Goal: Task Accomplishment & Management: Complete application form

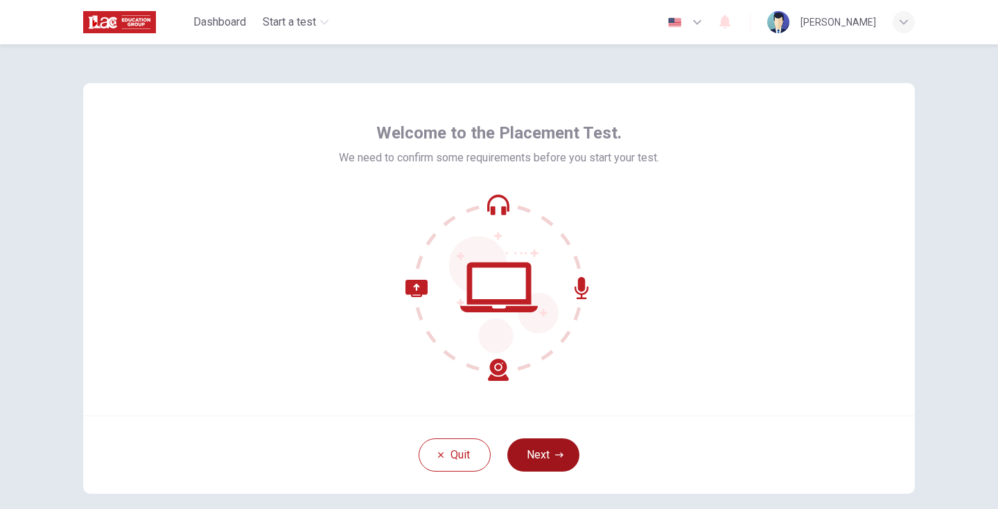
click at [524, 448] on button "Next" at bounding box center [543, 455] width 72 height 33
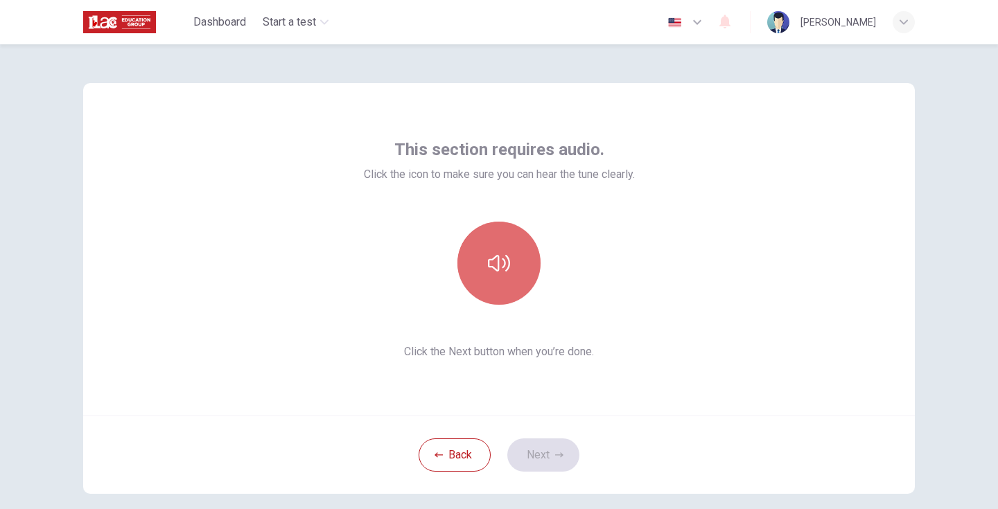
click at [502, 256] on icon "button" at bounding box center [499, 263] width 22 height 22
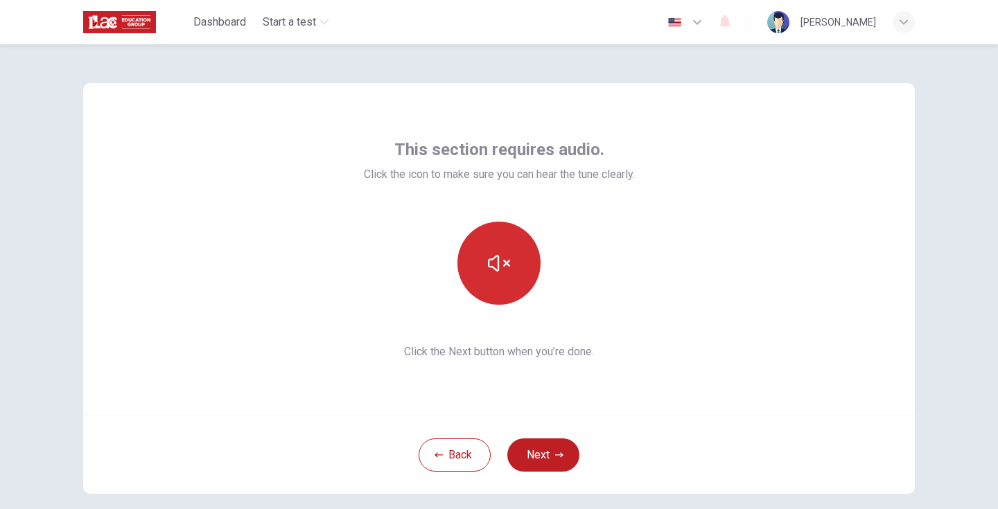
click at [511, 279] on button "button" at bounding box center [498, 263] width 83 height 83
click at [510, 279] on button "button" at bounding box center [498, 263] width 83 height 83
click at [509, 279] on button "button" at bounding box center [498, 263] width 83 height 83
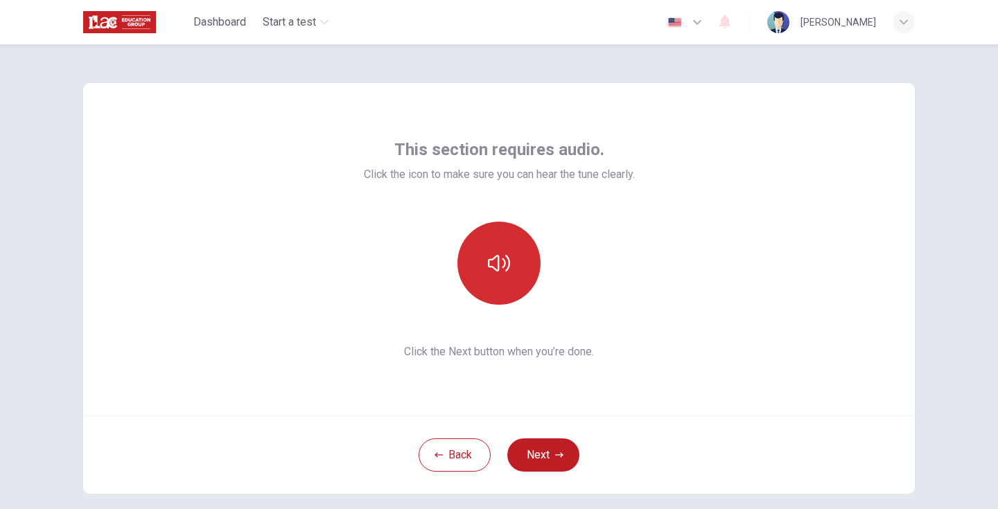
click at [509, 279] on button "button" at bounding box center [498, 263] width 83 height 83
click at [513, 258] on button "button" at bounding box center [498, 263] width 83 height 83
click at [479, 258] on button "button" at bounding box center [498, 263] width 83 height 83
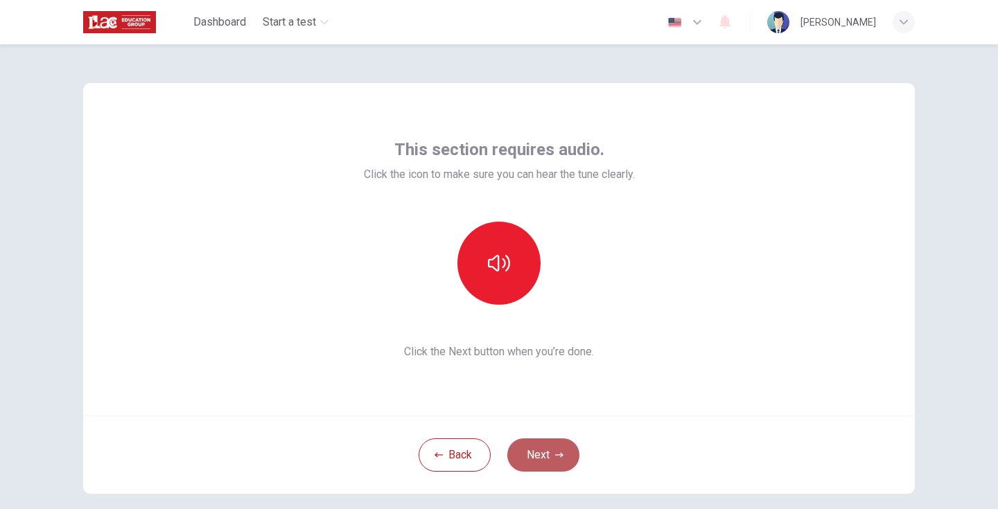
click at [545, 461] on button "Next" at bounding box center [543, 455] width 72 height 33
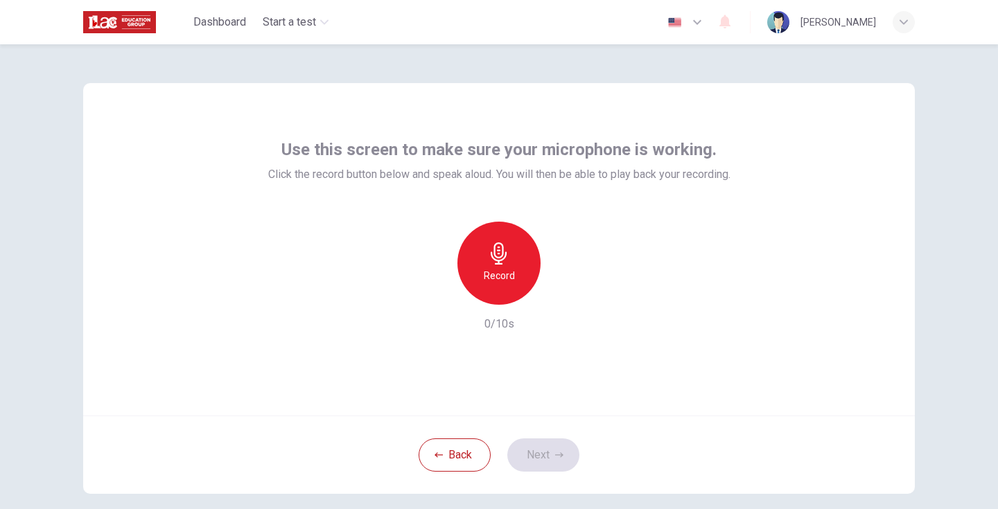
click at [499, 281] on h6 "Record" at bounding box center [499, 275] width 31 height 17
click at [497, 260] on icon "button" at bounding box center [499, 253] width 22 height 22
click at [432, 292] on icon "button" at bounding box center [435, 294] width 8 height 8
click at [448, 453] on button "Back" at bounding box center [454, 455] width 72 height 33
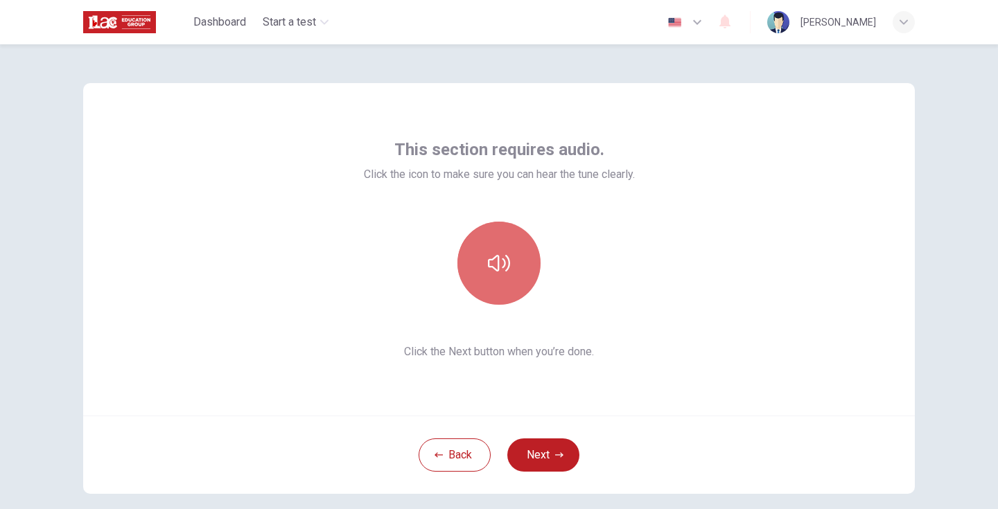
click at [518, 291] on button "button" at bounding box center [498, 263] width 83 height 83
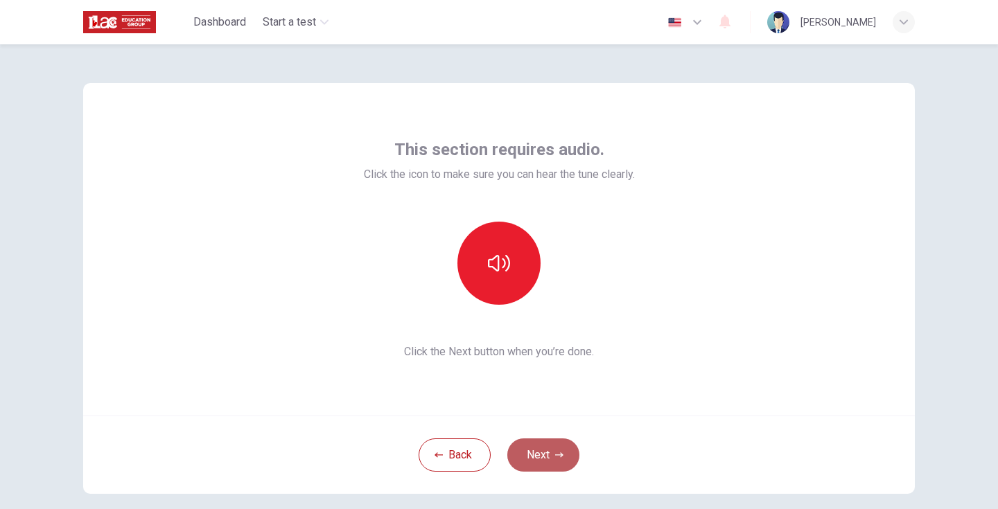
click at [556, 458] on icon "button" at bounding box center [559, 455] width 8 height 8
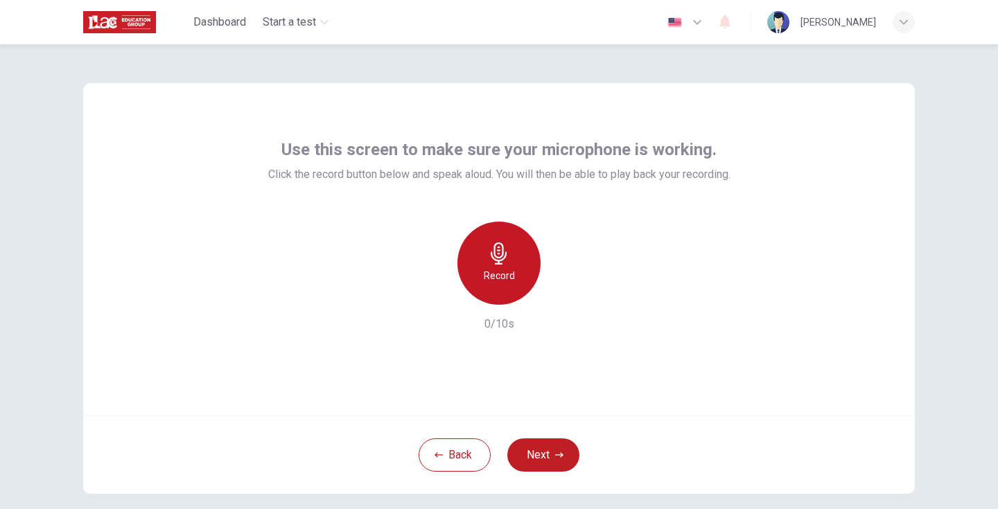
click at [498, 274] on h6 "Record" at bounding box center [499, 275] width 31 height 17
click at [498, 274] on h6 "Stop" at bounding box center [498, 275] width 21 height 17
click at [500, 263] on icon "button" at bounding box center [499, 253] width 22 height 22
click at [497, 253] on icon "button" at bounding box center [499, 253] width 16 height 22
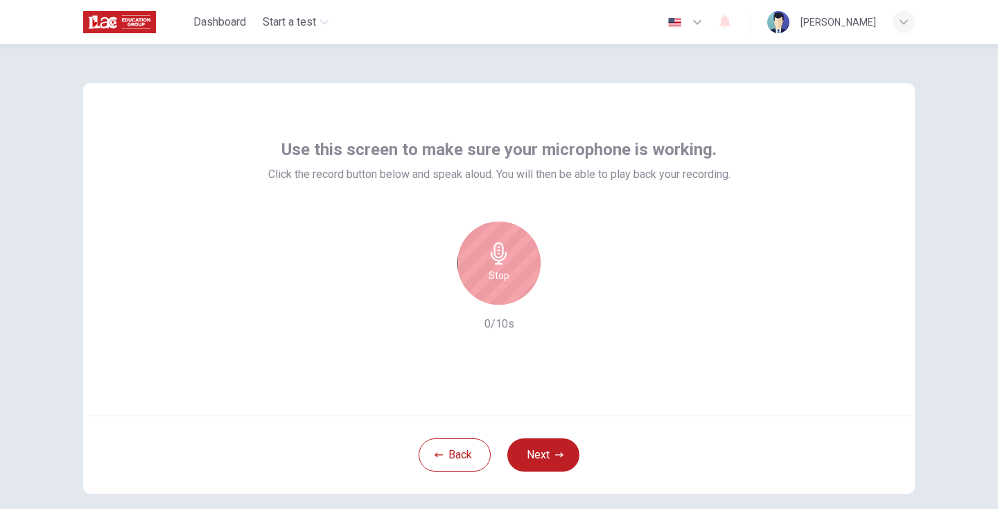
click at [497, 253] on icon "button" at bounding box center [499, 253] width 16 height 22
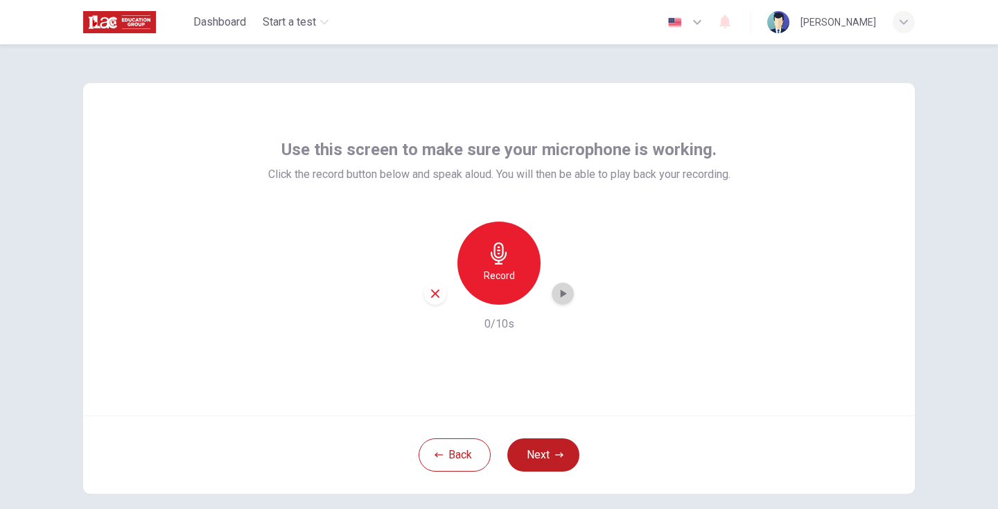
click at [563, 293] on icon "button" at bounding box center [564, 294] width 6 height 8
click at [430, 299] on icon "button" at bounding box center [435, 294] width 12 height 12
click at [502, 280] on h6 "Record" at bounding box center [499, 275] width 31 height 17
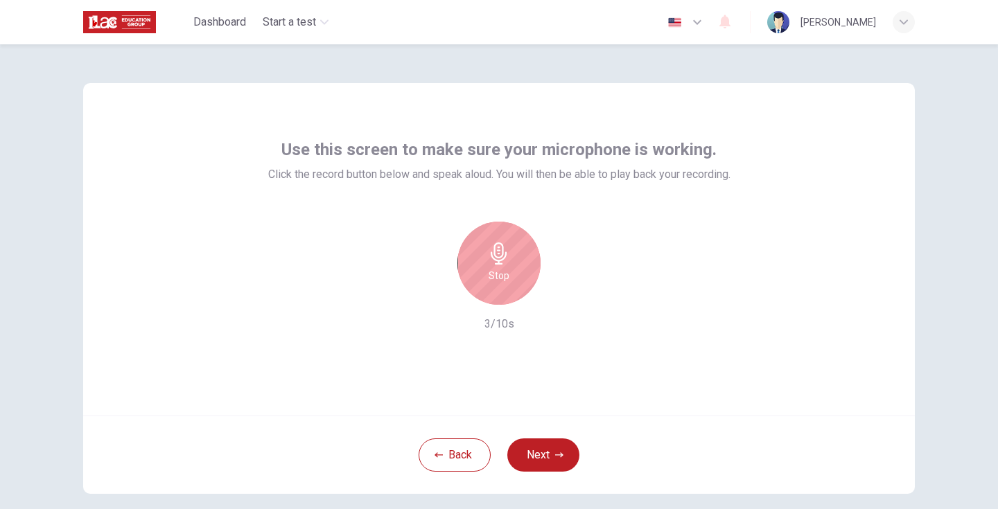
click at [506, 274] on h6 "Stop" at bounding box center [498, 275] width 21 height 17
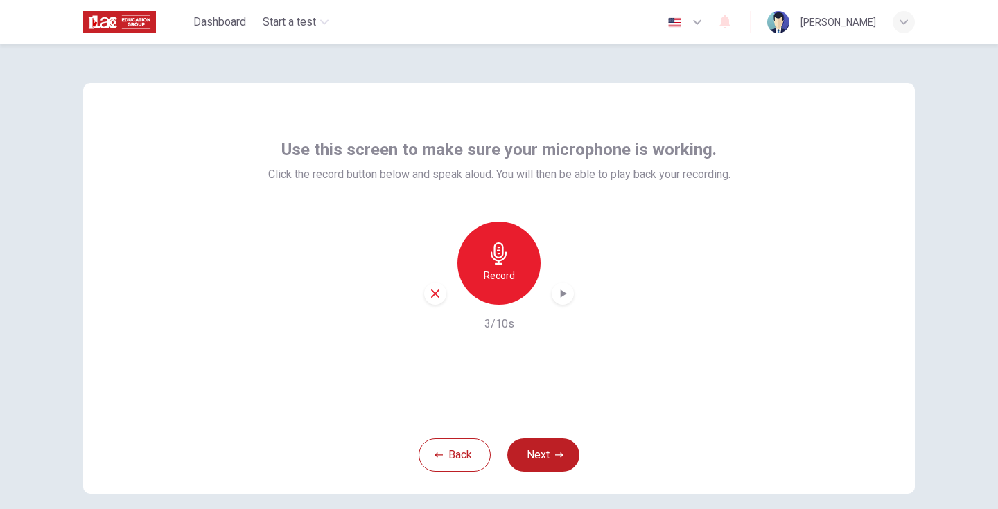
click at [558, 289] on icon "button" at bounding box center [563, 294] width 14 height 14
click at [549, 444] on button "Next" at bounding box center [543, 455] width 72 height 33
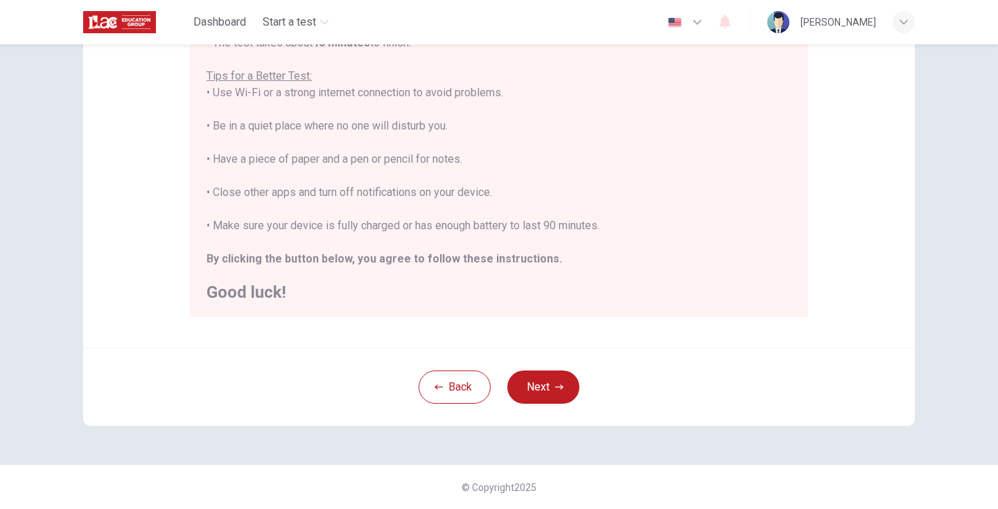
scroll to position [261, 0]
click at [552, 389] on button "Next" at bounding box center [543, 387] width 72 height 33
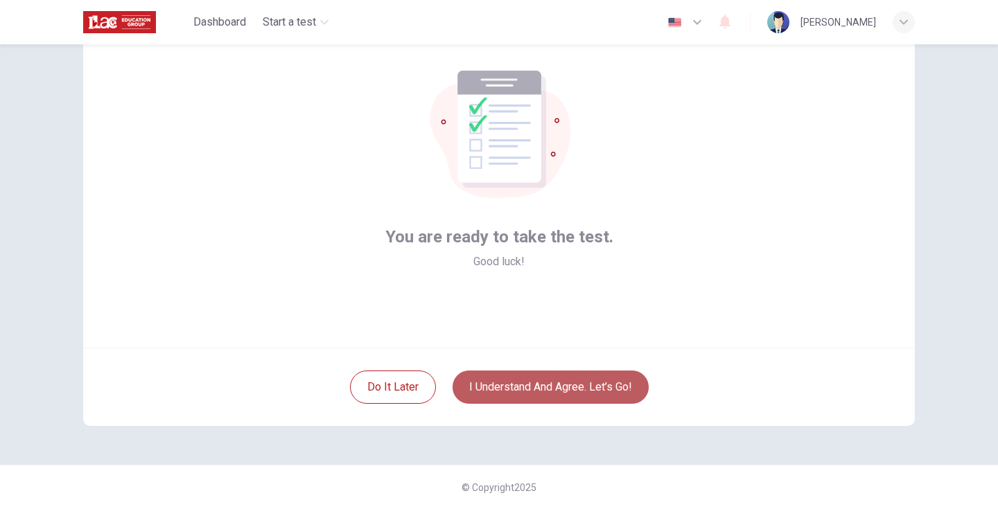
click at [547, 385] on button "I understand and agree. Let’s go!" at bounding box center [550, 387] width 196 height 33
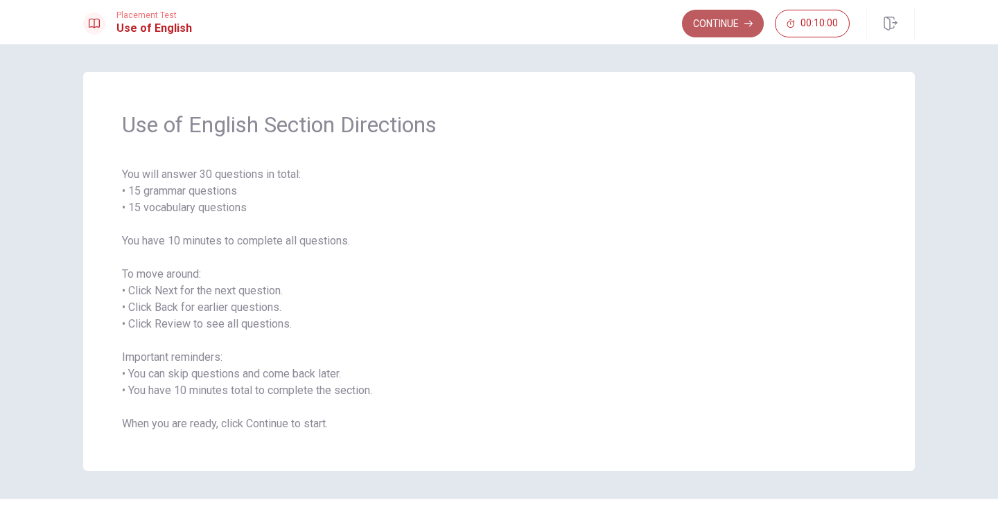
click at [718, 26] on button "Continue" at bounding box center [723, 24] width 82 height 28
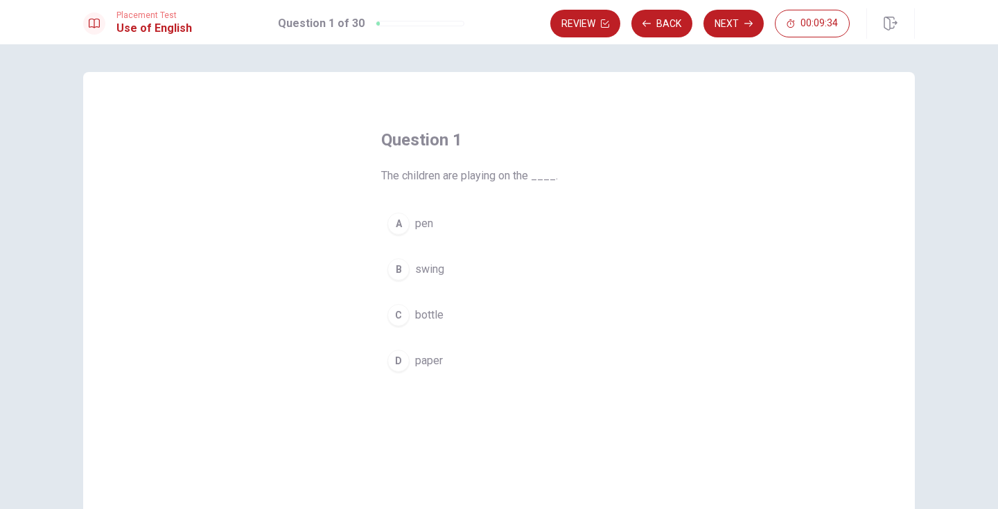
click at [430, 263] on span "swing" at bounding box center [429, 269] width 29 height 17
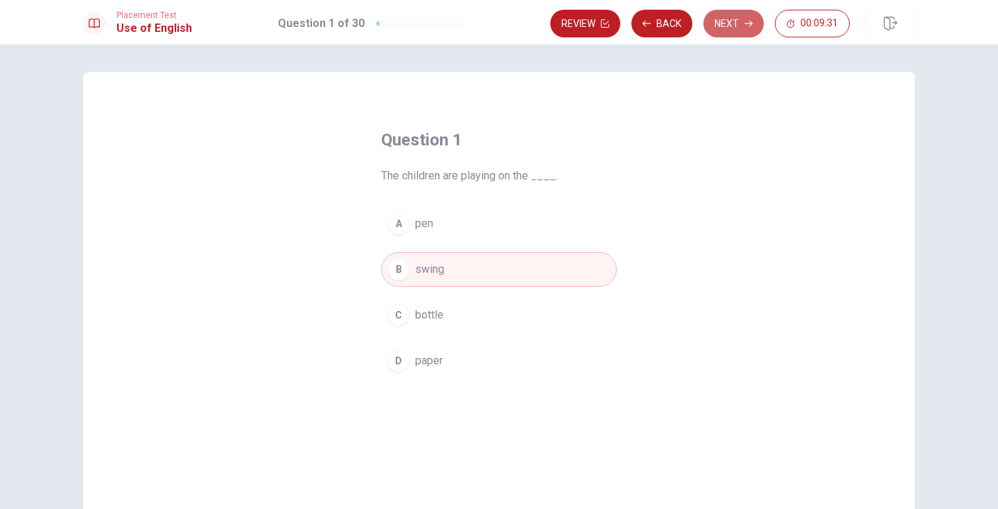
click at [739, 22] on button "Next" at bounding box center [733, 24] width 60 height 28
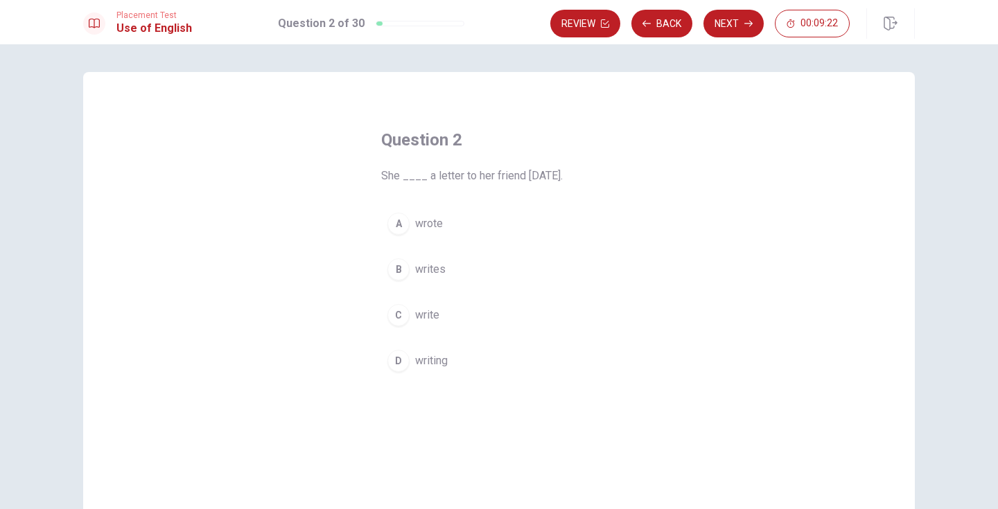
click at [425, 317] on span "write" at bounding box center [427, 315] width 24 height 17
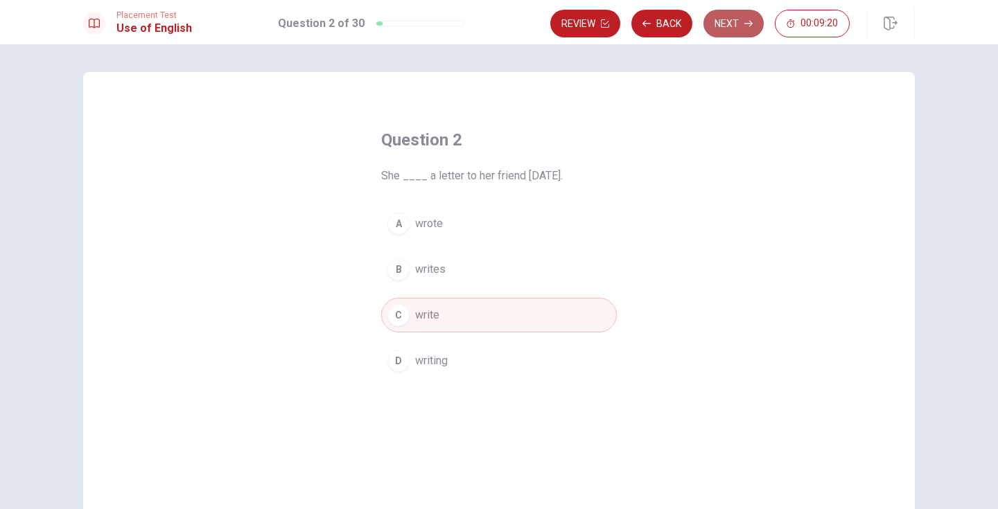
click at [739, 20] on button "Next" at bounding box center [733, 24] width 60 height 28
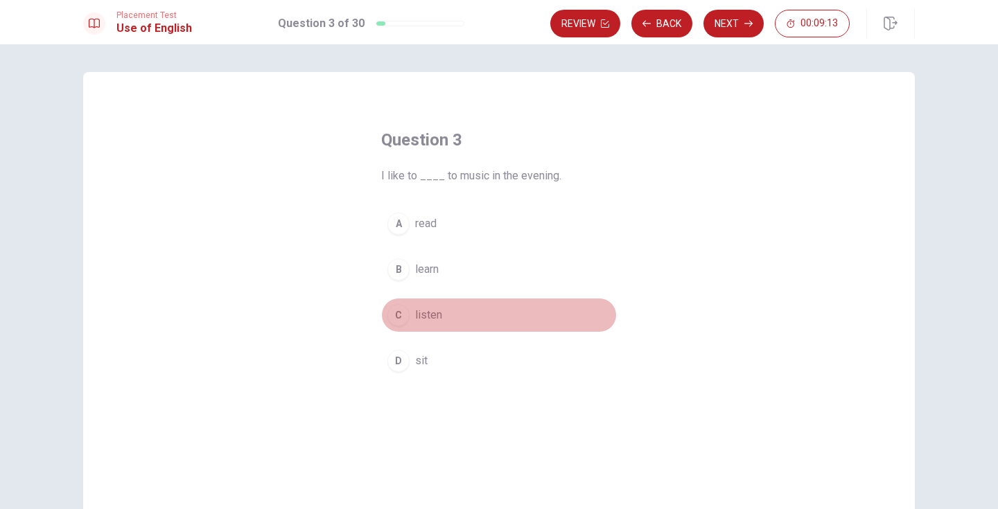
click at [436, 313] on span "listen" at bounding box center [428, 315] width 27 height 17
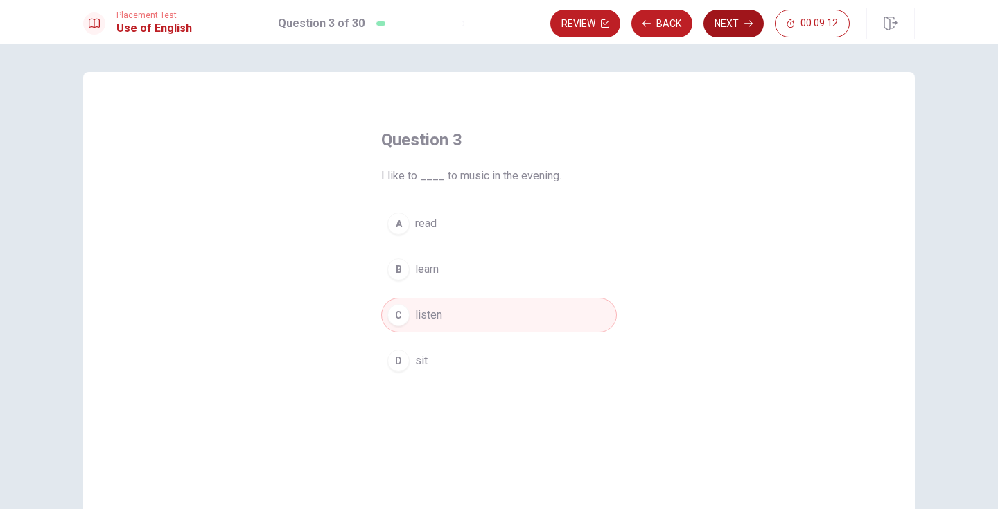
click at [731, 19] on button "Next" at bounding box center [733, 24] width 60 height 28
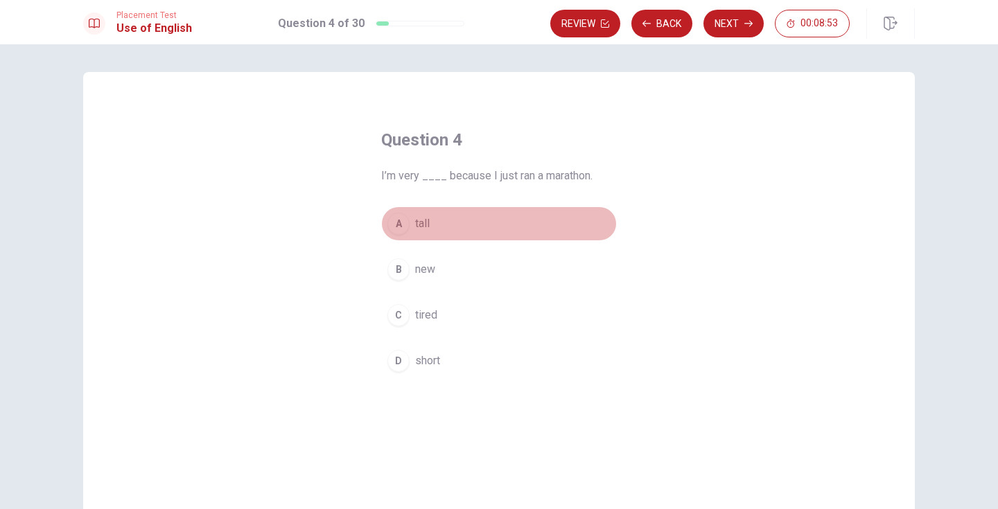
click at [407, 222] on div "A" at bounding box center [398, 224] width 22 height 22
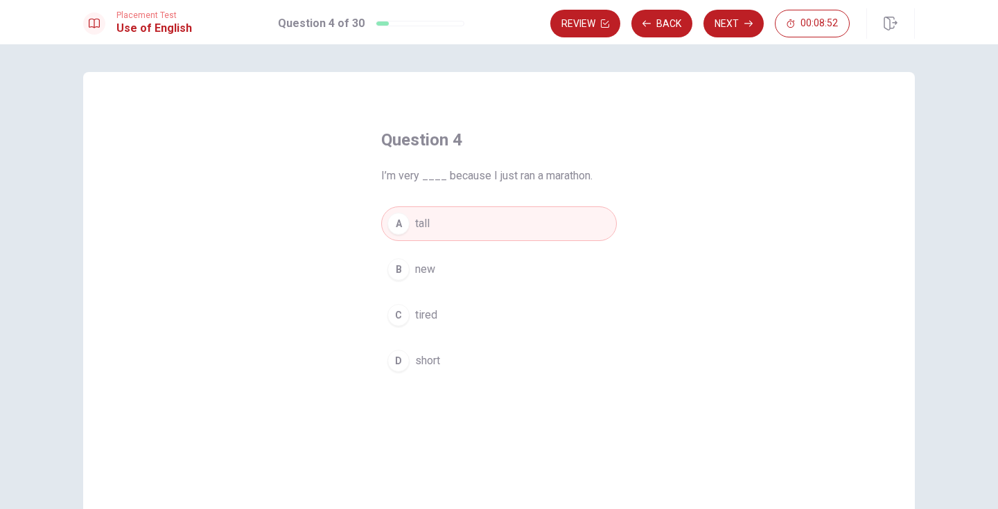
click at [713, 44] on div "Question 4 I’m very ____ because I just ran a marathon. A tall B new C tired D …" at bounding box center [499, 276] width 998 height 465
click at [592, 17] on button "Review" at bounding box center [585, 24] width 70 height 28
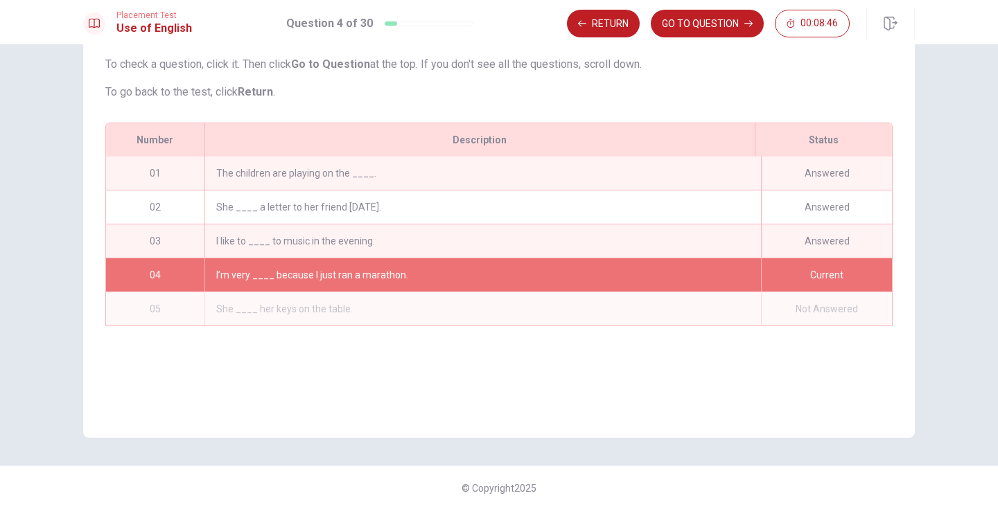
scroll to position [111, 0]
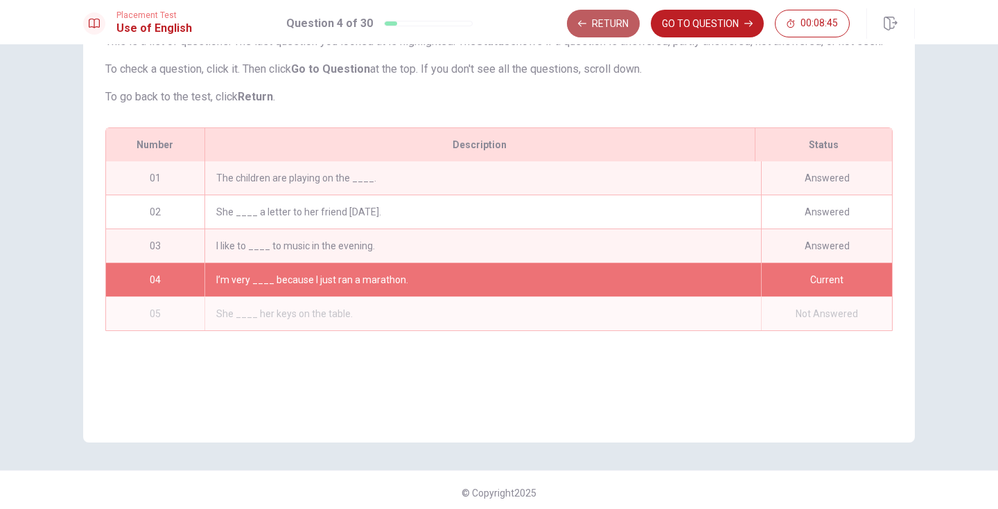
click at [605, 21] on button "Return" at bounding box center [603, 24] width 73 height 28
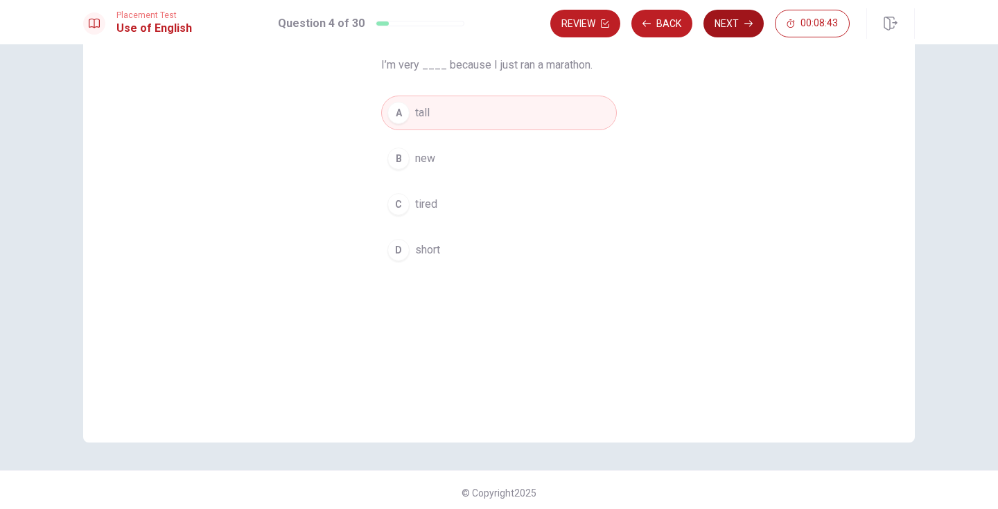
click at [736, 27] on button "Next" at bounding box center [733, 24] width 60 height 28
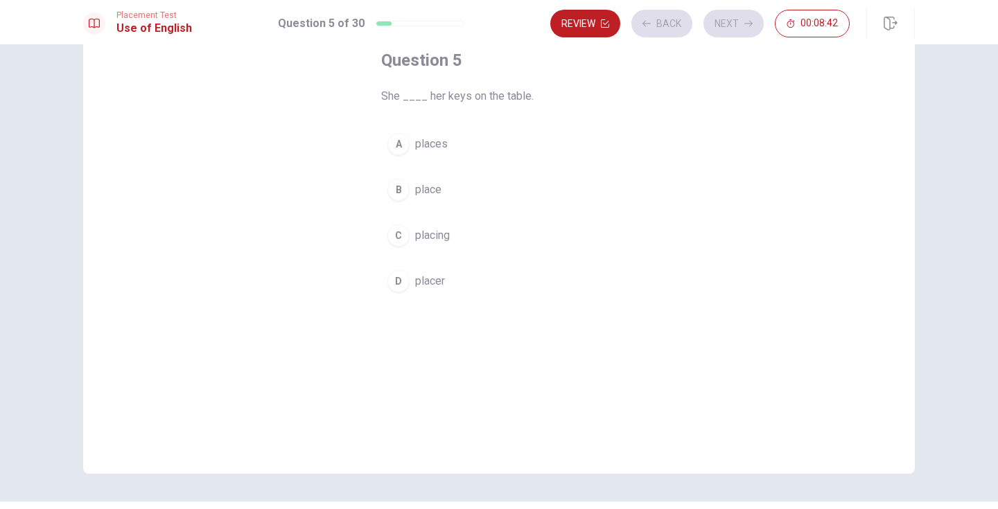
scroll to position [71, 0]
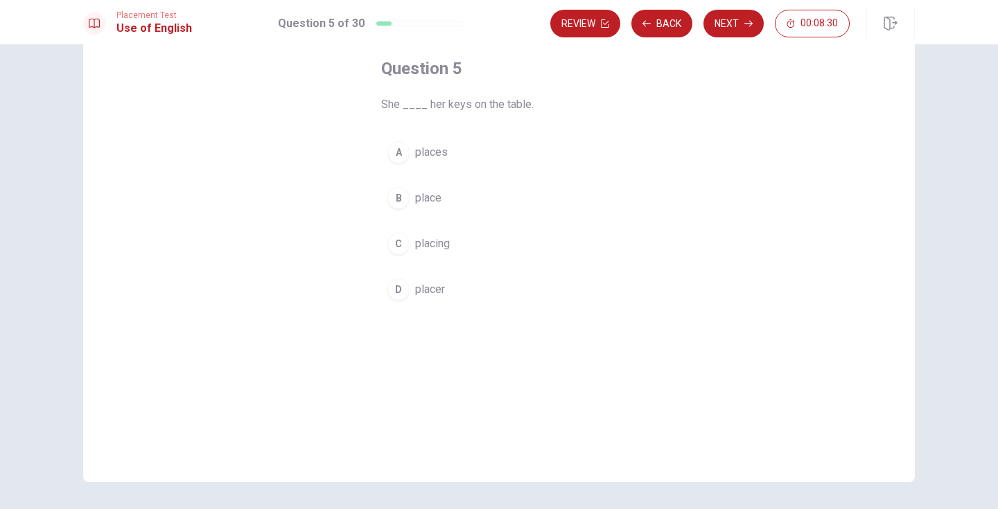
click at [428, 204] on span "place" at bounding box center [428, 198] width 26 height 17
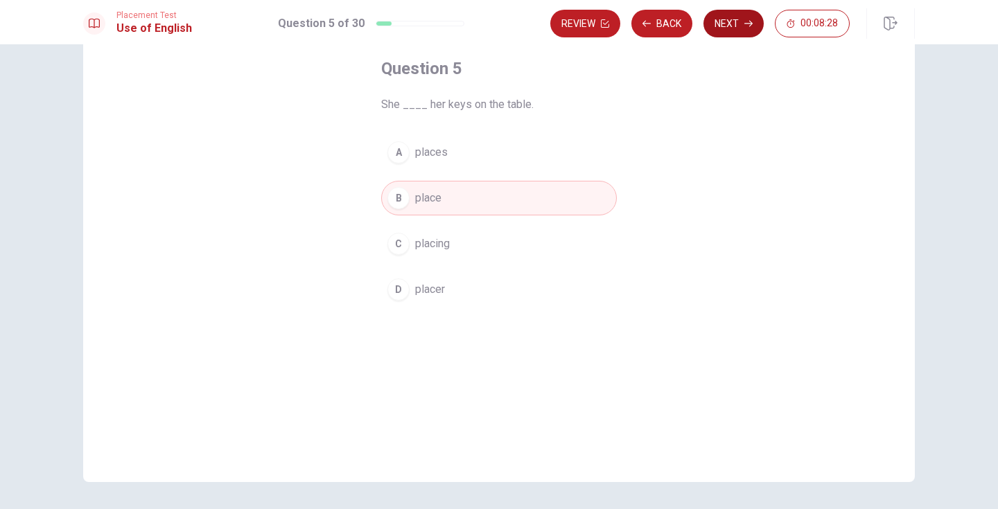
click at [737, 28] on button "Next" at bounding box center [733, 24] width 60 height 28
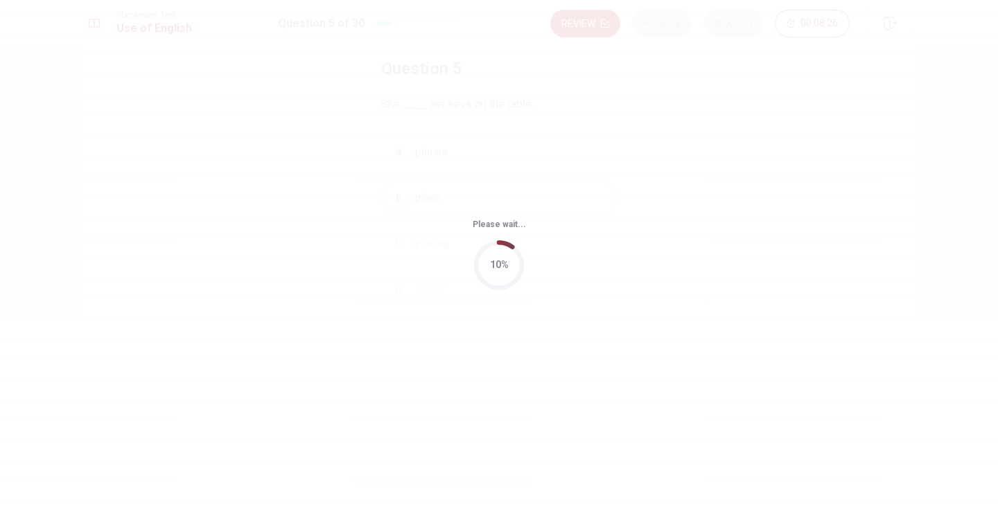
scroll to position [0, 0]
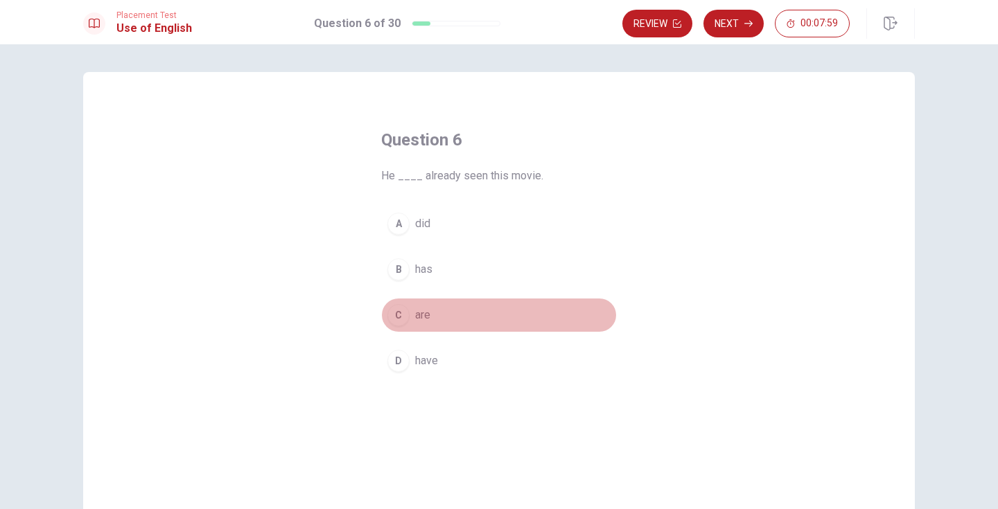
click at [427, 316] on span "are" at bounding box center [422, 315] width 15 height 17
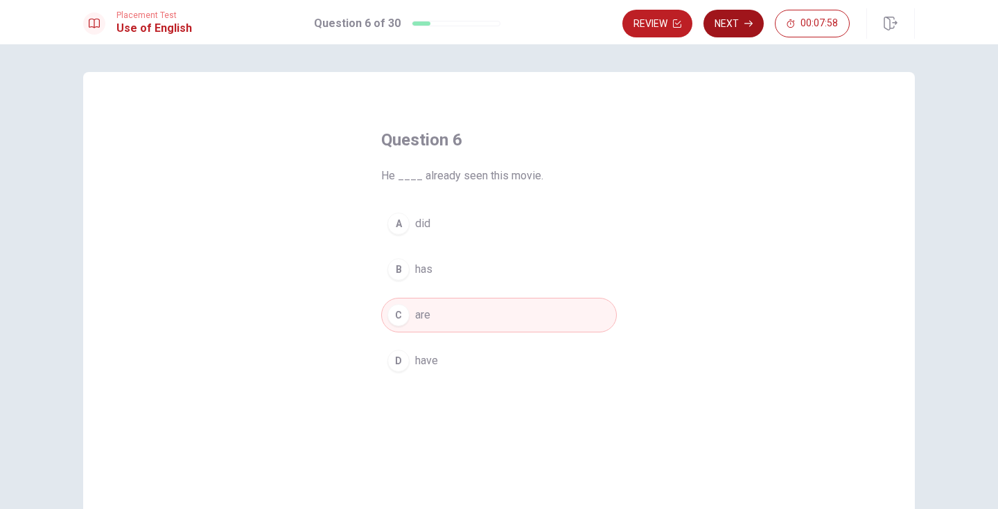
click at [730, 28] on button "Next" at bounding box center [733, 24] width 60 height 28
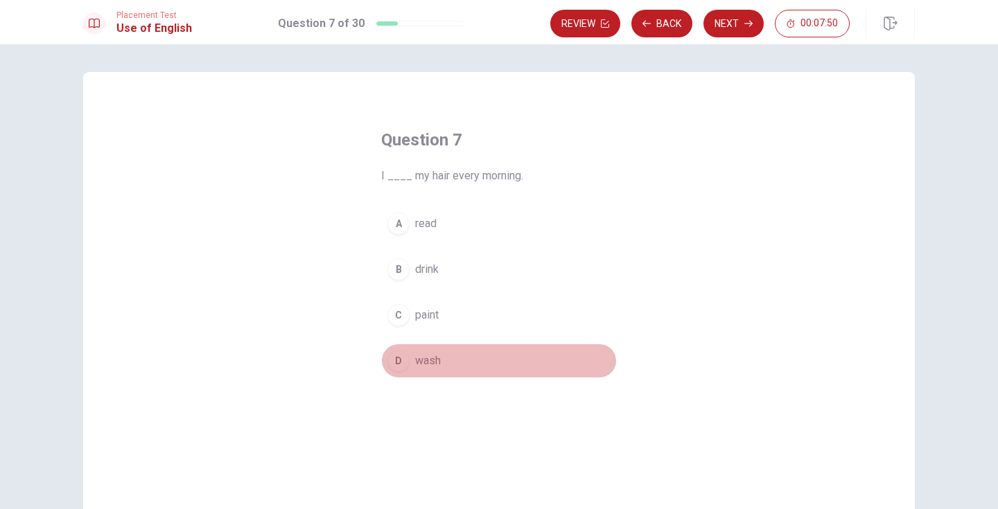
click at [415, 361] on span "wash" at bounding box center [428, 361] width 26 height 17
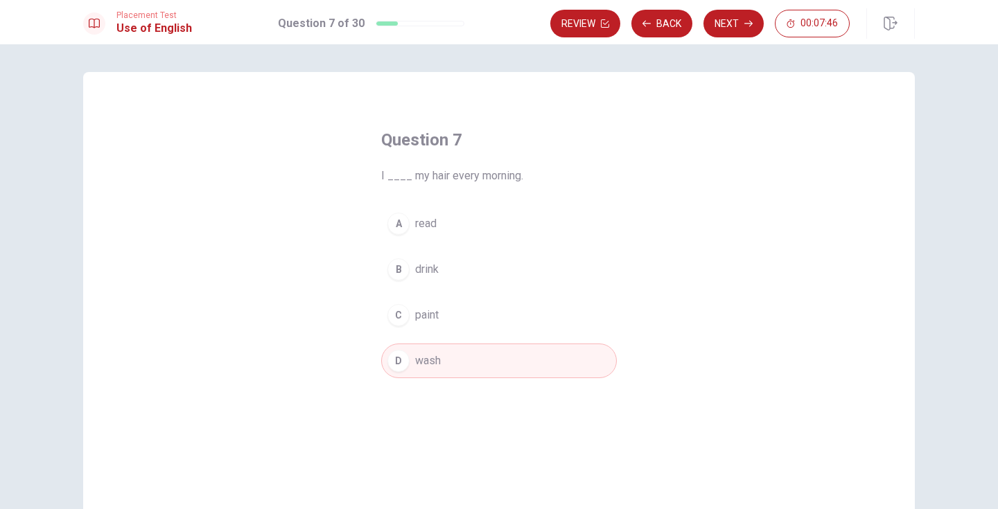
click at [425, 219] on span "read" at bounding box center [425, 223] width 21 height 17
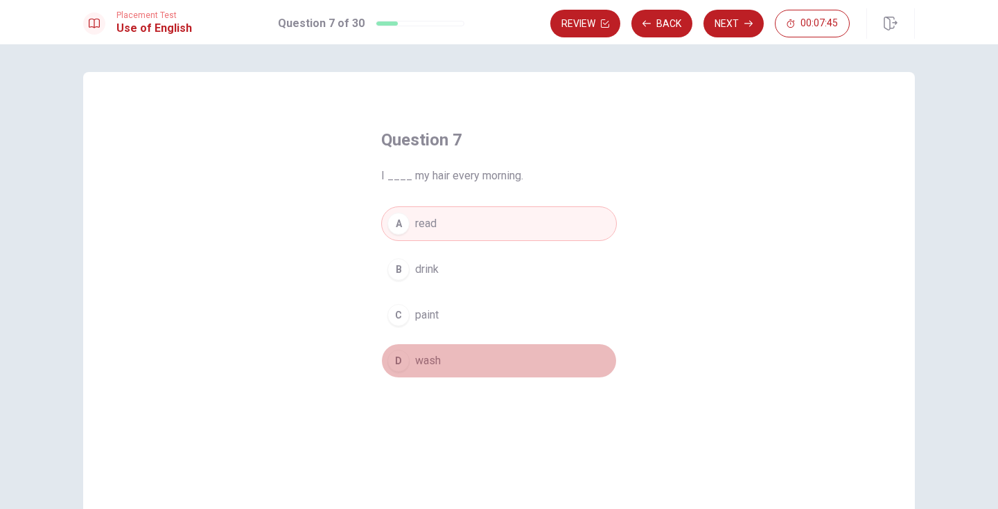
click at [432, 363] on span "wash" at bounding box center [428, 361] width 26 height 17
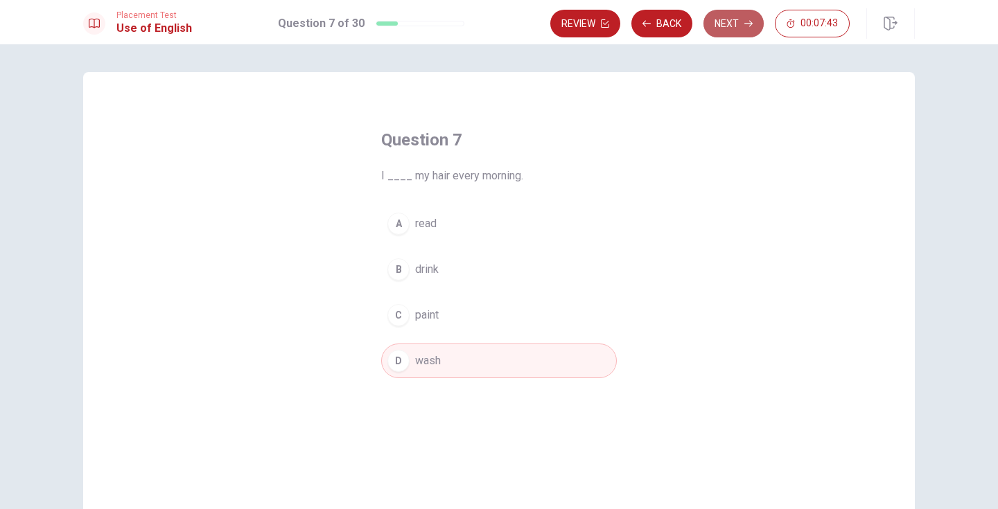
click at [723, 24] on button "Next" at bounding box center [733, 24] width 60 height 28
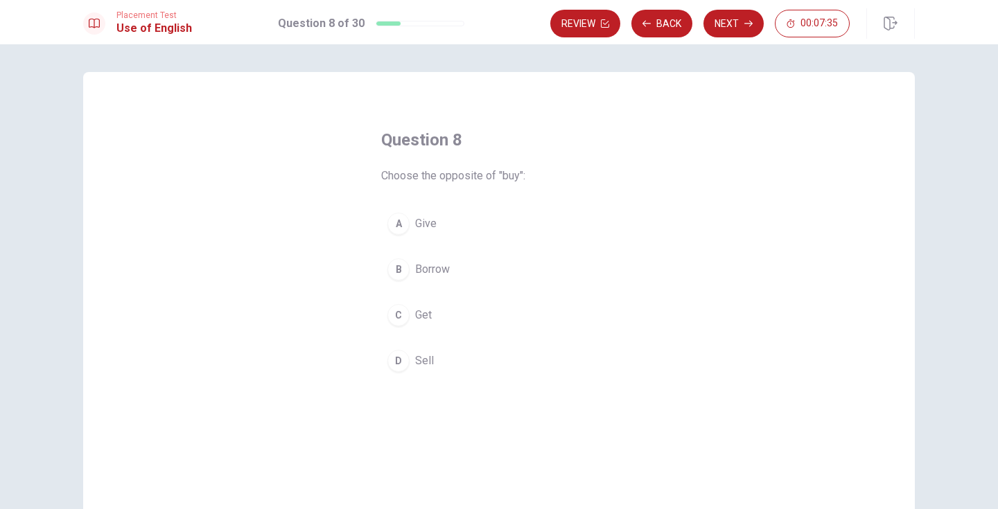
click at [423, 317] on span "Get" at bounding box center [423, 315] width 17 height 17
click at [418, 222] on span "Give" at bounding box center [425, 223] width 21 height 17
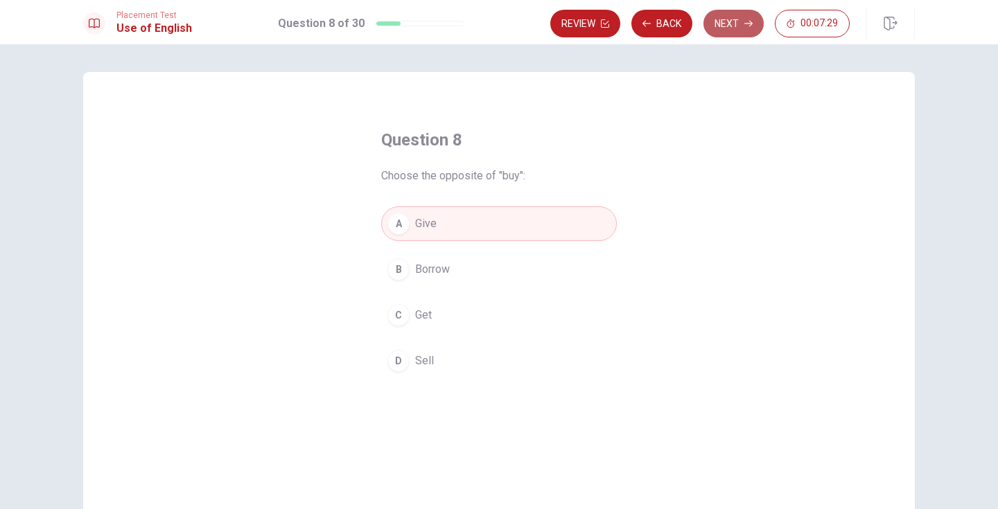
click at [733, 26] on button "Next" at bounding box center [733, 24] width 60 height 28
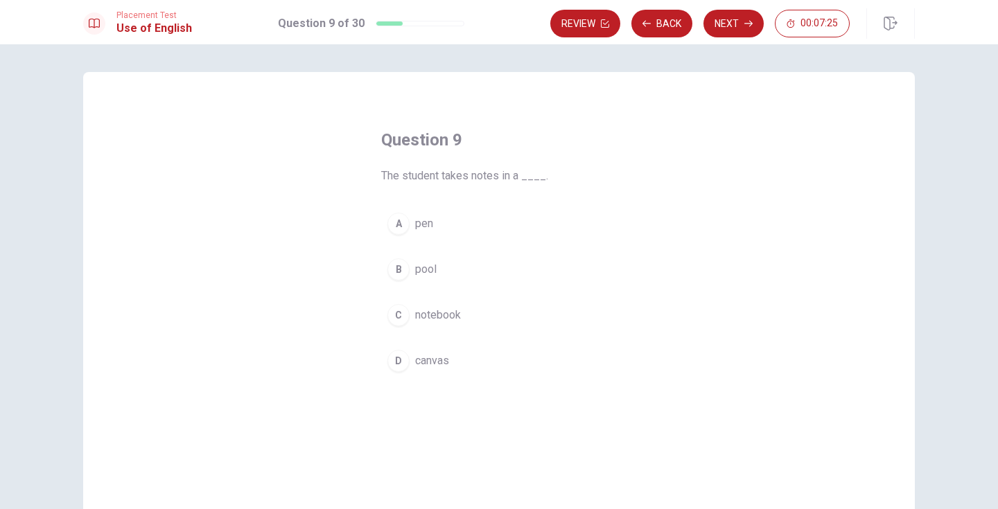
click at [434, 319] on span "notebook" at bounding box center [438, 315] width 46 height 17
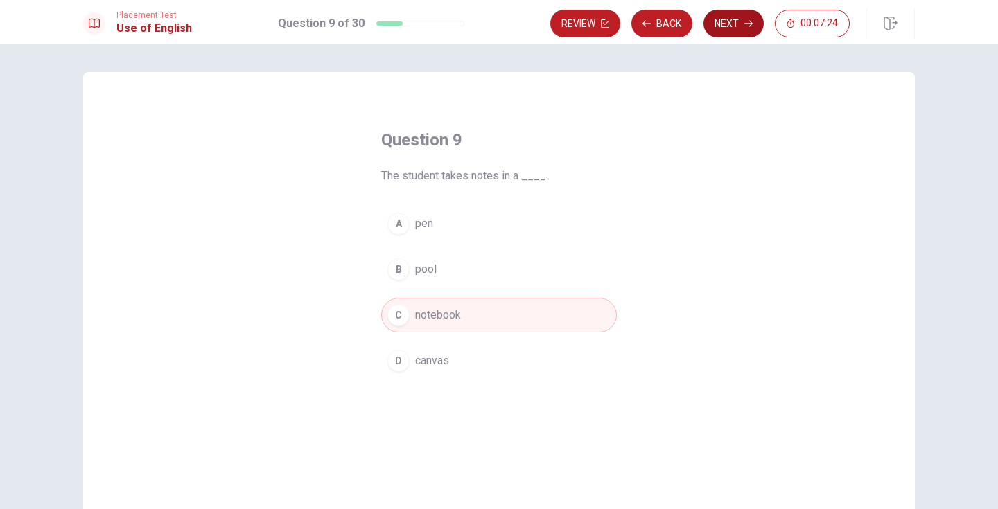
click at [729, 28] on button "Next" at bounding box center [733, 24] width 60 height 28
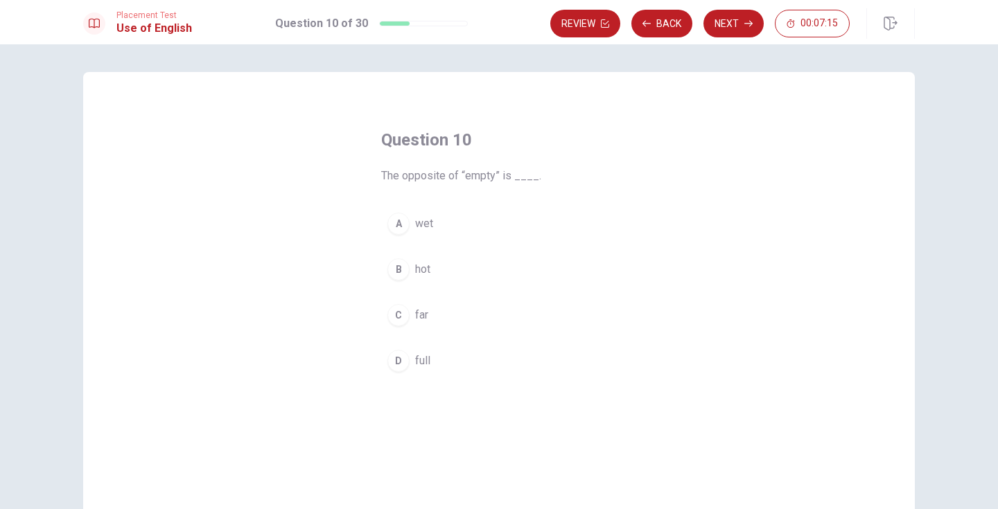
click at [425, 357] on span "full" at bounding box center [422, 361] width 15 height 17
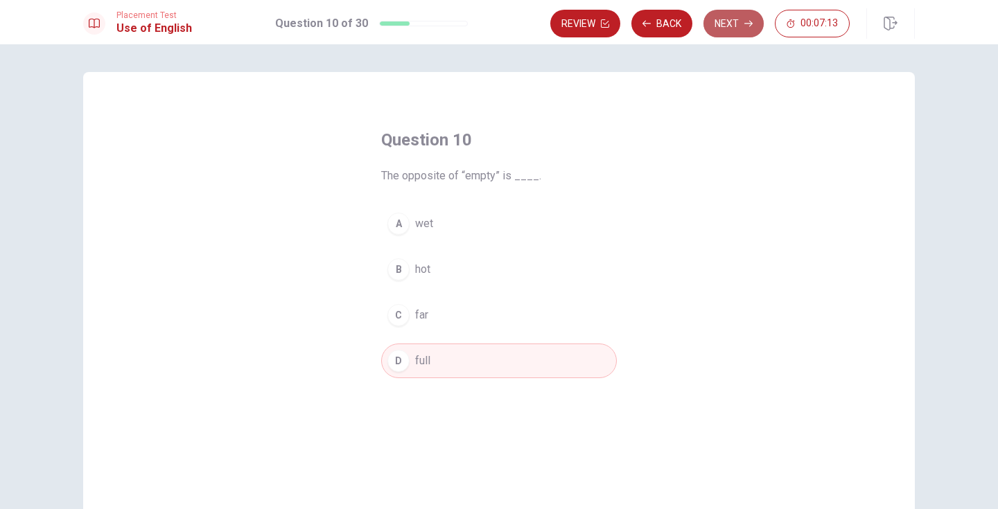
click at [732, 10] on button "Next" at bounding box center [733, 24] width 60 height 28
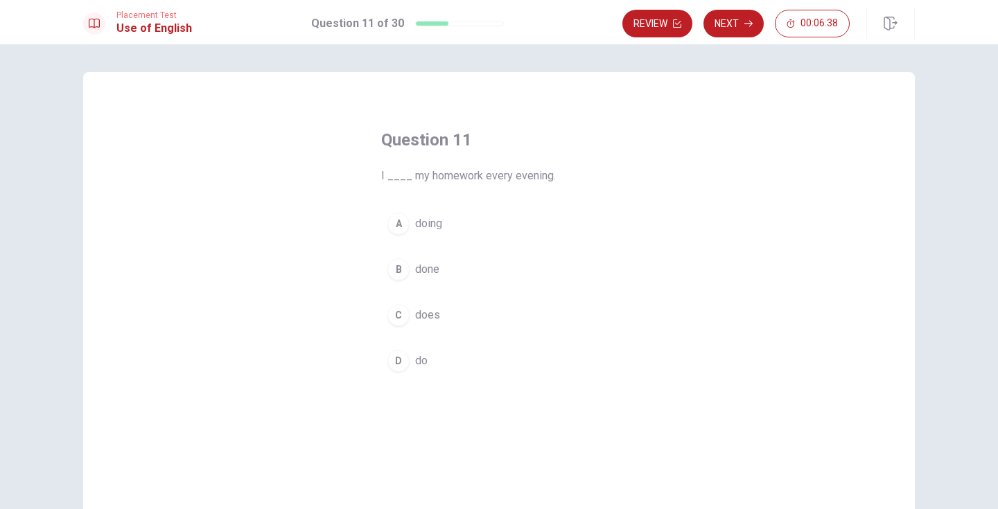
click at [435, 219] on span "doing" at bounding box center [428, 223] width 27 height 17
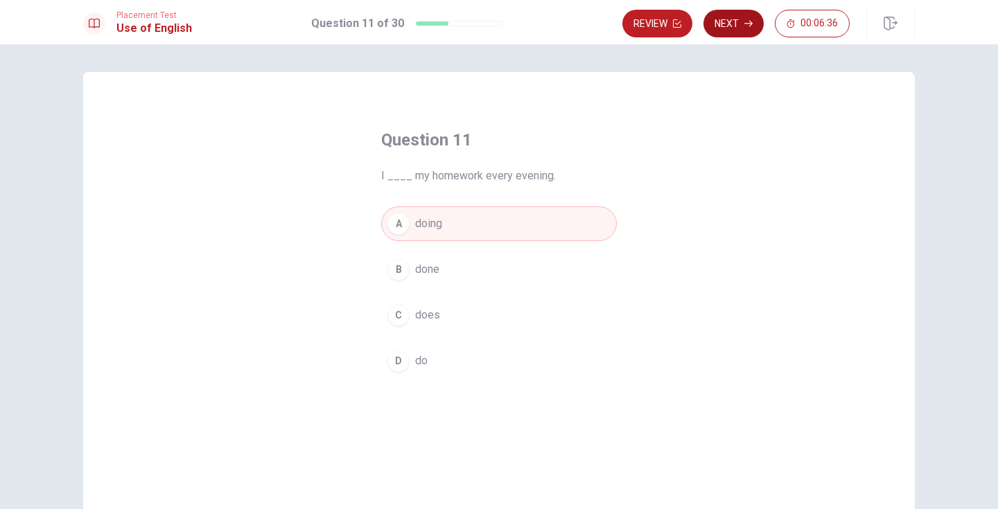
click at [740, 24] on button "Next" at bounding box center [733, 24] width 60 height 28
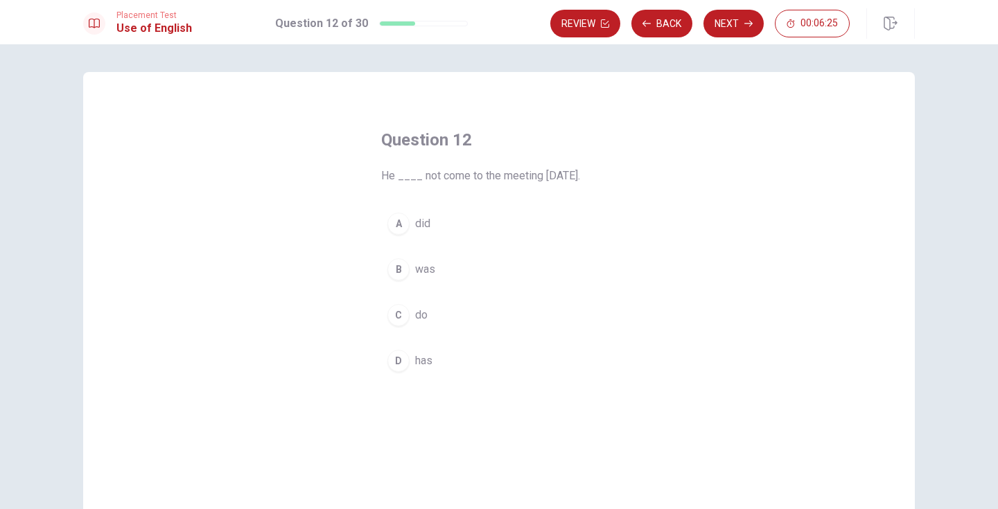
click at [426, 358] on span "has" at bounding box center [423, 361] width 17 height 17
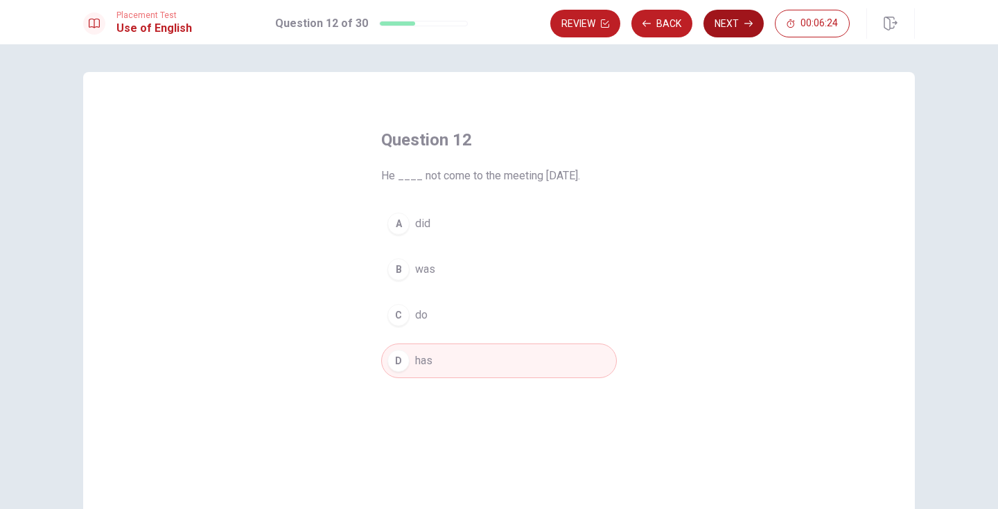
click at [722, 19] on button "Next" at bounding box center [733, 24] width 60 height 28
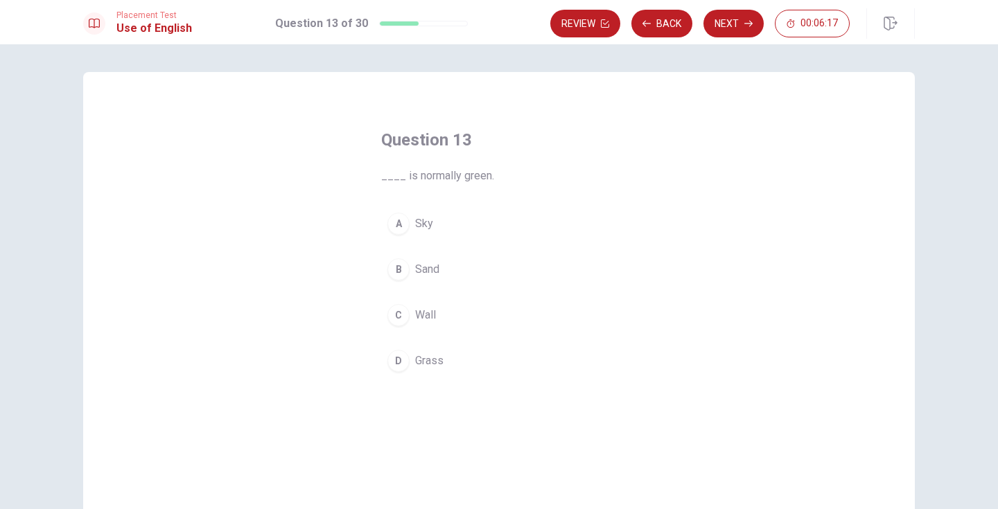
click at [425, 315] on span "Wall" at bounding box center [425, 315] width 21 height 17
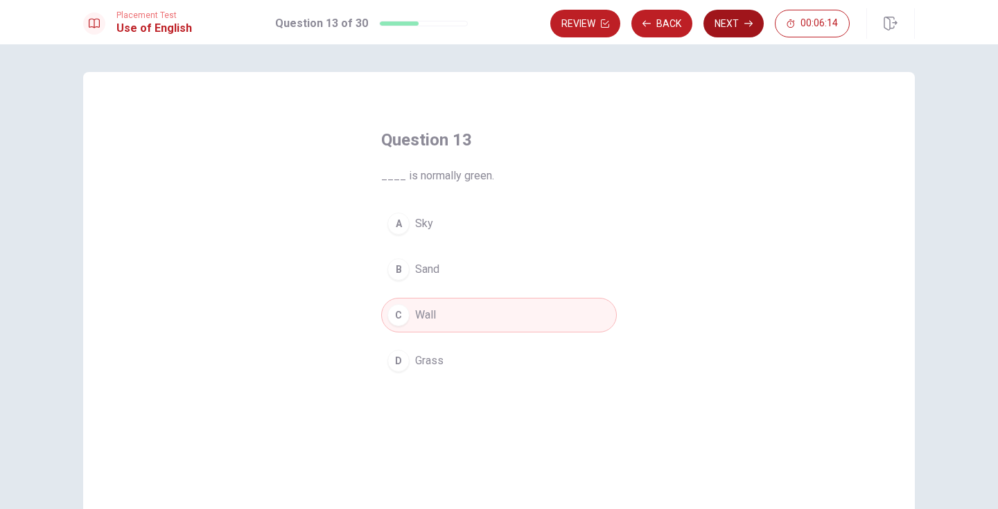
click at [723, 28] on button "Next" at bounding box center [733, 24] width 60 height 28
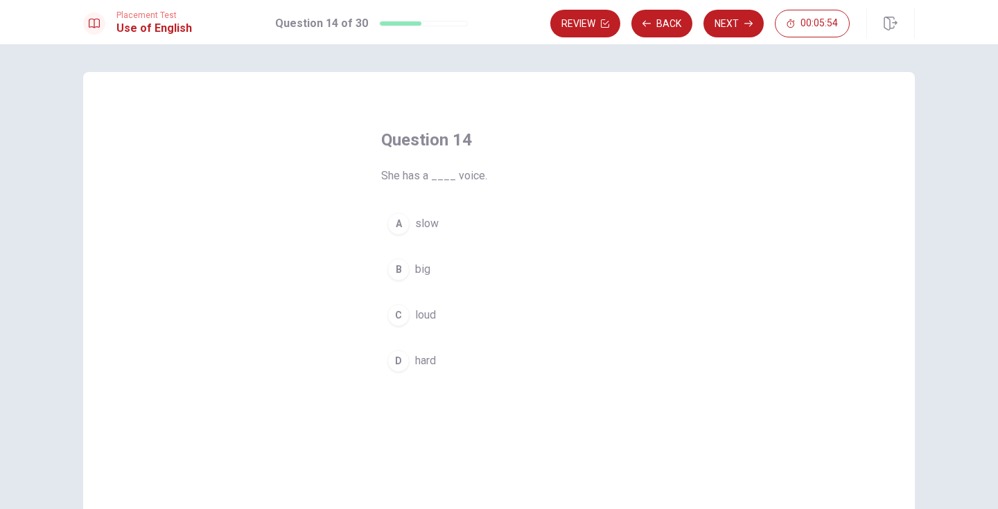
click at [427, 317] on span "loud" at bounding box center [425, 315] width 21 height 17
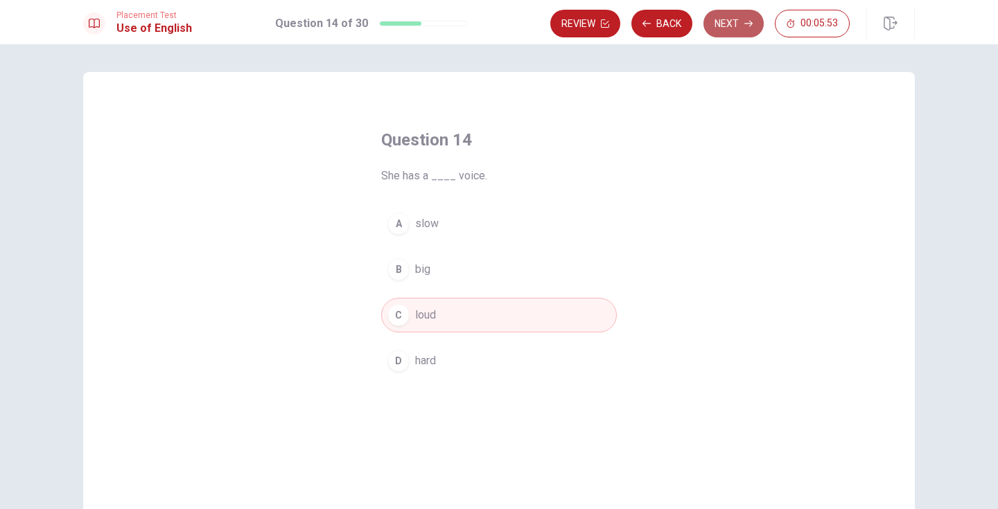
click at [737, 19] on button "Next" at bounding box center [733, 24] width 60 height 28
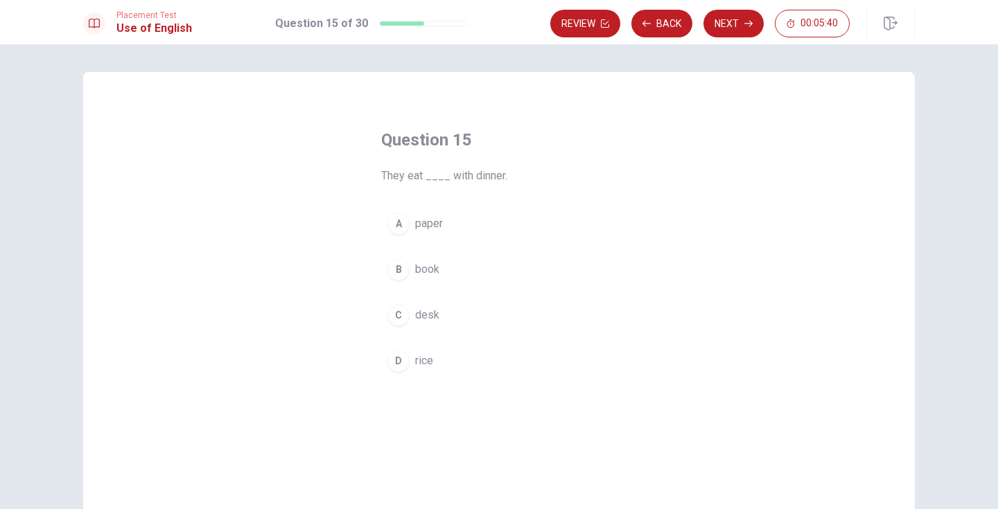
click at [425, 367] on span "rice" at bounding box center [424, 361] width 18 height 17
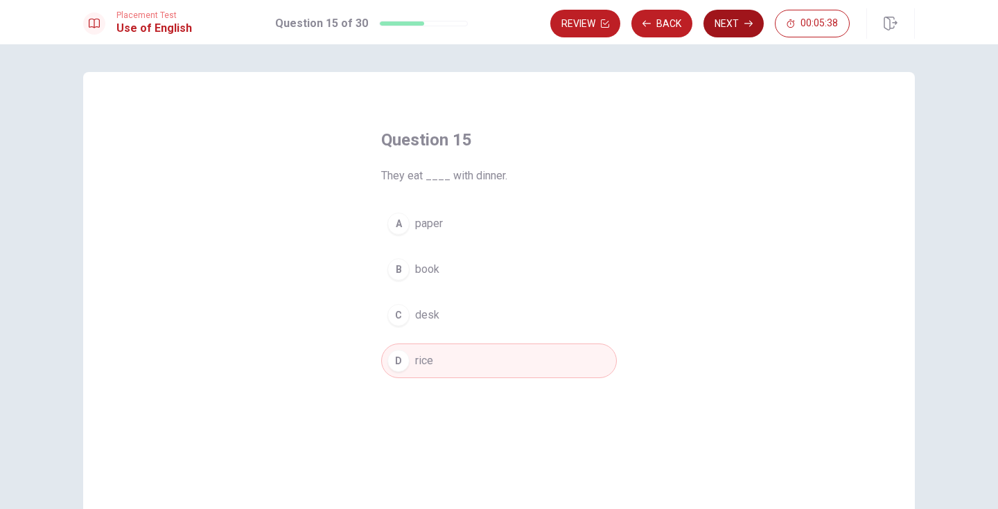
click at [736, 21] on button "Next" at bounding box center [733, 24] width 60 height 28
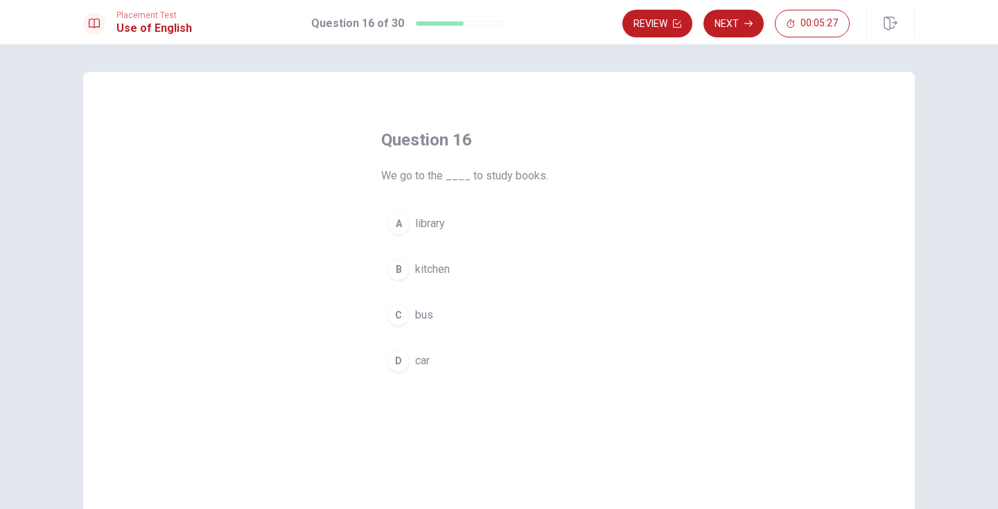
click at [428, 226] on span "library" at bounding box center [430, 223] width 30 height 17
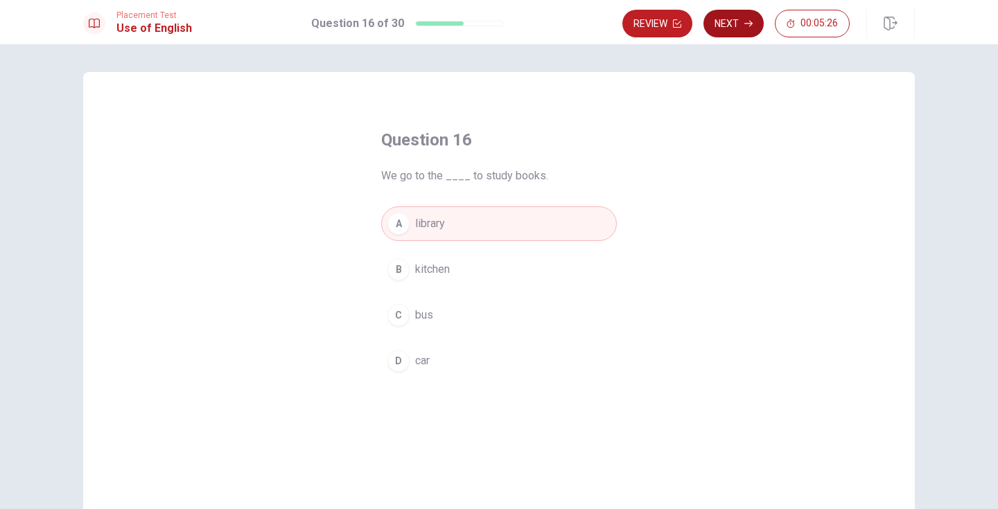
click at [735, 21] on button "Next" at bounding box center [733, 24] width 60 height 28
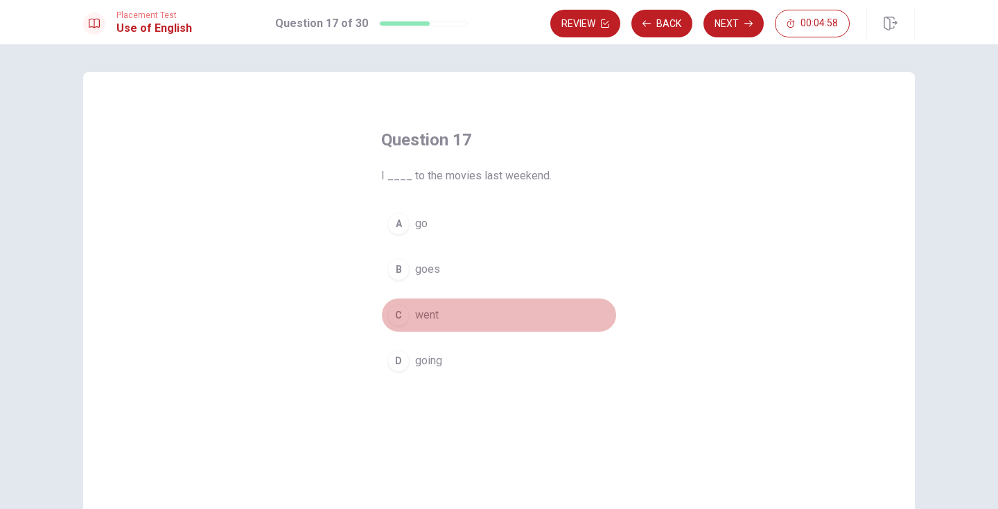
click at [434, 317] on span "went" at bounding box center [427, 315] width 24 height 17
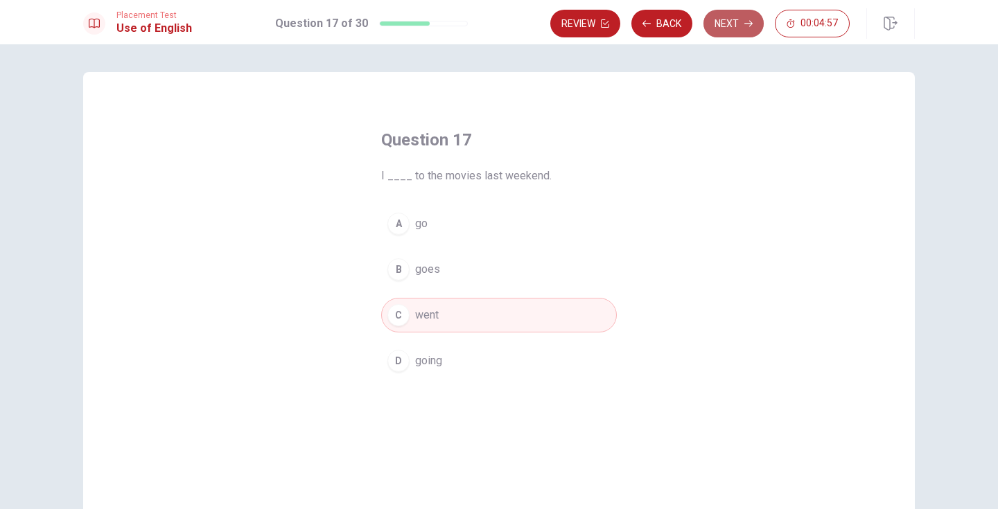
click at [730, 22] on button "Next" at bounding box center [733, 24] width 60 height 28
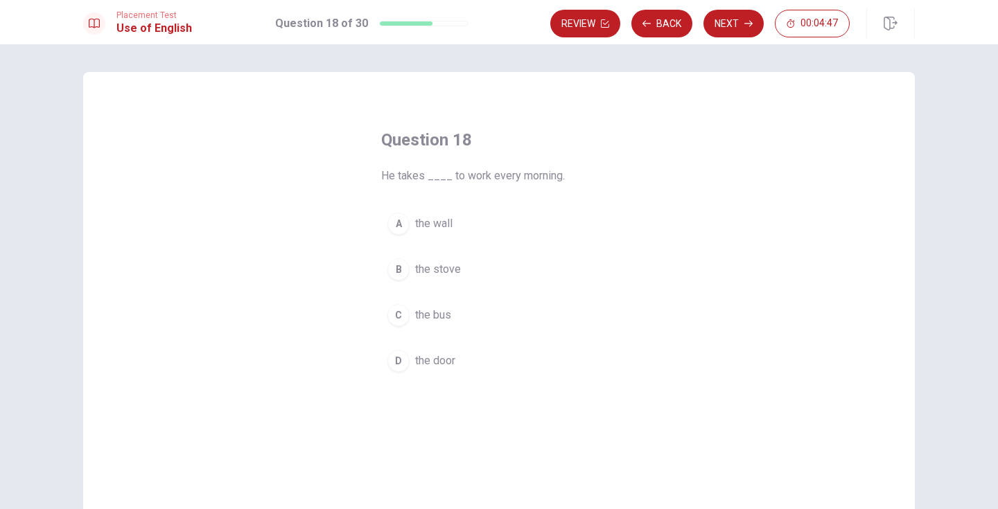
click at [445, 272] on span "the stove" at bounding box center [438, 269] width 46 height 17
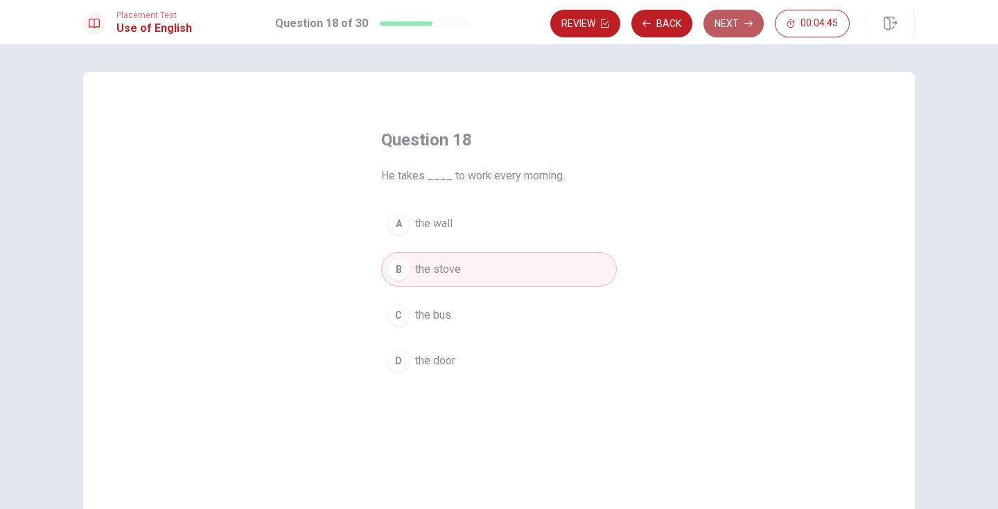
click at [723, 19] on button "Next" at bounding box center [733, 24] width 60 height 28
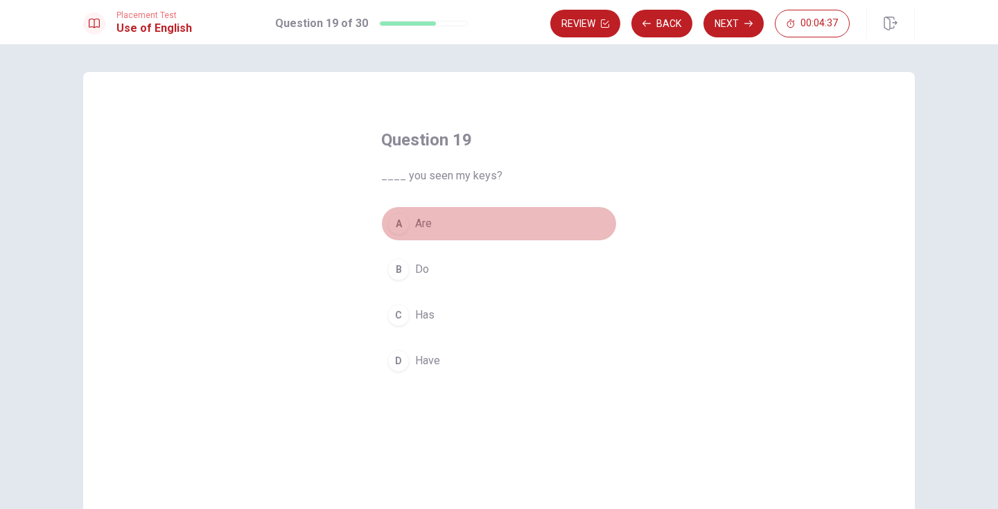
click at [425, 226] on span "Are" at bounding box center [423, 223] width 17 height 17
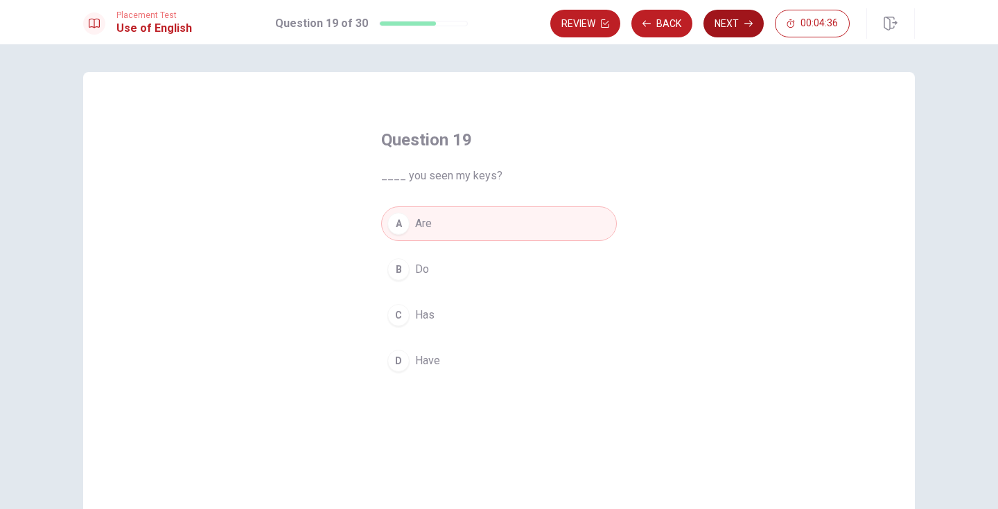
click at [740, 33] on button "Next" at bounding box center [733, 24] width 60 height 28
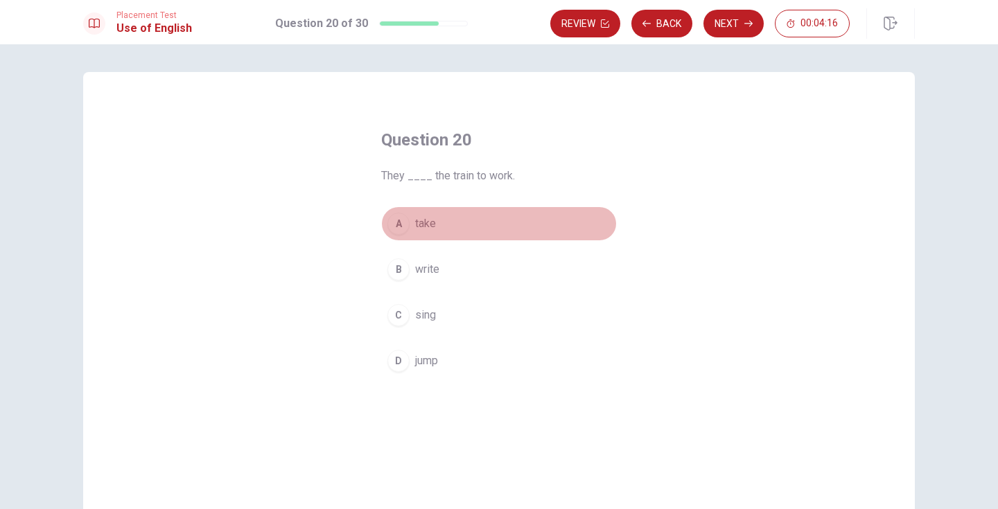
click at [428, 223] on span "take" at bounding box center [425, 223] width 21 height 17
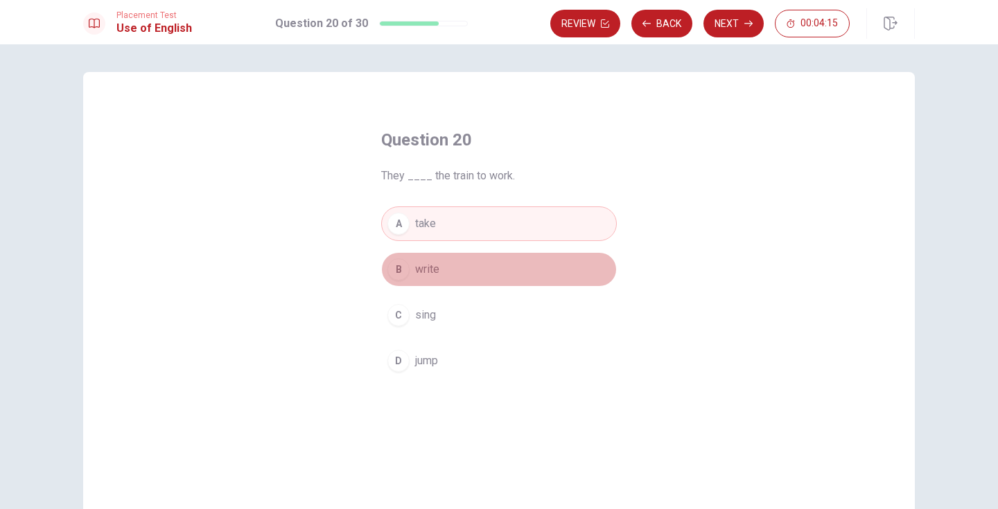
click at [434, 269] on span "write" at bounding box center [427, 269] width 24 height 17
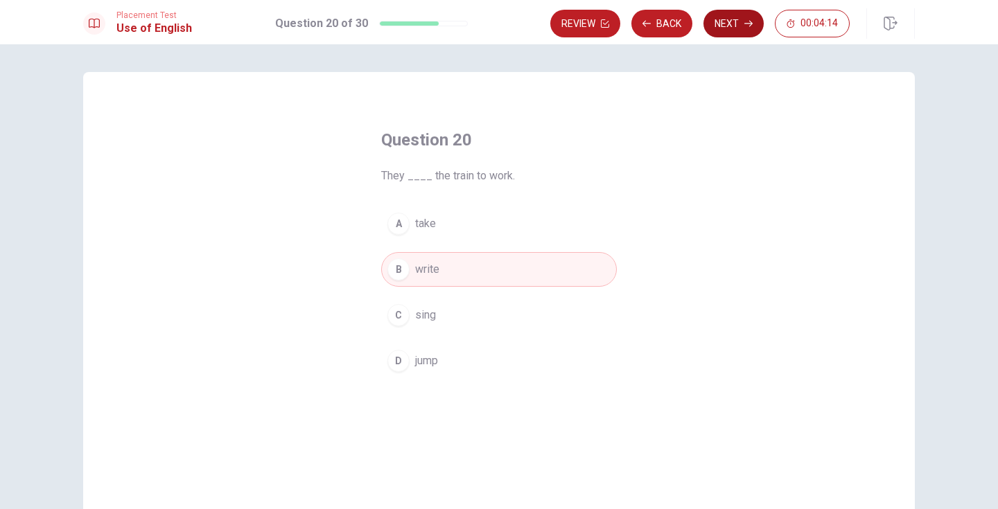
click at [741, 25] on button "Next" at bounding box center [733, 24] width 60 height 28
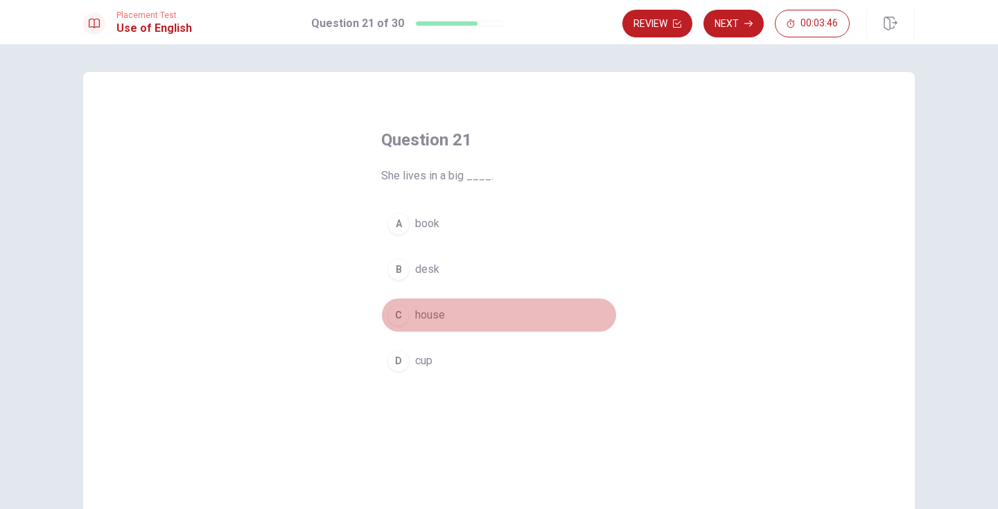
click at [430, 313] on span "house" at bounding box center [430, 315] width 30 height 17
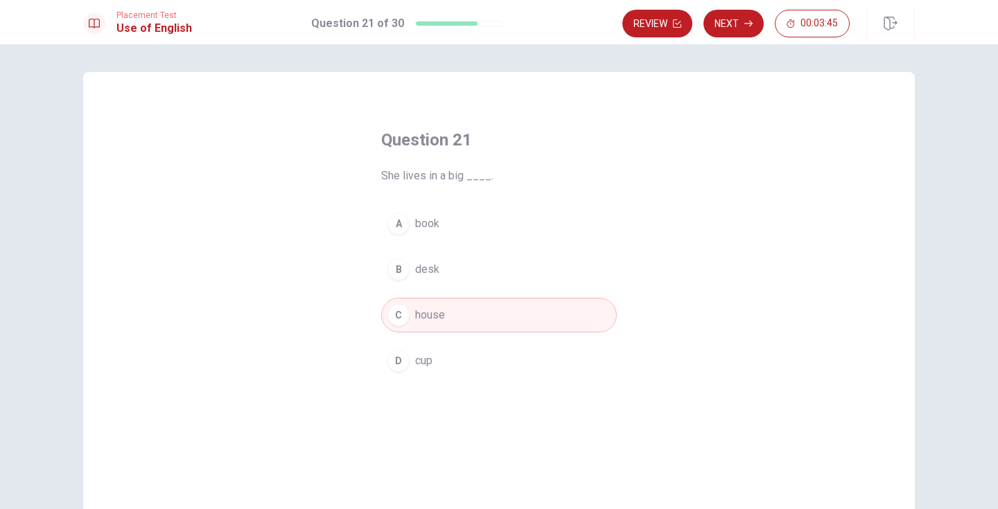
click at [738, 40] on div "Placement Test Use of English Question 21 of 30 Review Next 00:03:45" at bounding box center [499, 22] width 998 height 44
click at [737, 27] on button "Next" at bounding box center [733, 24] width 60 height 28
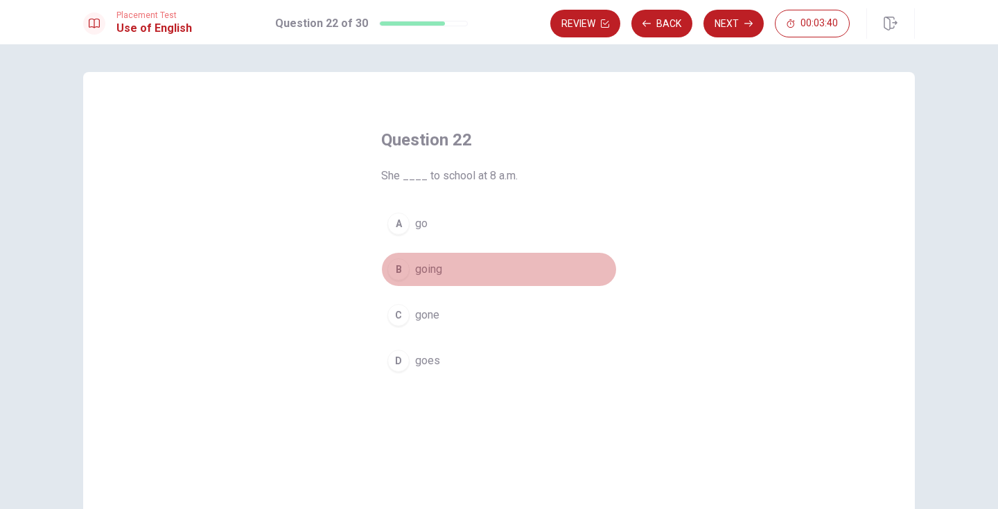
click at [412, 272] on button "B going" at bounding box center [499, 269] width 236 height 35
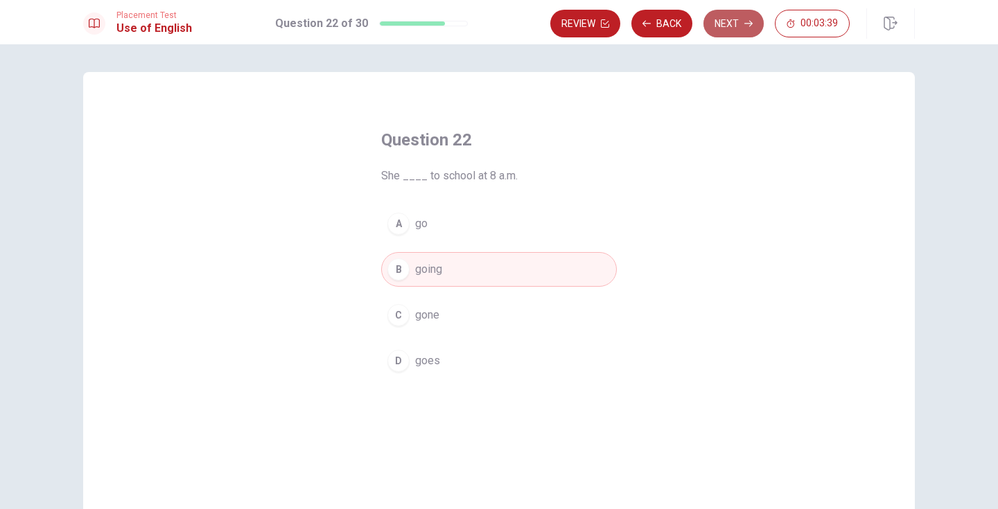
click at [726, 30] on button "Next" at bounding box center [733, 24] width 60 height 28
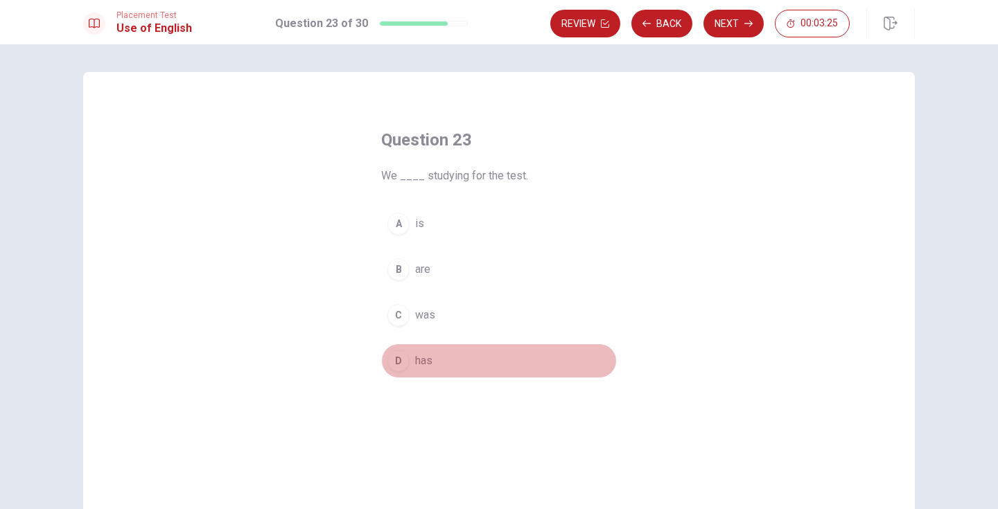
click at [400, 367] on div "D" at bounding box center [398, 361] width 22 height 22
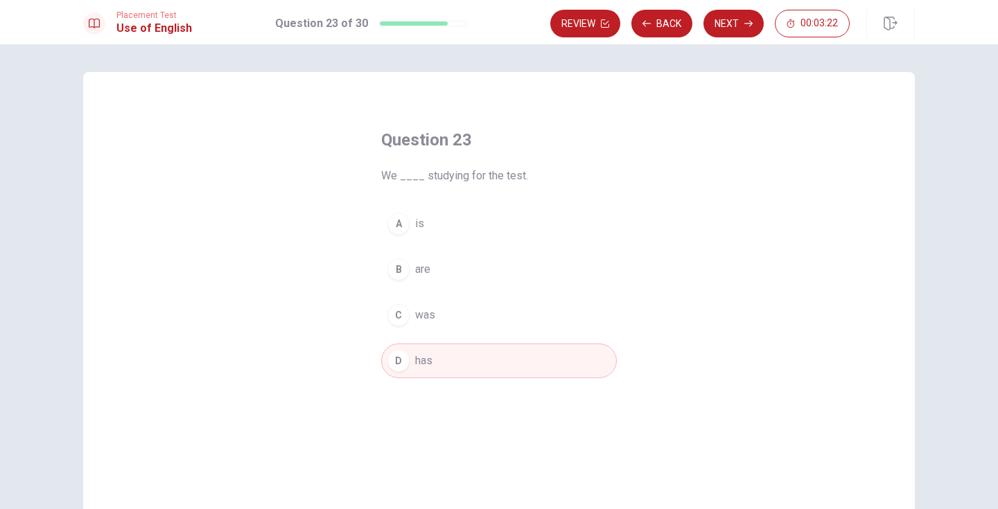
click at [428, 351] on button "D has" at bounding box center [499, 361] width 236 height 35
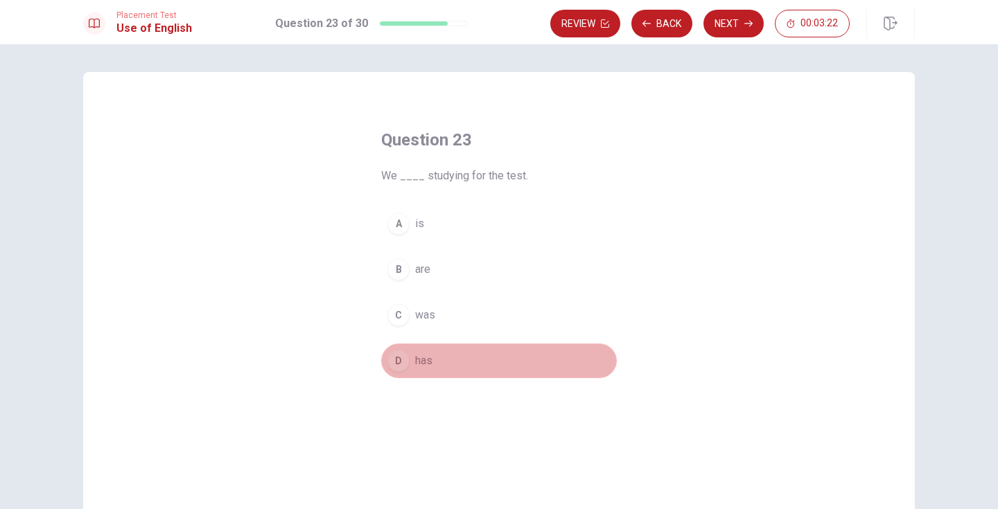
click at [428, 351] on button "D has" at bounding box center [499, 361] width 236 height 35
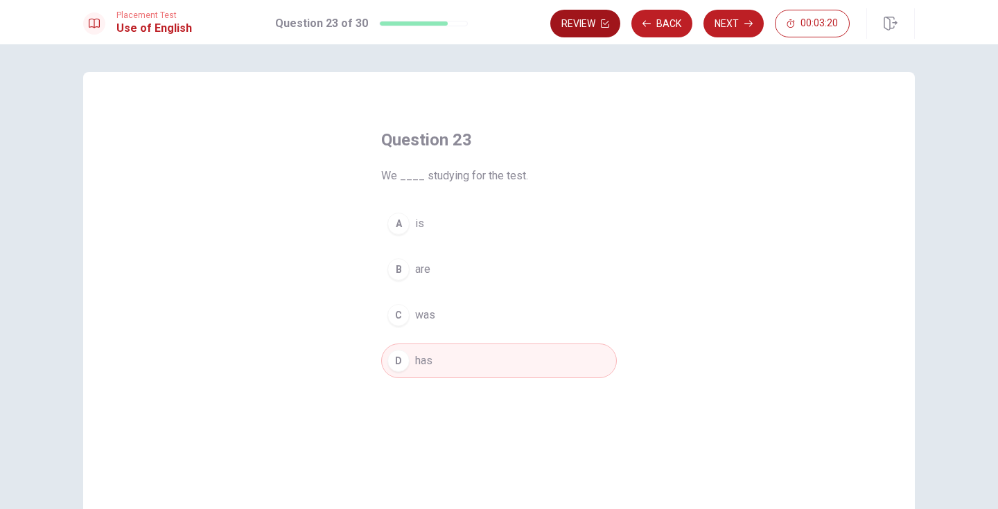
click at [590, 32] on button "Review" at bounding box center [585, 24] width 70 height 28
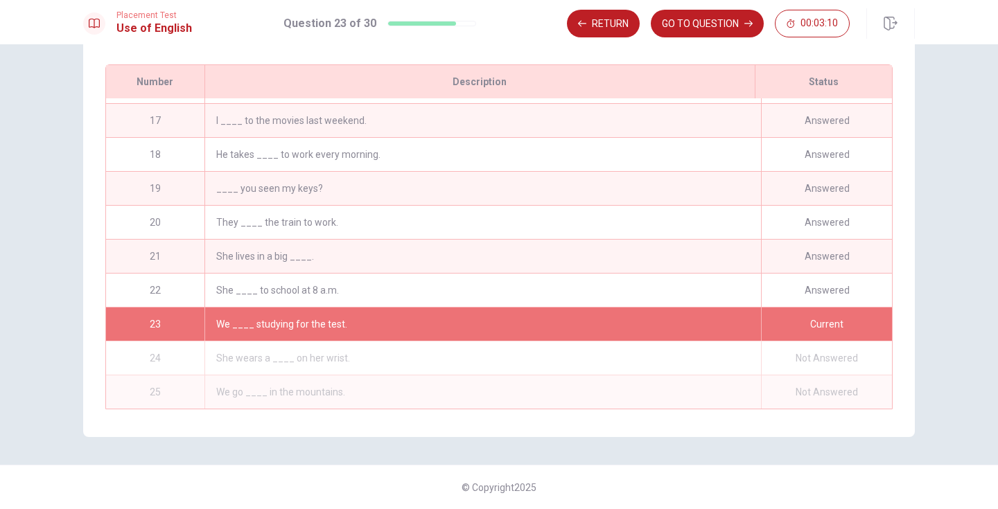
scroll to position [541, 0]
click at [608, 24] on button "Return" at bounding box center [603, 24] width 73 height 28
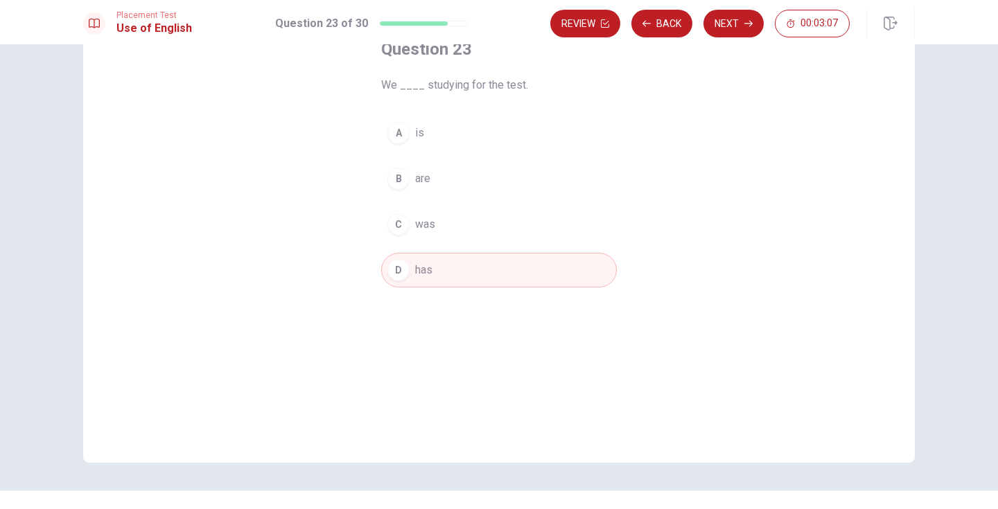
scroll to position [37, 0]
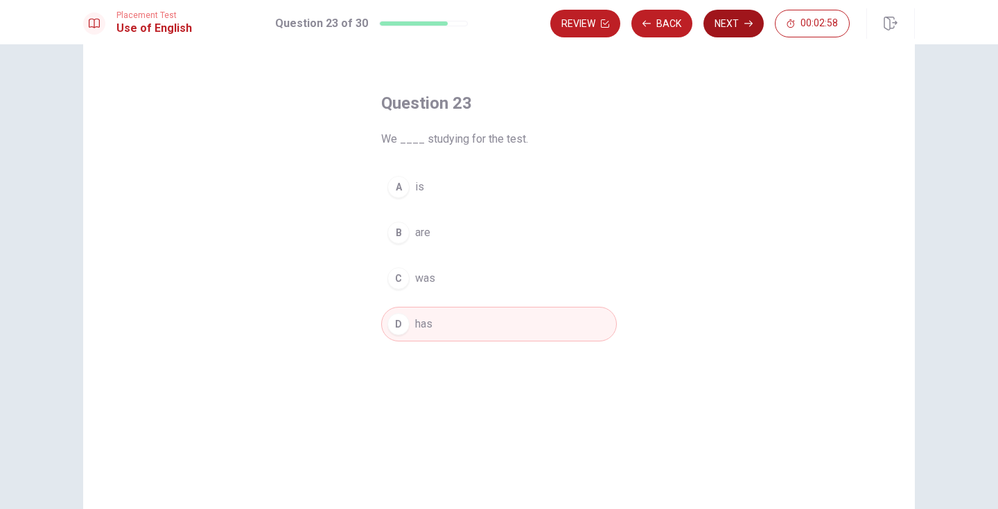
click at [727, 21] on button "Next" at bounding box center [733, 24] width 60 height 28
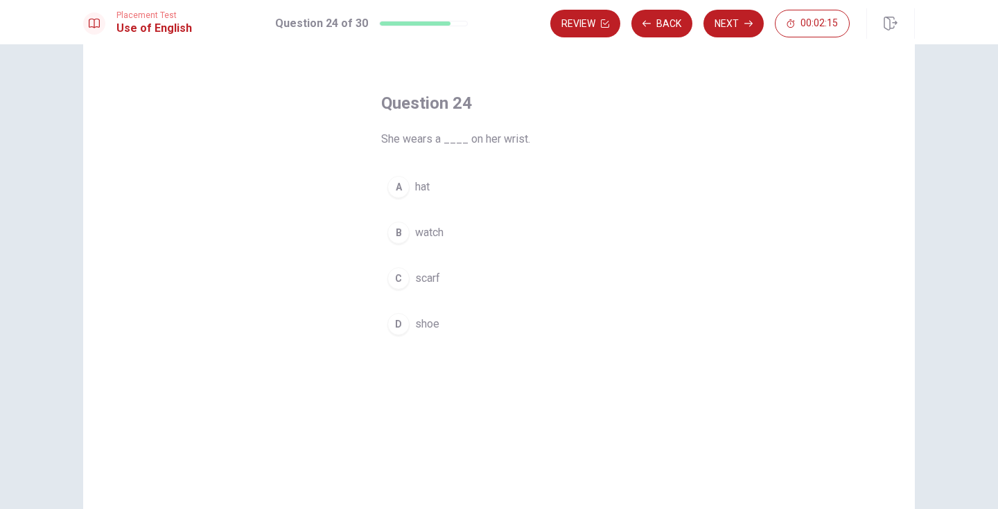
click at [423, 236] on span "watch" at bounding box center [429, 232] width 28 height 17
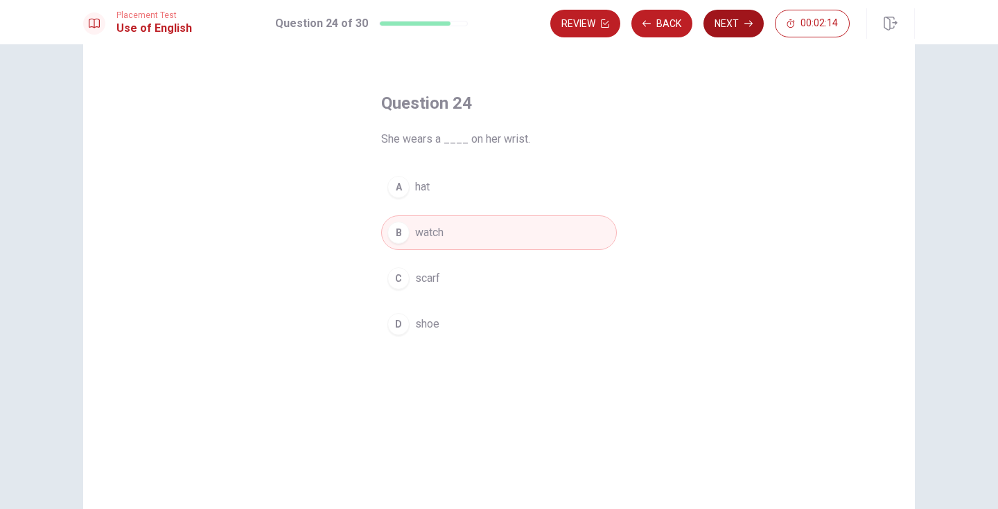
click at [746, 18] on button "Next" at bounding box center [733, 24] width 60 height 28
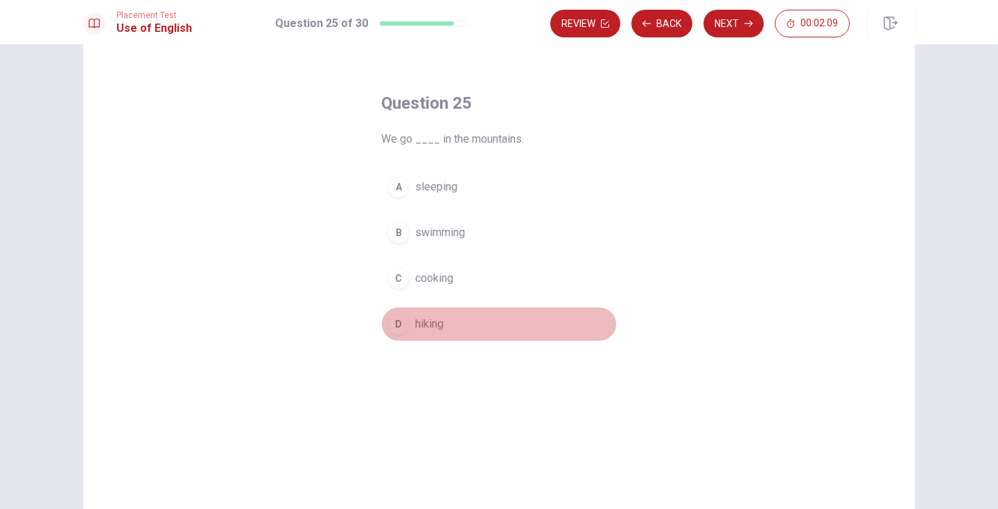
click at [434, 328] on span "hiking" at bounding box center [429, 324] width 28 height 17
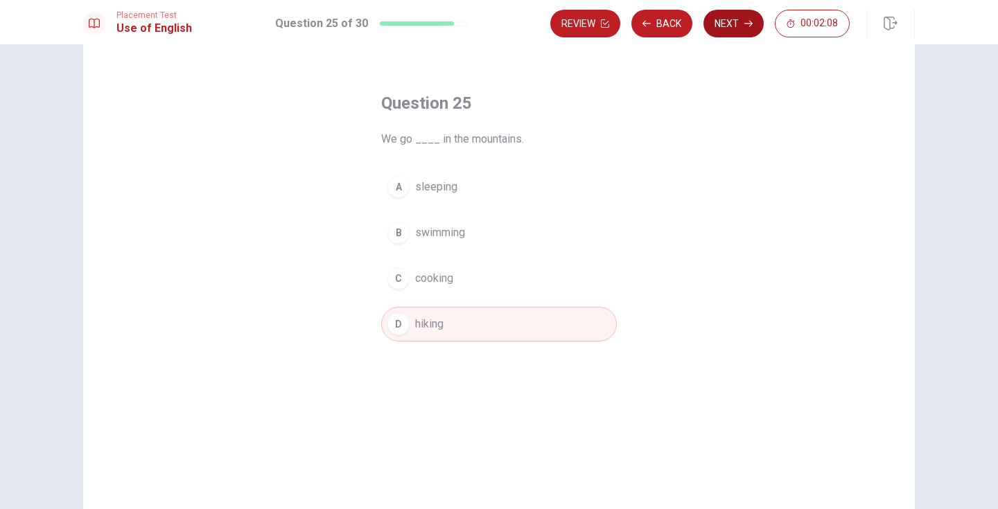
click at [726, 31] on button "Next" at bounding box center [733, 24] width 60 height 28
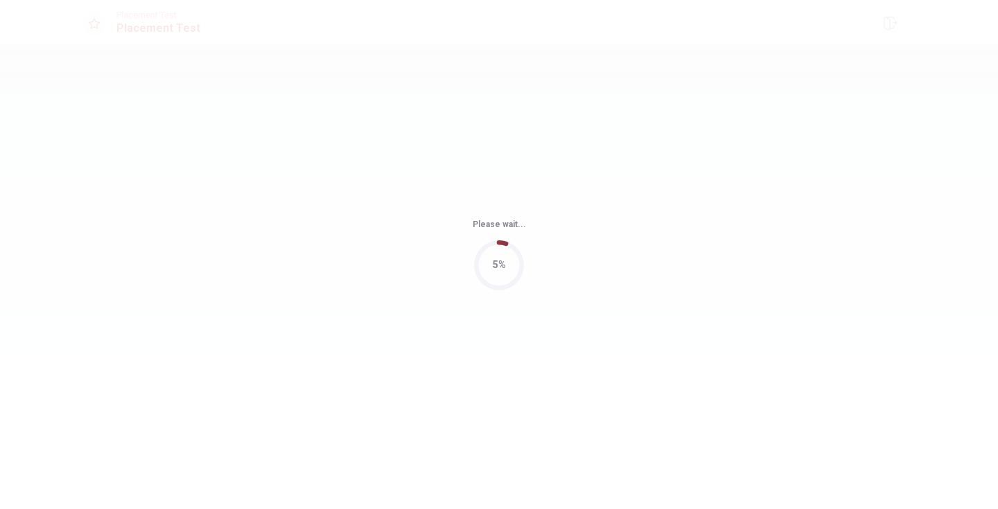
scroll to position [0, 0]
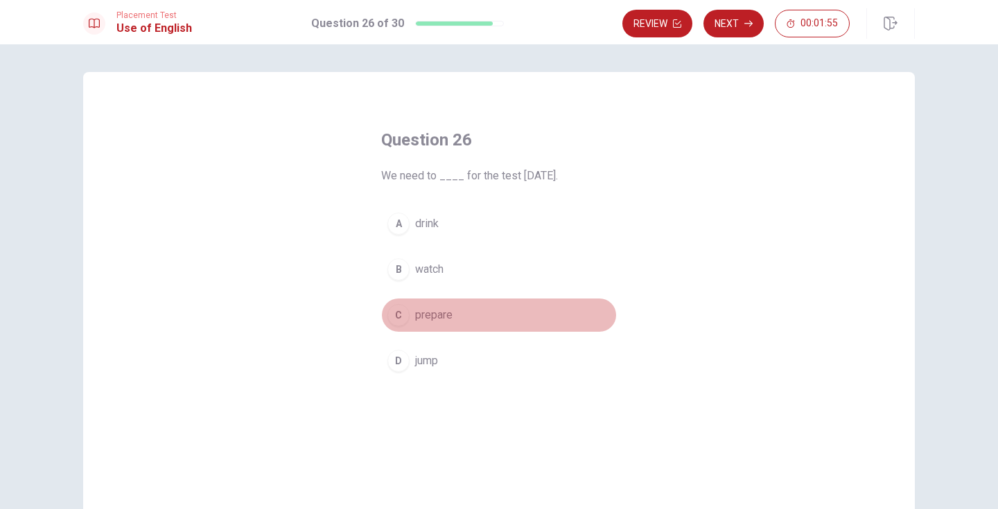
click at [423, 315] on span "prepare" at bounding box center [433, 315] width 37 height 17
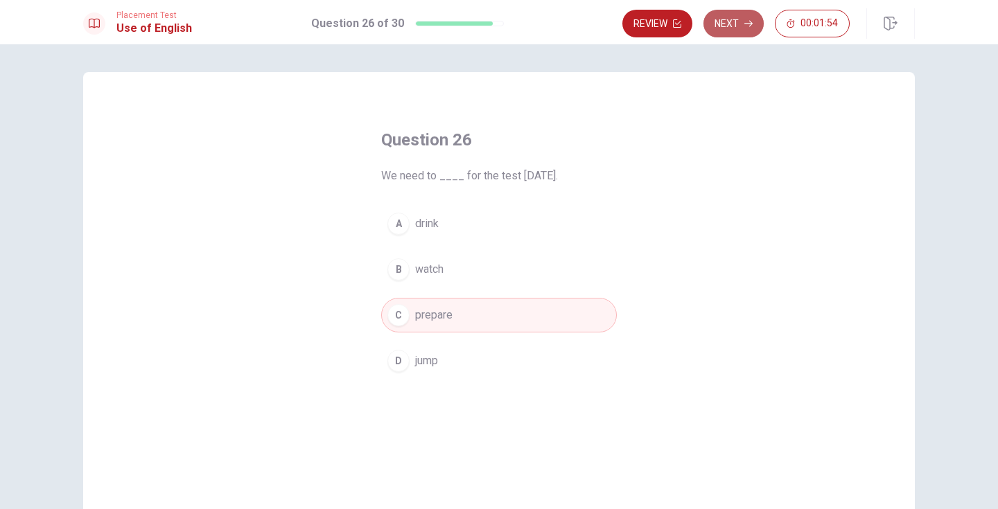
click at [732, 21] on button "Next" at bounding box center [733, 24] width 60 height 28
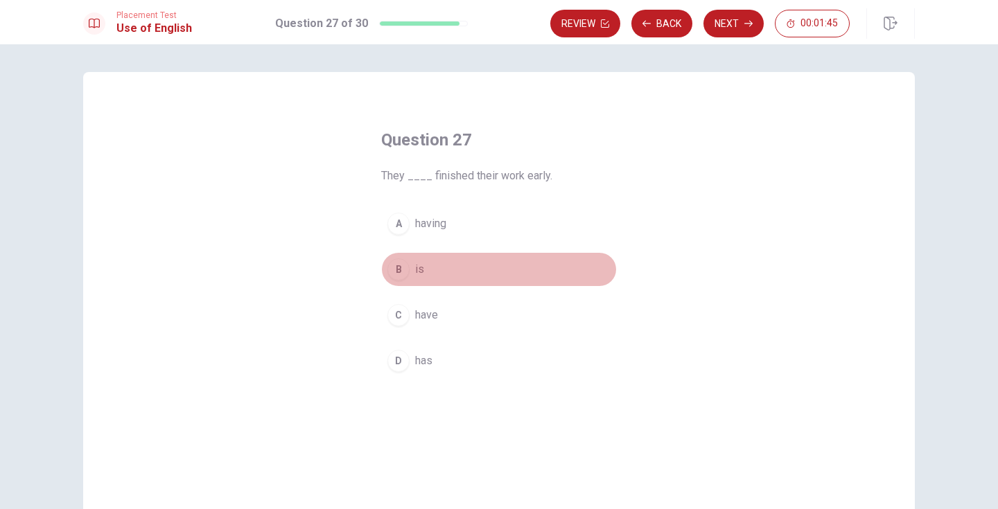
click at [412, 272] on button "B is" at bounding box center [499, 269] width 236 height 35
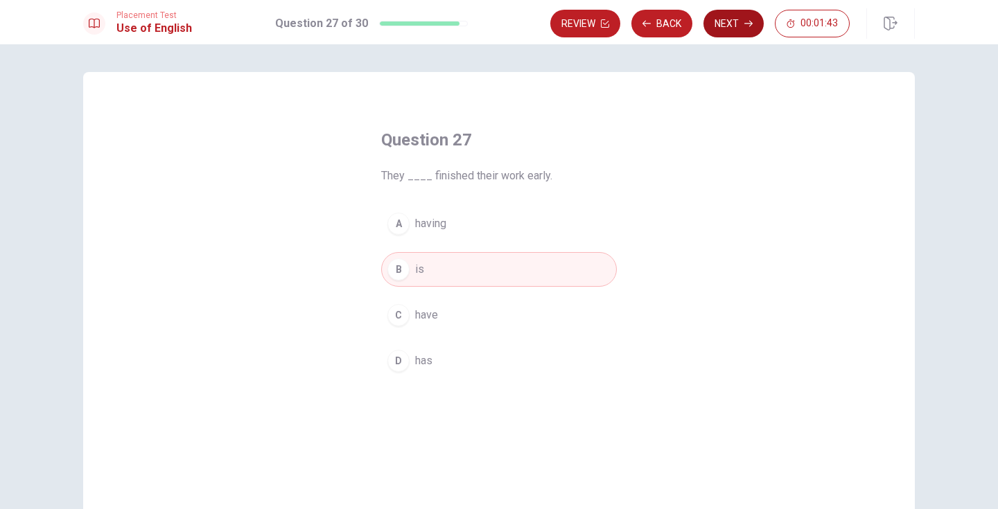
click at [731, 19] on button "Next" at bounding box center [733, 24] width 60 height 28
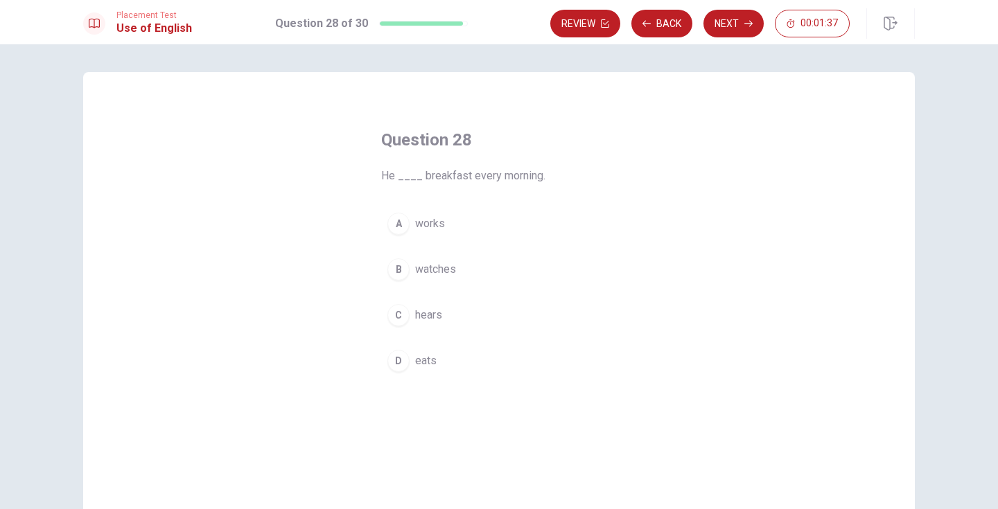
click at [425, 364] on span "eats" at bounding box center [425, 361] width 21 height 17
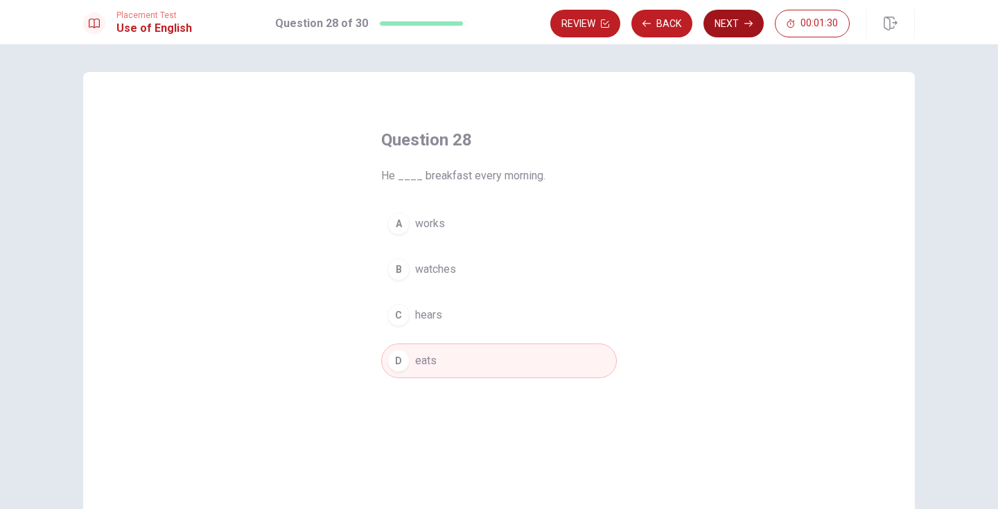
click at [736, 29] on button "Next" at bounding box center [733, 24] width 60 height 28
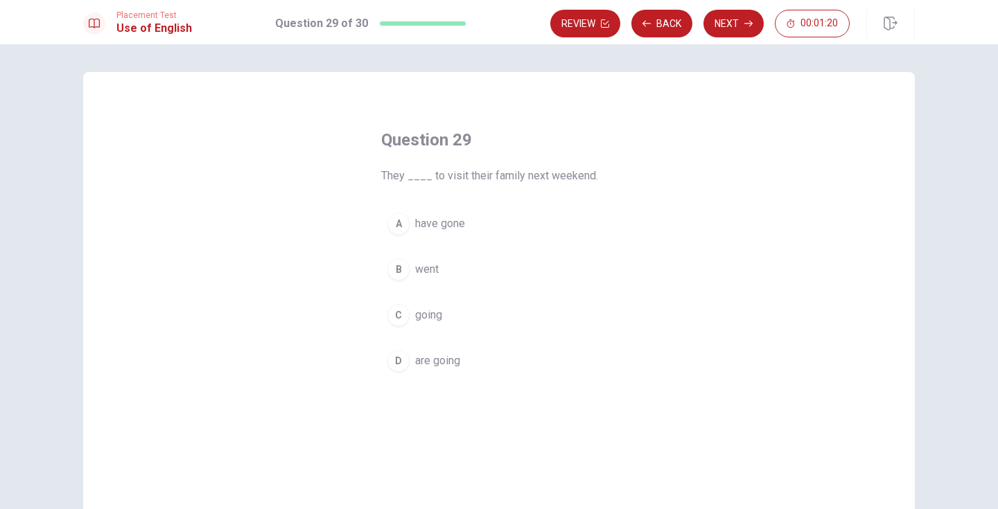
click at [445, 362] on span "are going" at bounding box center [437, 361] width 45 height 17
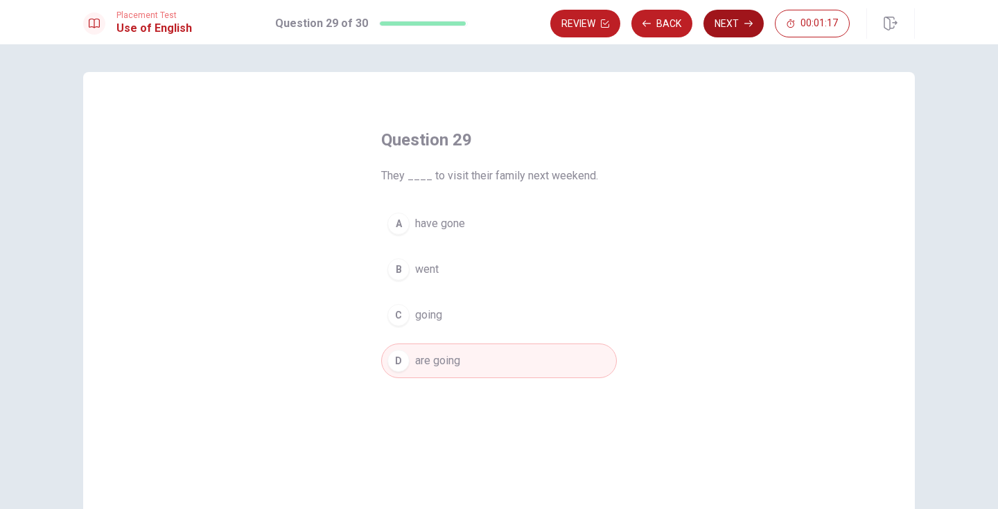
click at [732, 25] on button "Next" at bounding box center [733, 24] width 60 height 28
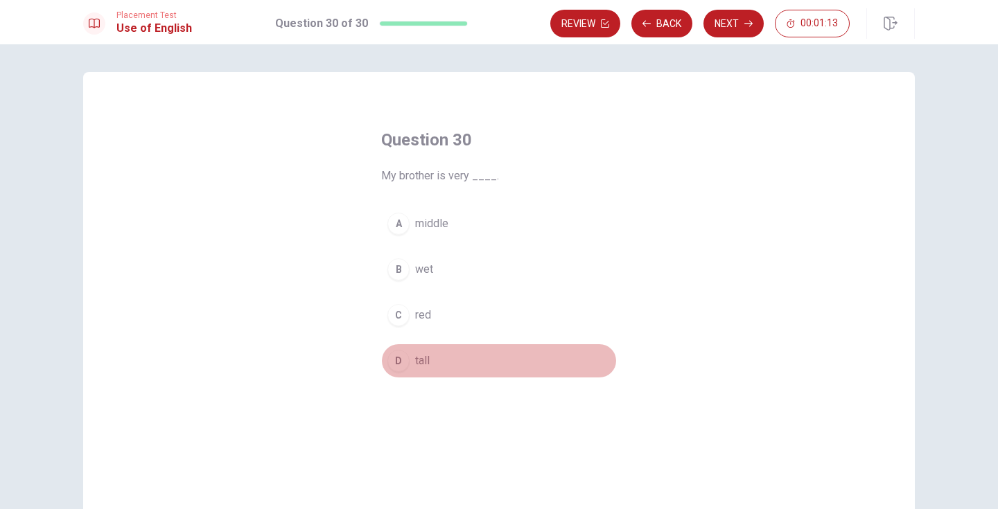
click at [418, 356] on span "tall" at bounding box center [422, 361] width 15 height 17
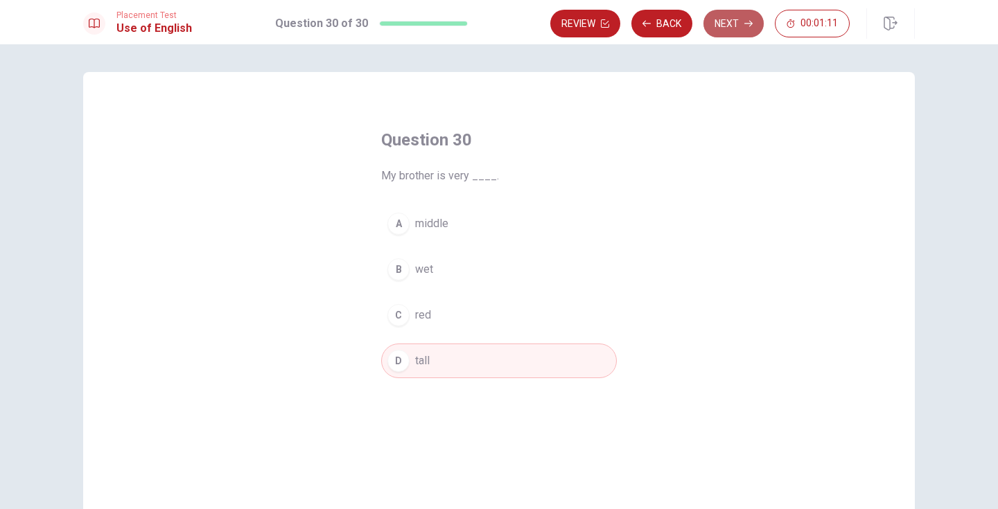
click at [720, 31] on button "Next" at bounding box center [733, 24] width 60 height 28
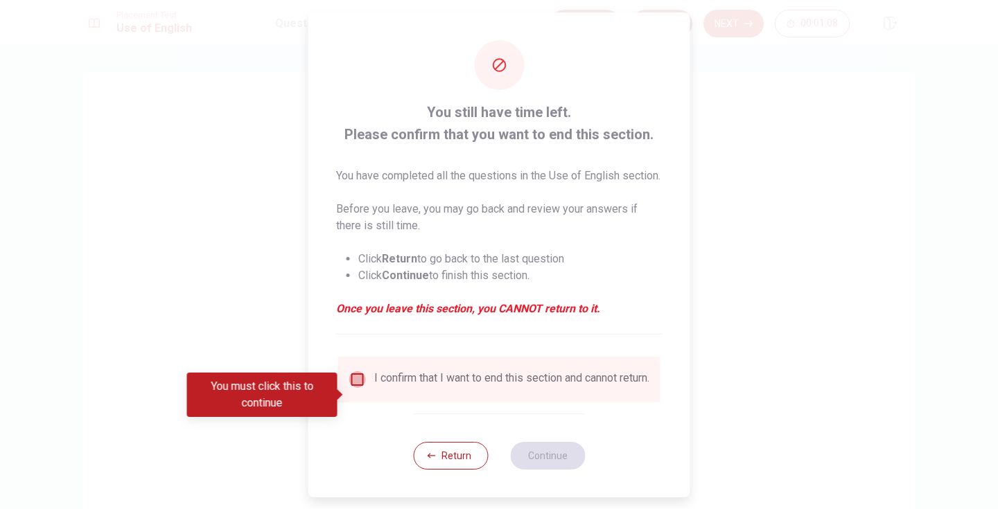
click at [354, 388] on input "You must click this to continue" at bounding box center [357, 379] width 17 height 17
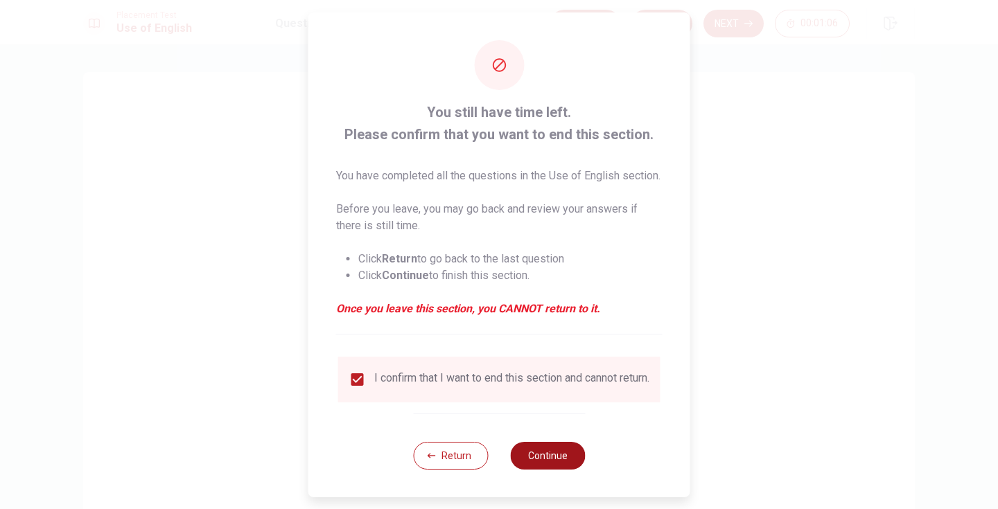
click at [570, 470] on button "Continue" at bounding box center [547, 456] width 75 height 28
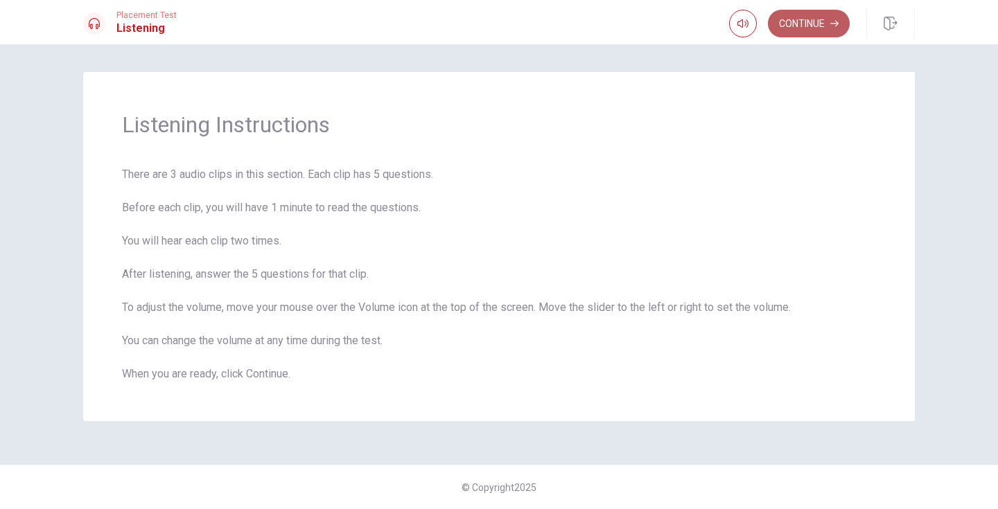
click at [798, 26] on button "Continue" at bounding box center [809, 24] width 82 height 28
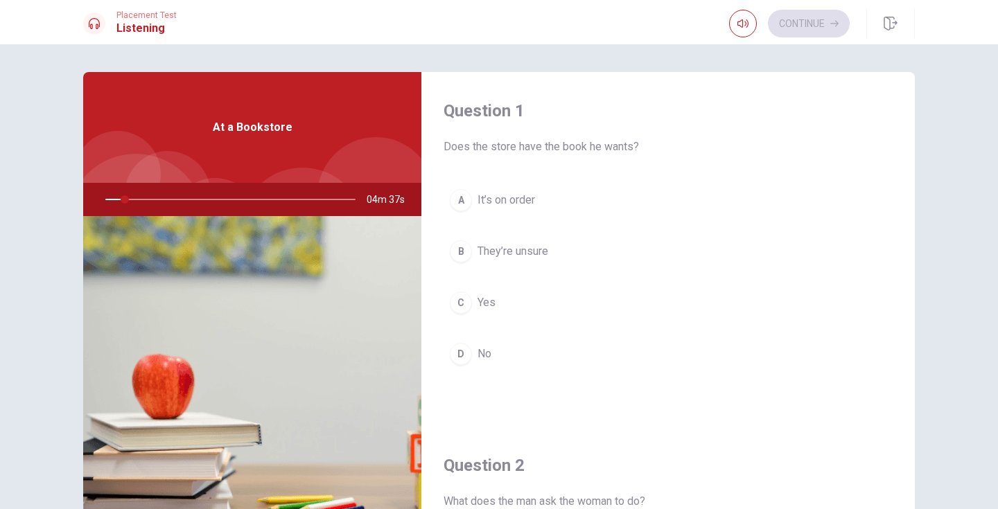
click at [504, 143] on span "Does the store have the book he wants?" at bounding box center [667, 147] width 449 height 17
drag, startPoint x: 128, startPoint y: 197, endPoint x: 116, endPoint y: 200, distance: 12.8
click at [116, 200] on div at bounding box center [228, 199] width 278 height 33
drag, startPoint x: 127, startPoint y: 196, endPoint x: 136, endPoint y: 198, distance: 8.6
click at [136, 198] on div at bounding box center [228, 199] width 278 height 33
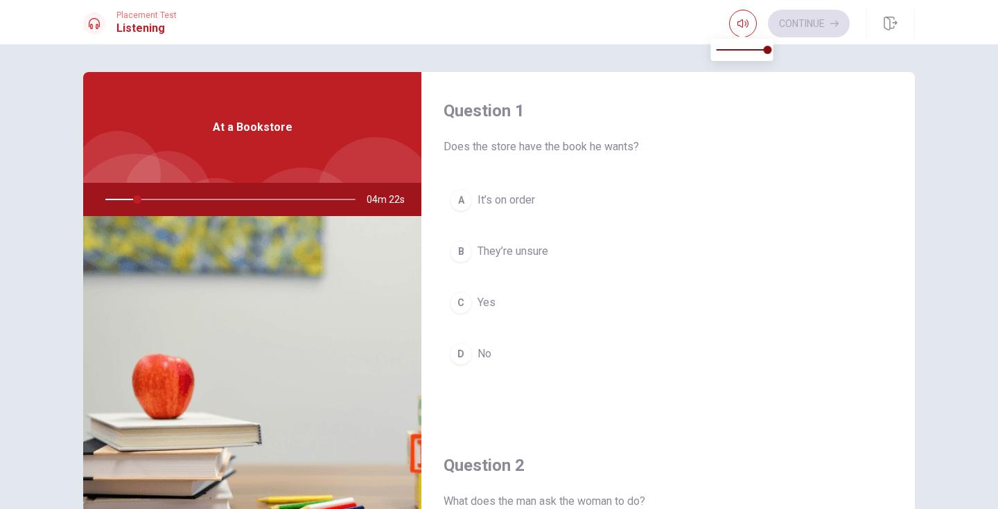
click at [743, 31] on span at bounding box center [741, 35] width 11 height 8
drag, startPoint x: 138, startPoint y: 199, endPoint x: 159, endPoint y: 201, distance: 20.9
click at [159, 201] on div at bounding box center [228, 199] width 278 height 33
click at [155, 200] on div at bounding box center [228, 199] width 278 height 33
drag, startPoint x: 148, startPoint y: 197, endPoint x: 212, endPoint y: 195, distance: 63.8
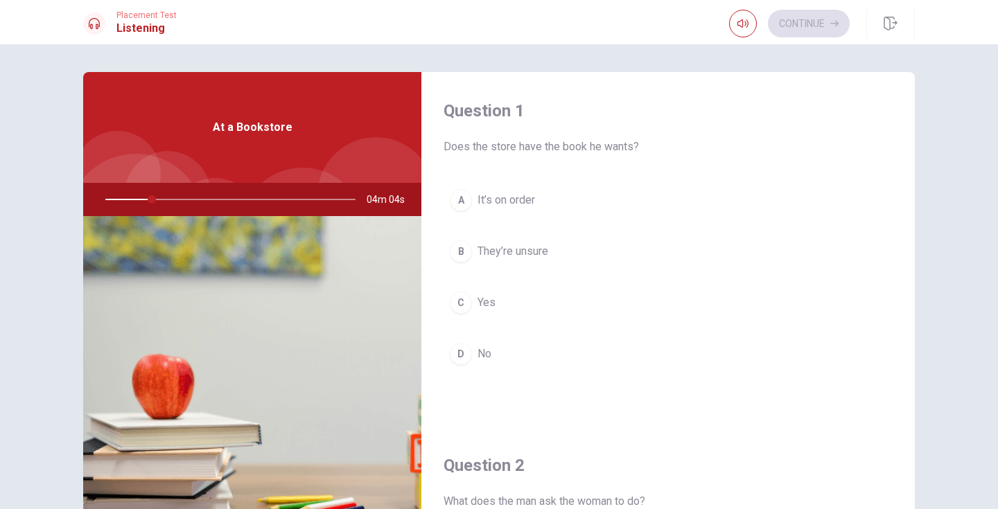
click at [212, 195] on div at bounding box center [228, 199] width 278 height 33
click at [207, 197] on div at bounding box center [228, 199] width 278 height 33
click at [123, 199] on div at bounding box center [228, 199] width 278 height 33
drag, startPoint x: 155, startPoint y: 200, endPoint x: 115, endPoint y: 204, distance: 39.6
click at [114, 204] on div at bounding box center [228, 199] width 278 height 33
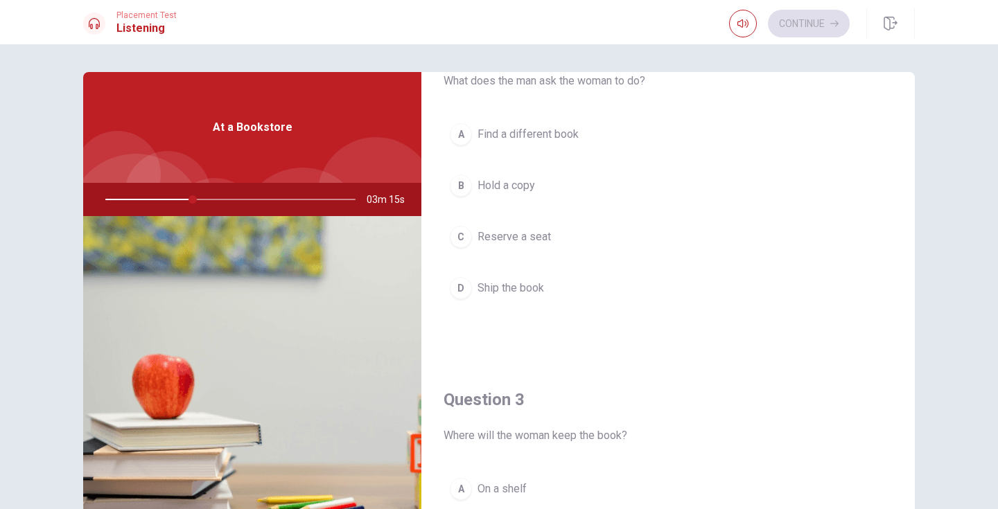
scroll to position [420, 0]
drag, startPoint x: 204, startPoint y: 197, endPoint x: 125, endPoint y: 204, distance: 79.4
click at [125, 204] on div at bounding box center [228, 199] width 278 height 33
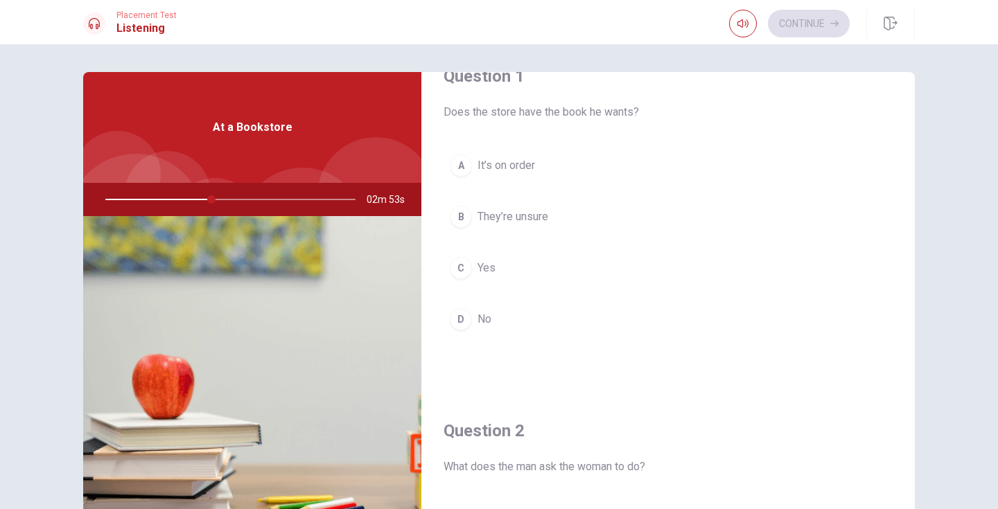
scroll to position [35, 0]
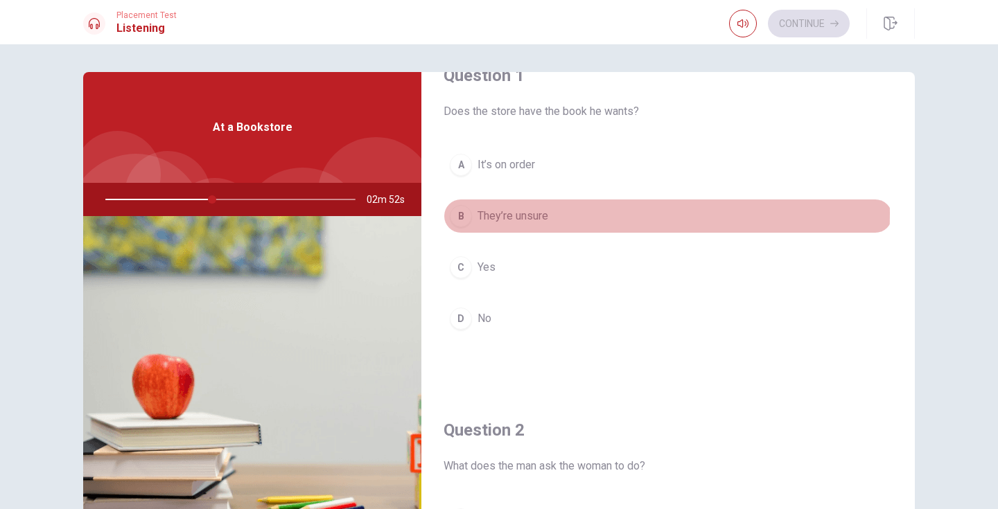
click at [518, 213] on span "They’re unsure" at bounding box center [512, 216] width 71 height 17
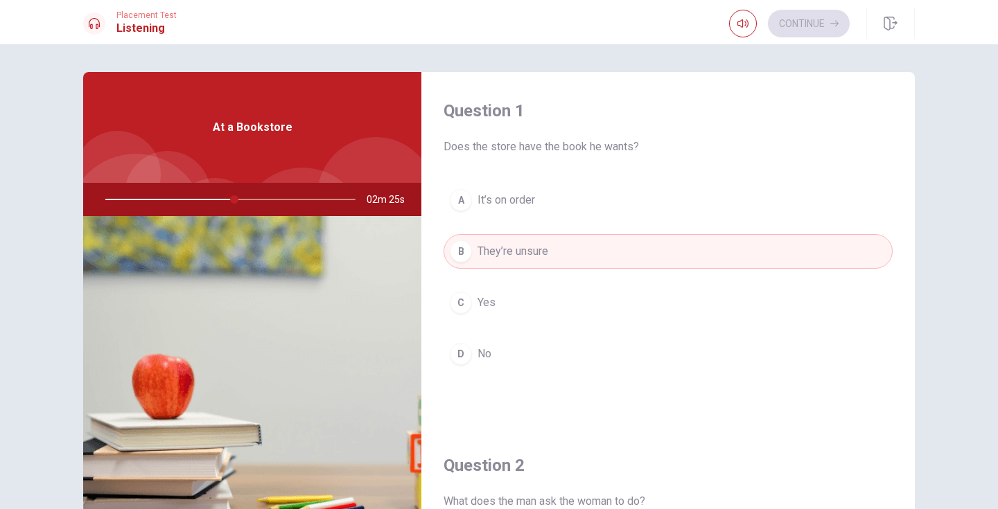
scroll to position [0, 0]
click at [240, 200] on div at bounding box center [228, 199] width 278 height 33
drag, startPoint x: 242, startPoint y: 202, endPoint x: 211, endPoint y: 201, distance: 31.2
click at [212, 201] on div at bounding box center [228, 199] width 278 height 33
click at [199, 200] on div at bounding box center [228, 199] width 278 height 33
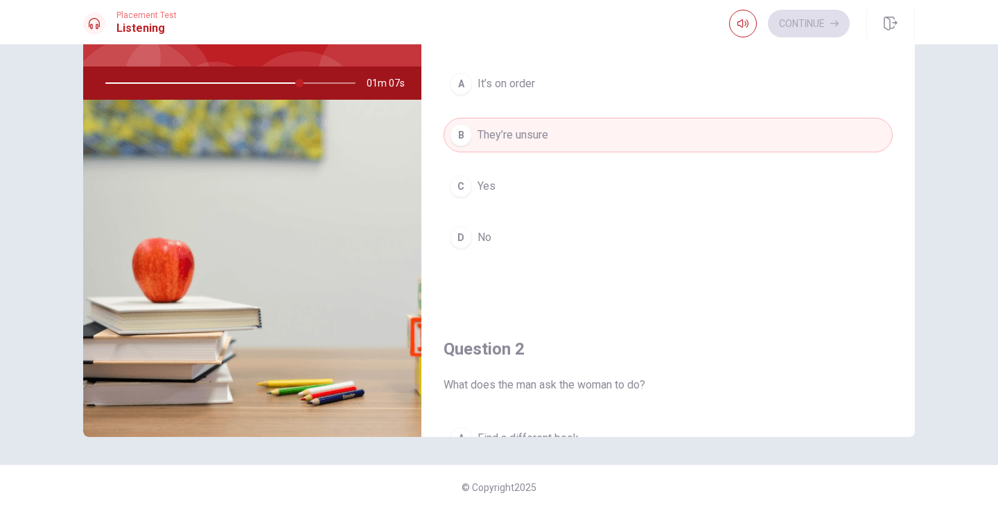
drag, startPoint x: 297, startPoint y: 82, endPoint x: 330, endPoint y: 88, distance: 33.8
click at [330, 89] on div at bounding box center [228, 83] width 278 height 33
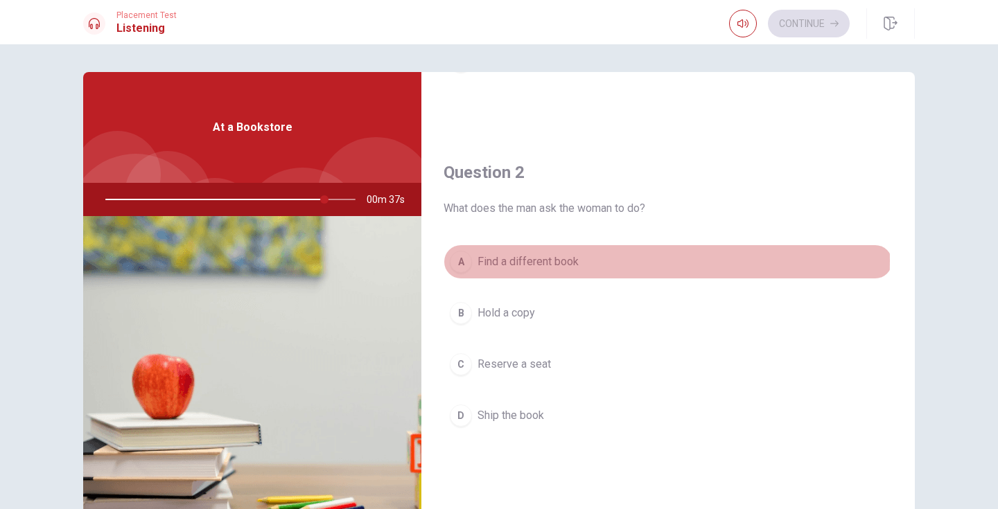
click at [529, 261] on span "Find a different book" at bounding box center [527, 262] width 101 height 17
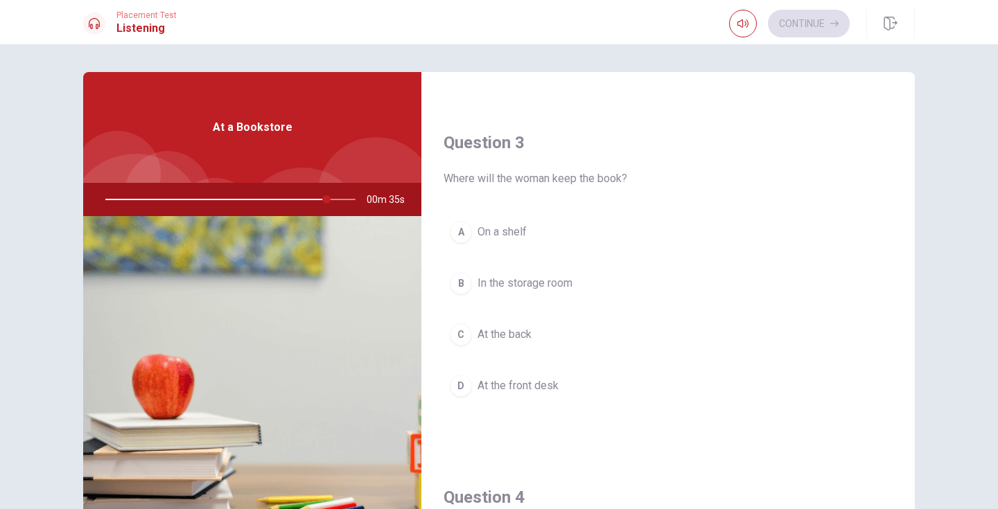
scroll to position [708, 0]
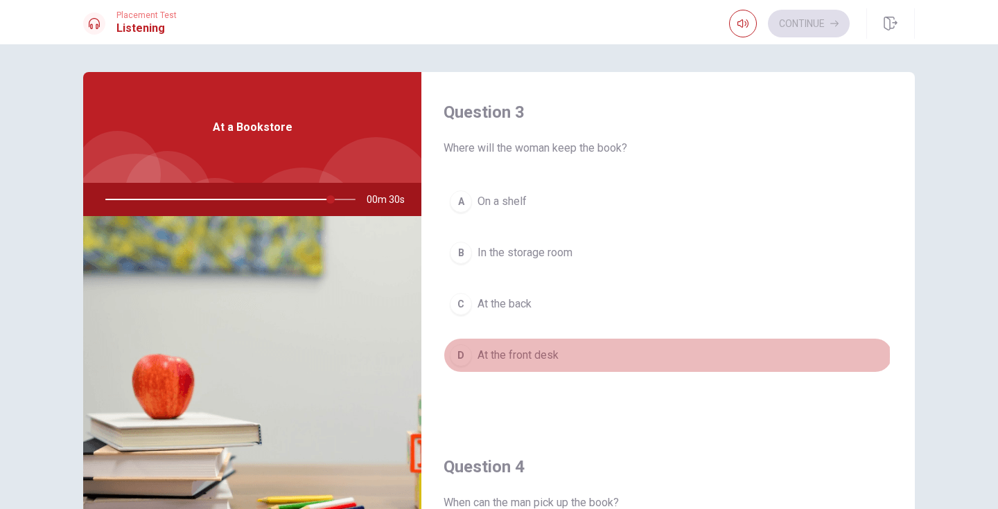
click at [512, 355] on span "At the front desk" at bounding box center [517, 355] width 81 height 17
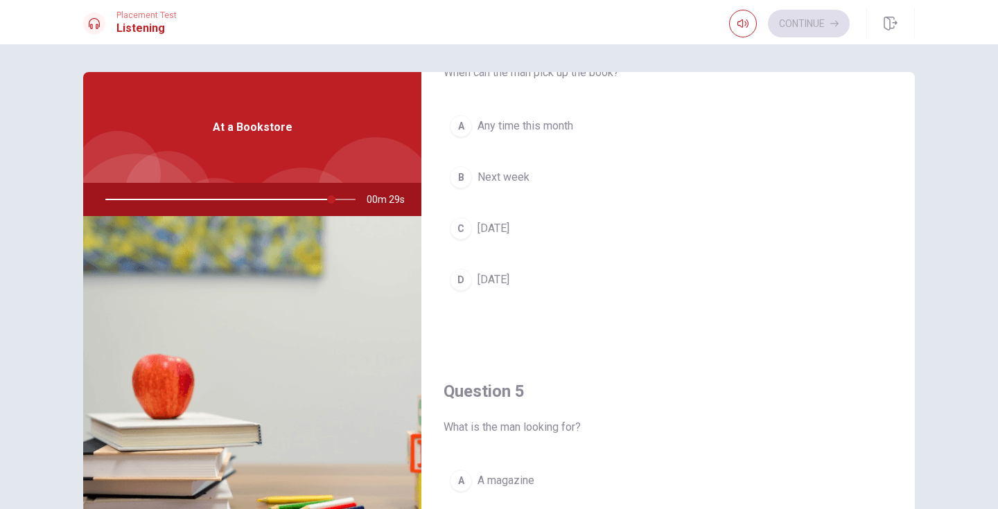
scroll to position [1057, 0]
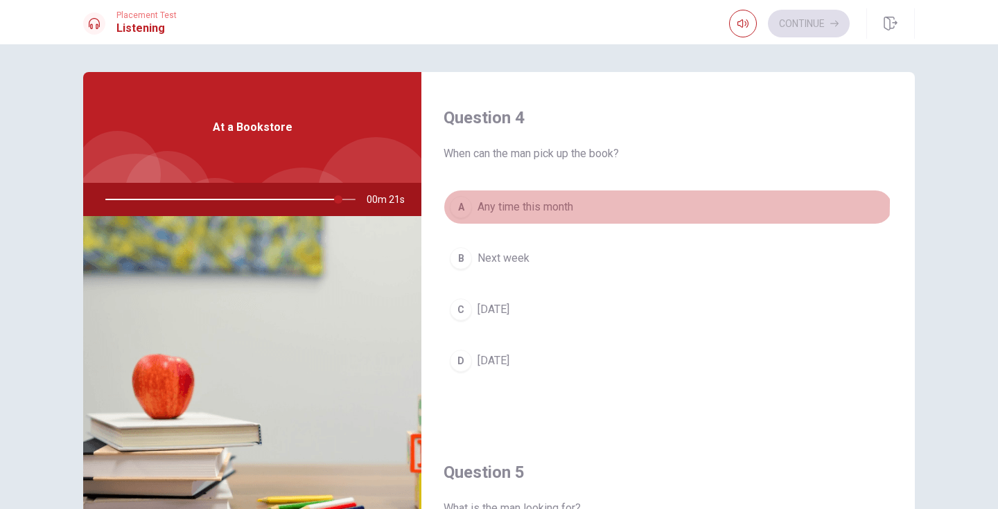
click at [520, 202] on span "Any time this month" at bounding box center [525, 207] width 96 height 17
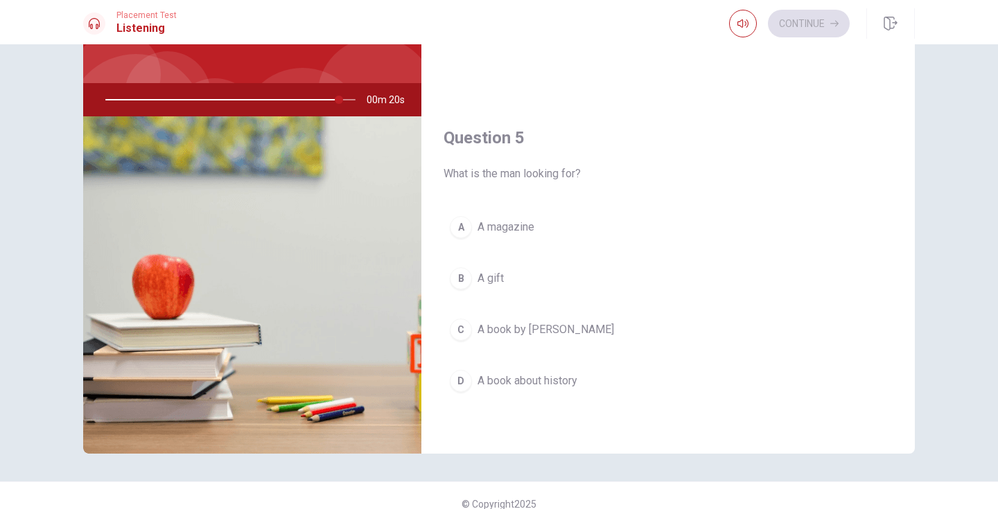
scroll to position [106, 0]
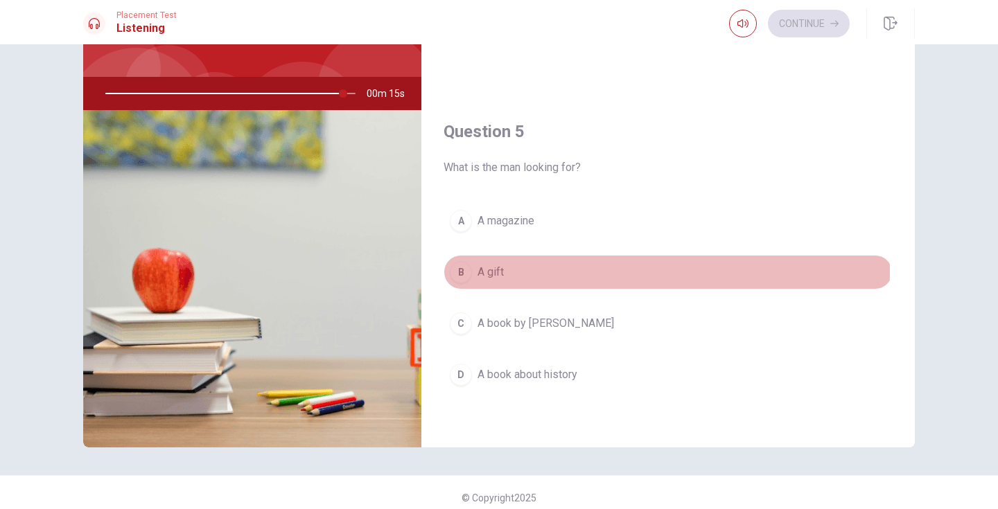
click at [490, 272] on span "A gift" at bounding box center [490, 272] width 26 height 17
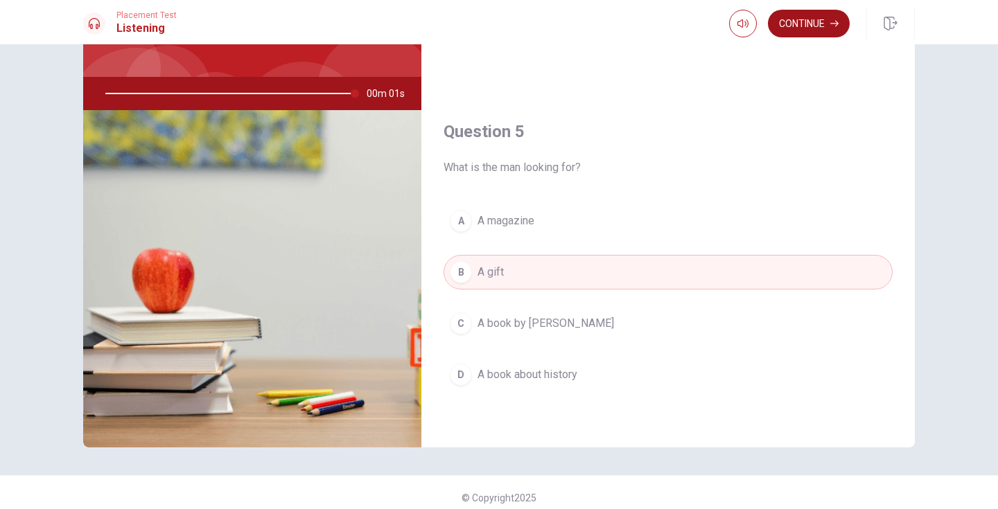
type input "0"
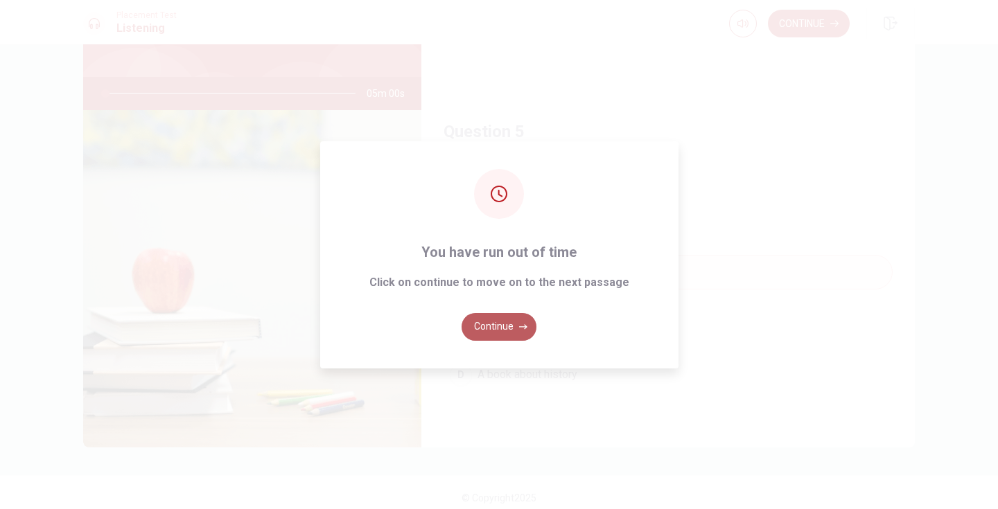
click at [491, 328] on button "Continue" at bounding box center [498, 327] width 75 height 28
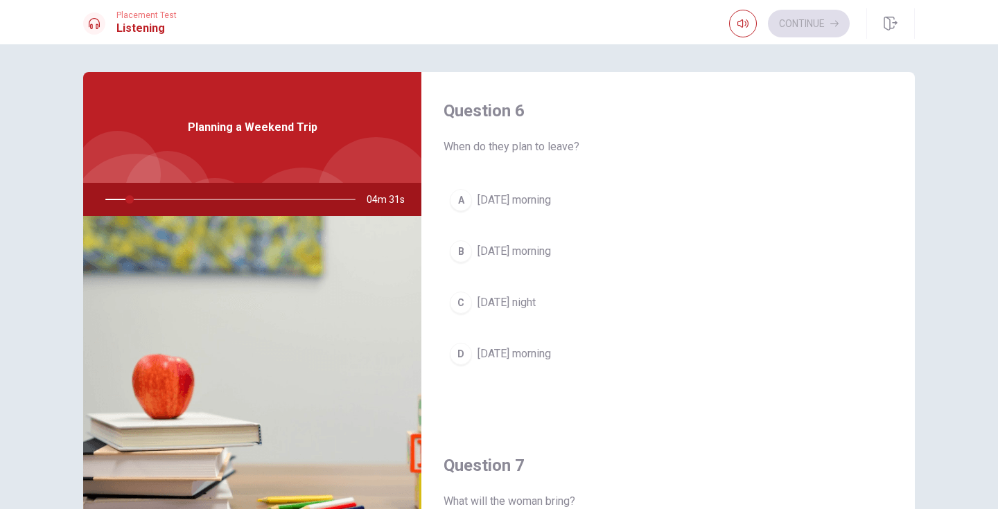
scroll to position [0, 0]
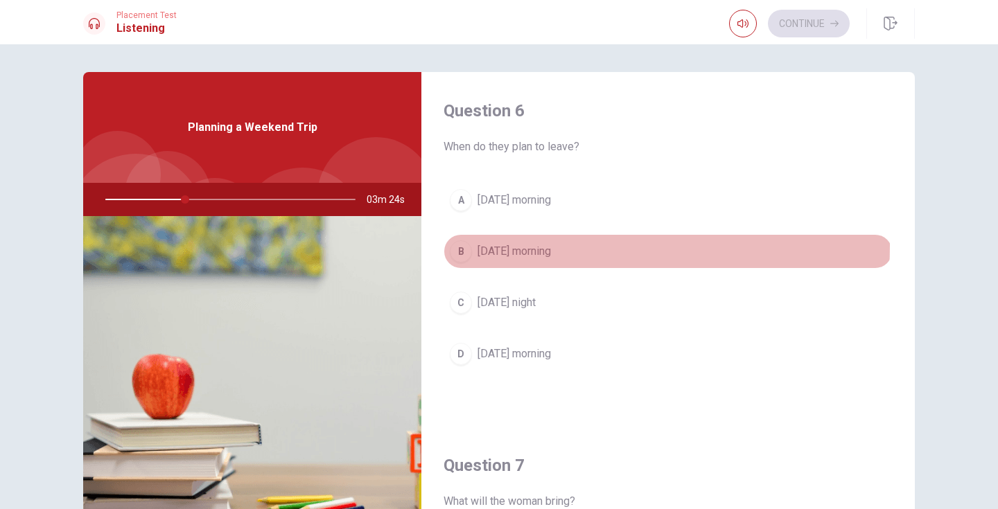
click at [534, 246] on span "[DATE] morning" at bounding box center [513, 251] width 73 height 17
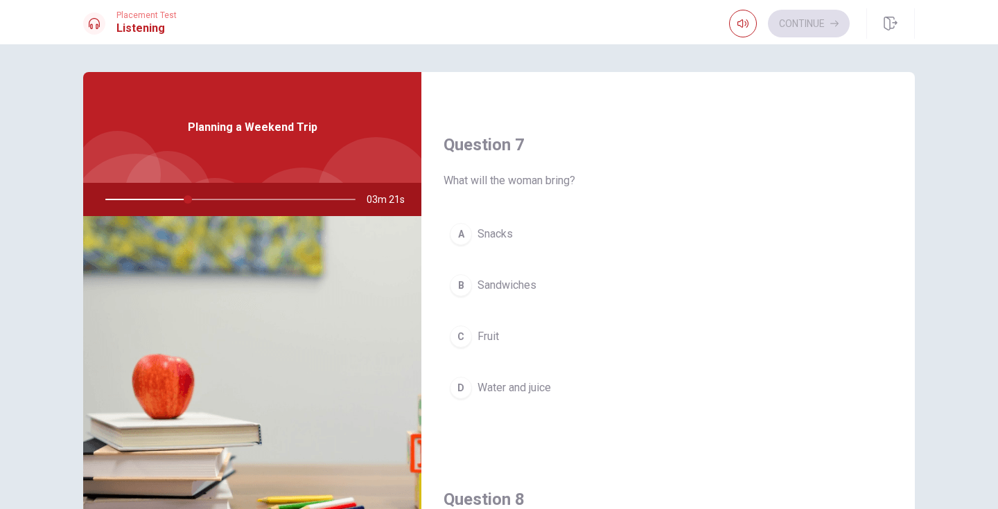
scroll to position [321, 0]
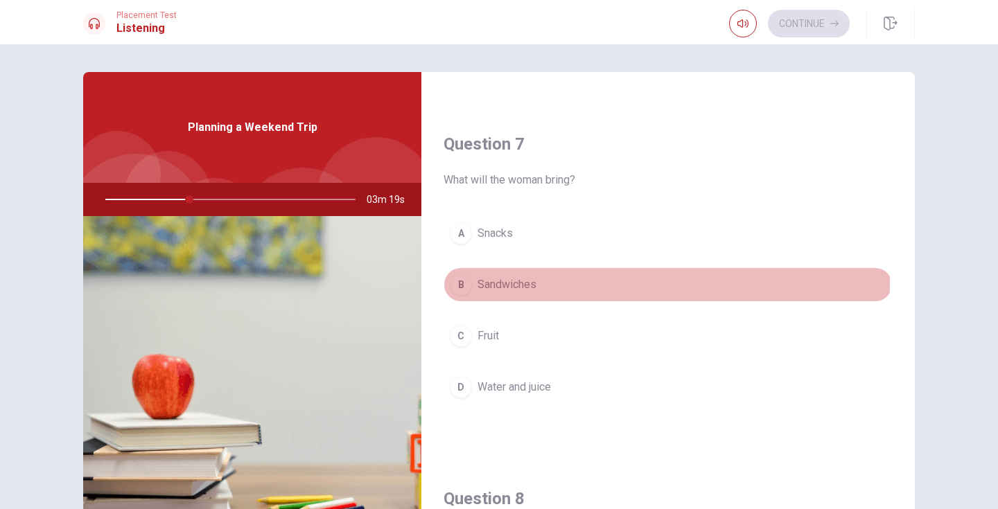
click at [506, 282] on span "Sandwiches" at bounding box center [506, 284] width 59 height 17
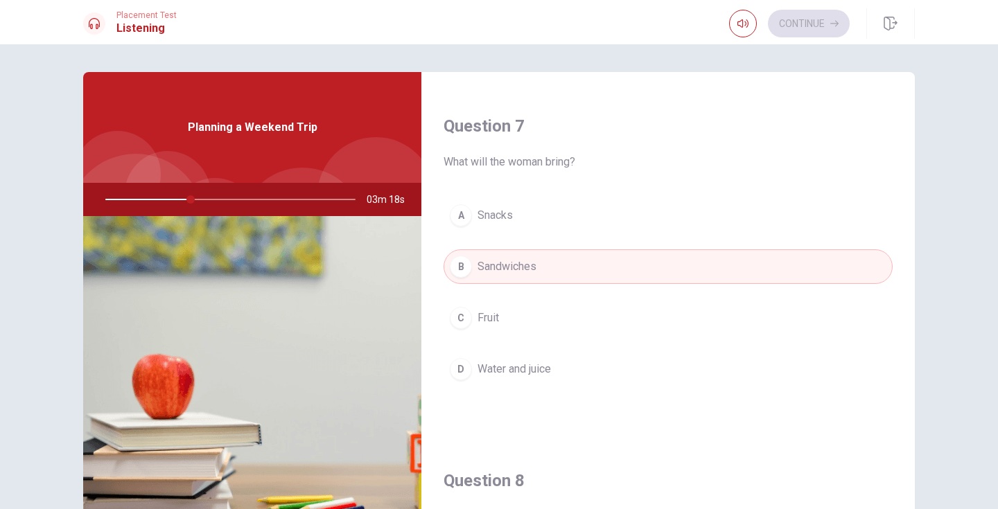
scroll to position [342, 0]
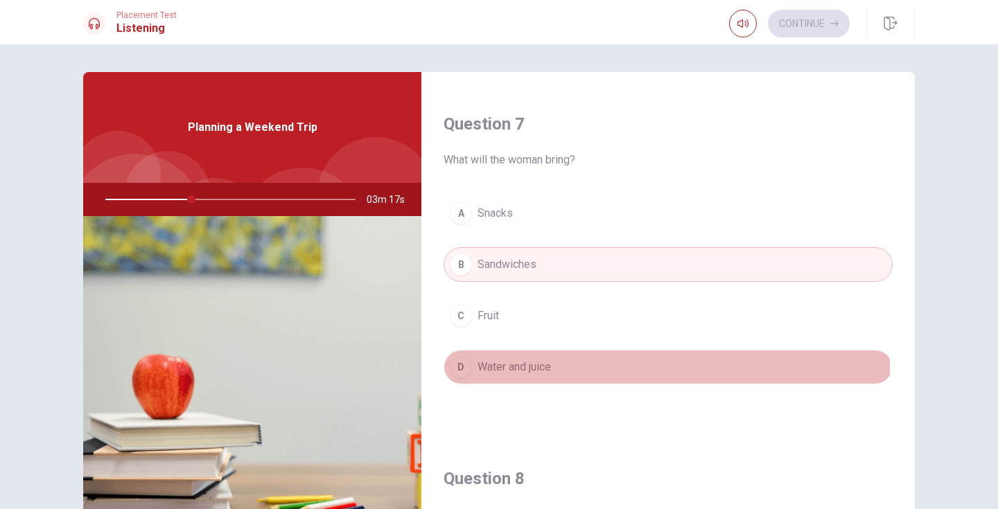
click at [511, 368] on span "Water and juice" at bounding box center [513, 367] width 73 height 17
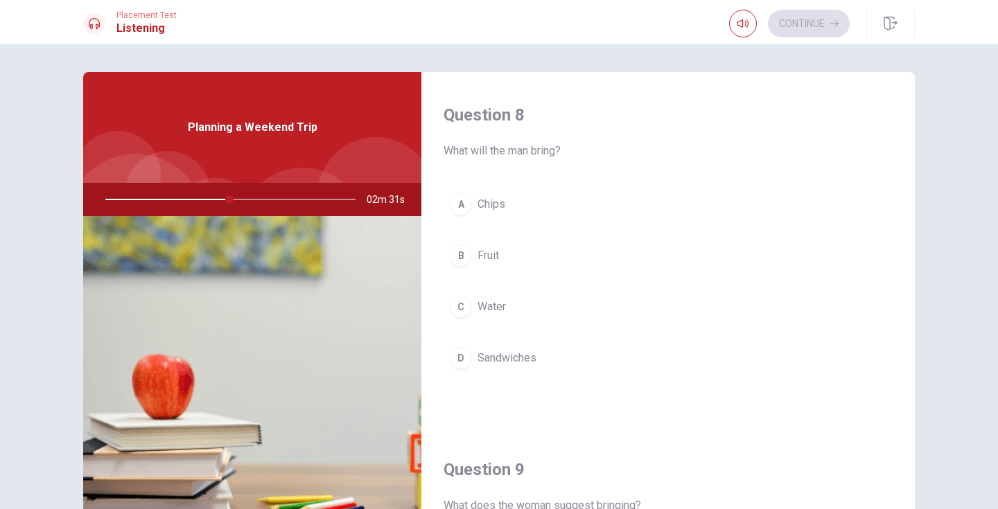
scroll to position [718, 0]
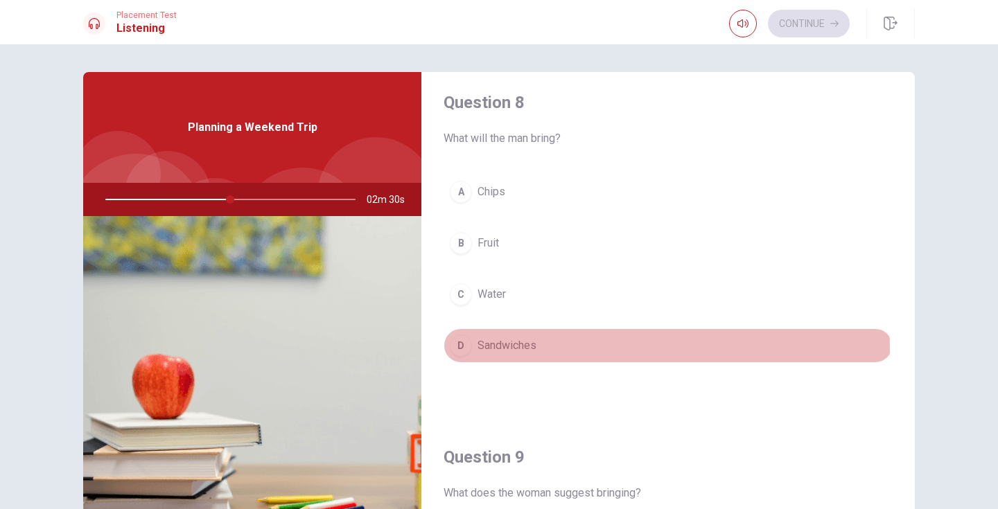
click at [500, 351] on span "Sandwiches" at bounding box center [506, 345] width 59 height 17
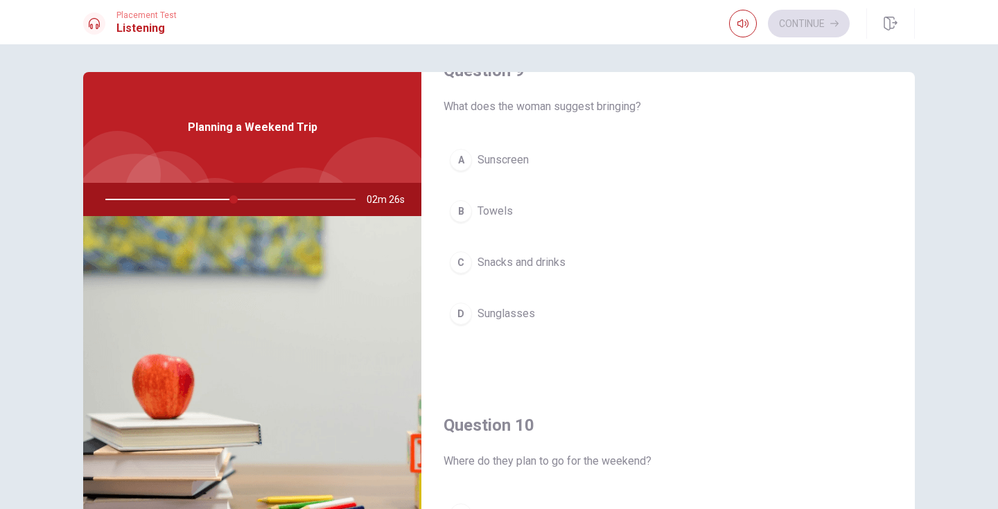
scroll to position [1110, 0]
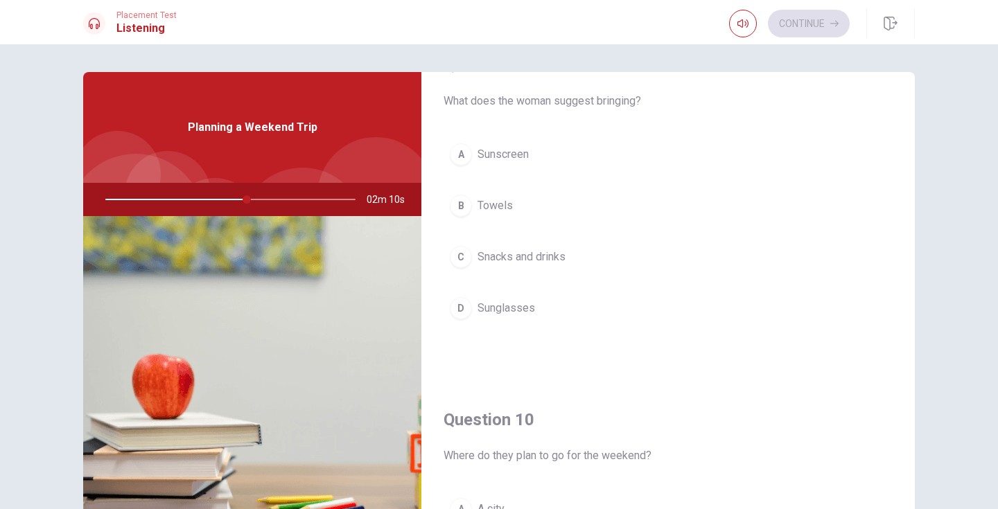
click at [545, 258] on span "Snacks and drinks" at bounding box center [521, 257] width 88 height 17
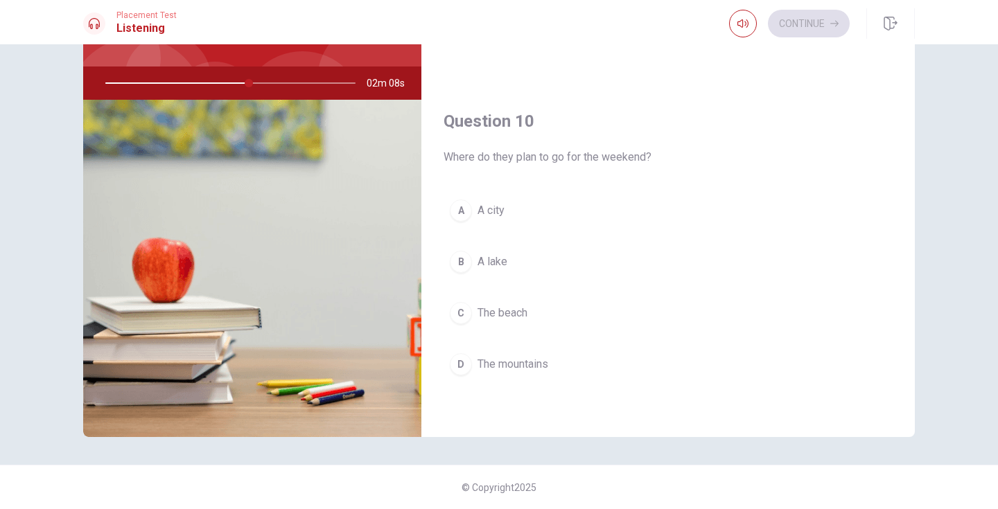
scroll to position [0, 0]
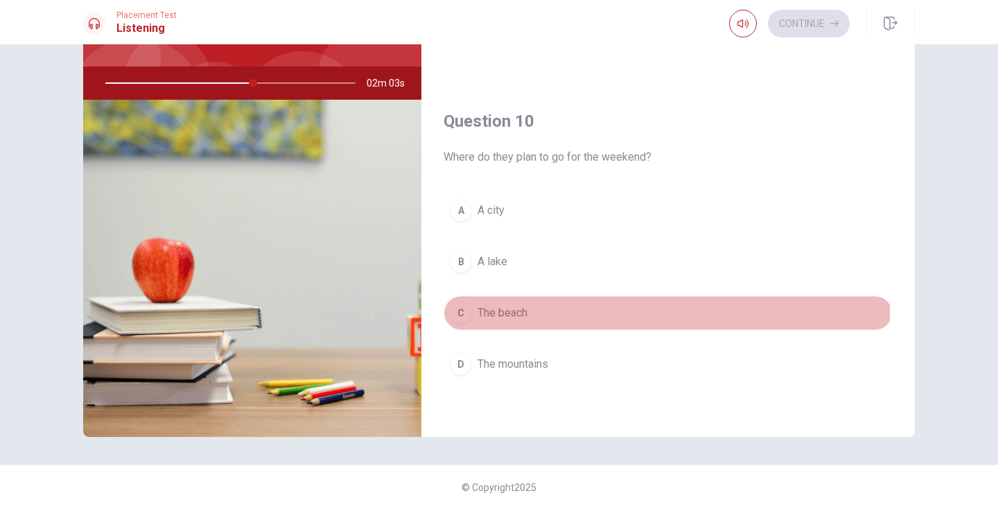
click at [504, 312] on span "The beach" at bounding box center [502, 313] width 50 height 17
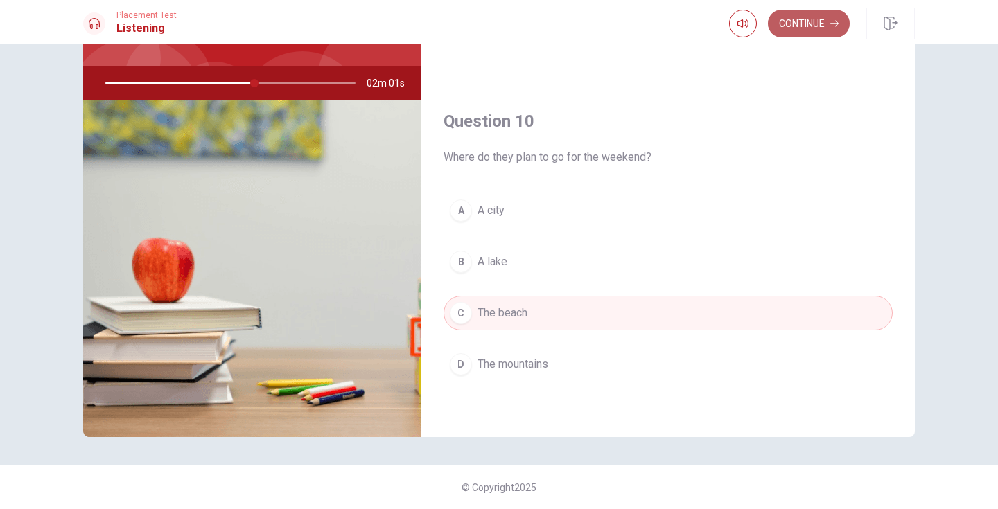
click at [822, 26] on button "Continue" at bounding box center [809, 24] width 82 height 28
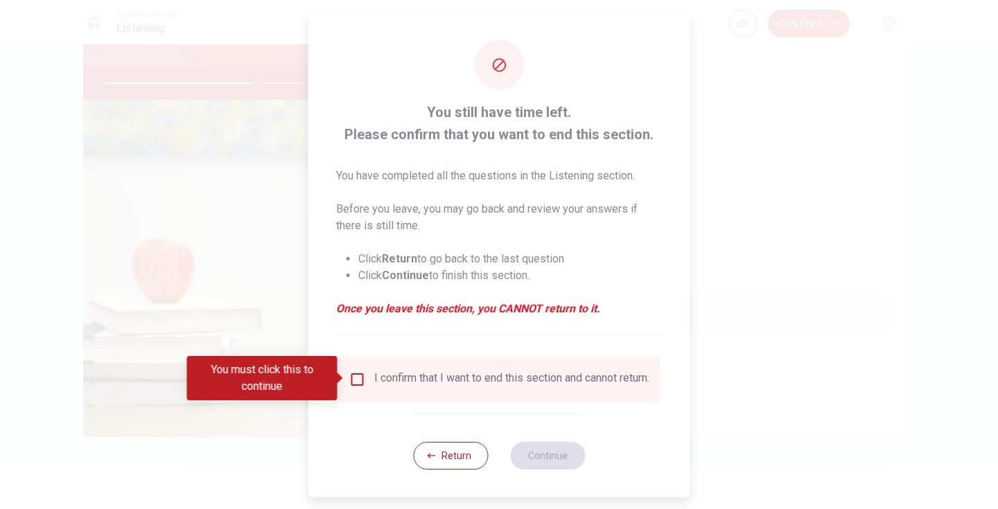
click at [355, 384] on input "You must click this to continue" at bounding box center [357, 379] width 17 height 17
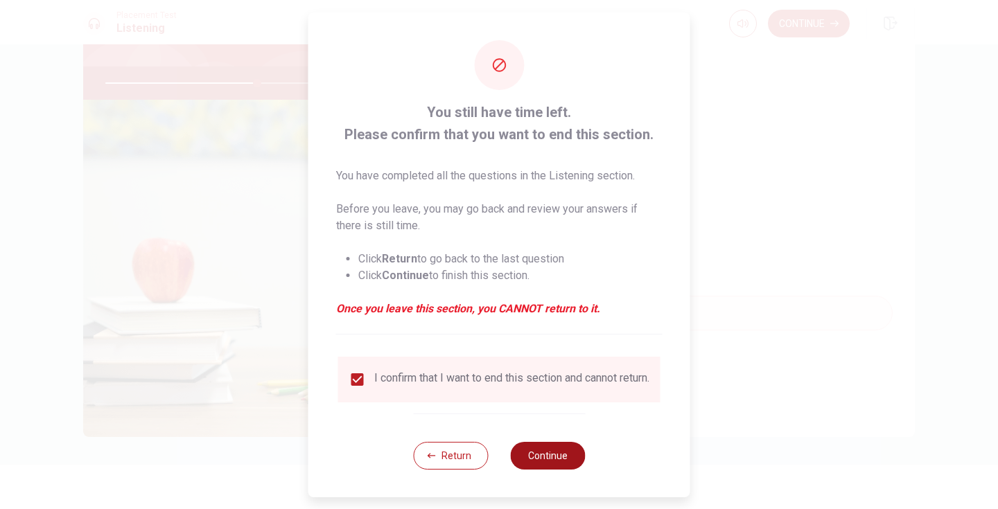
click at [565, 461] on button "Continue" at bounding box center [547, 456] width 75 height 28
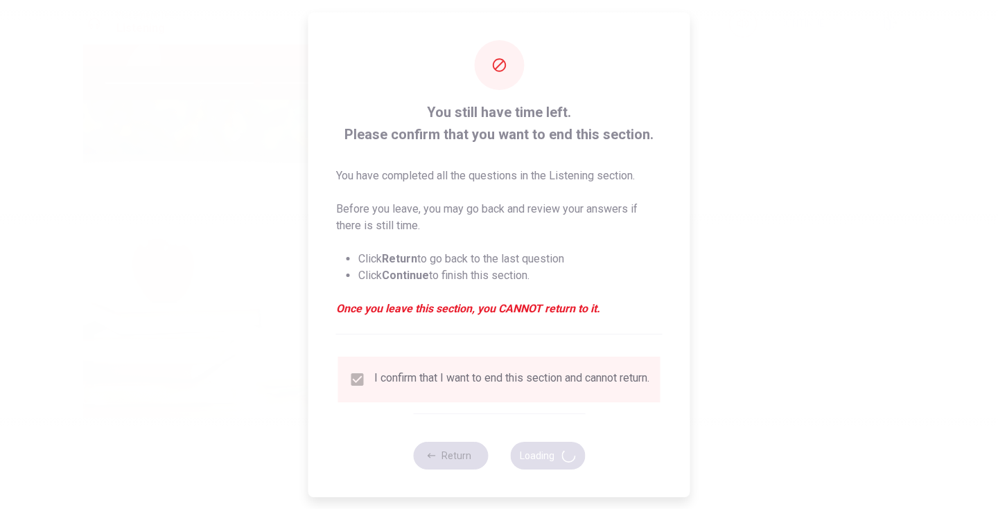
type input "61"
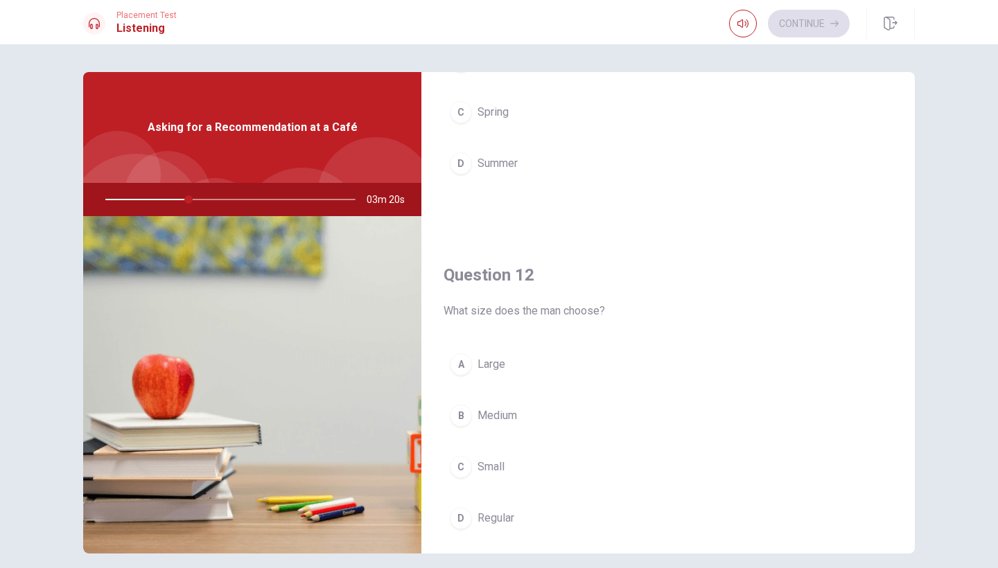
scroll to position [209, 0]
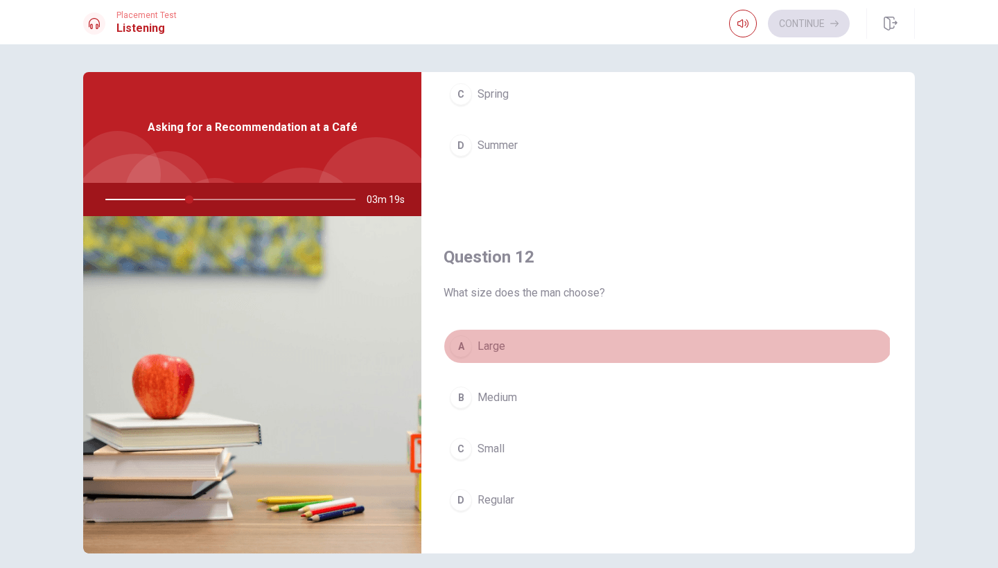
click at [484, 345] on span "Large" at bounding box center [491, 346] width 28 height 17
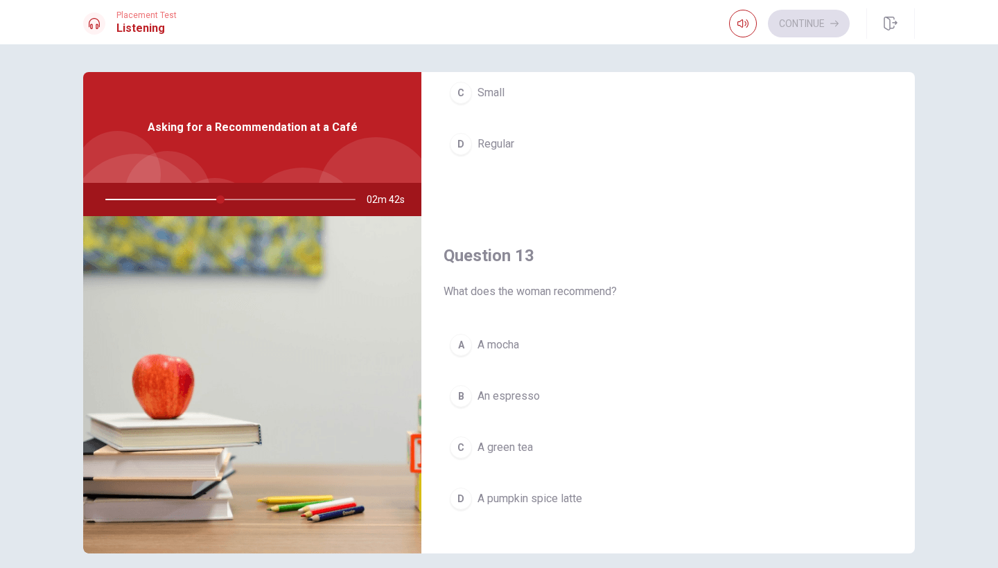
scroll to position [588, 0]
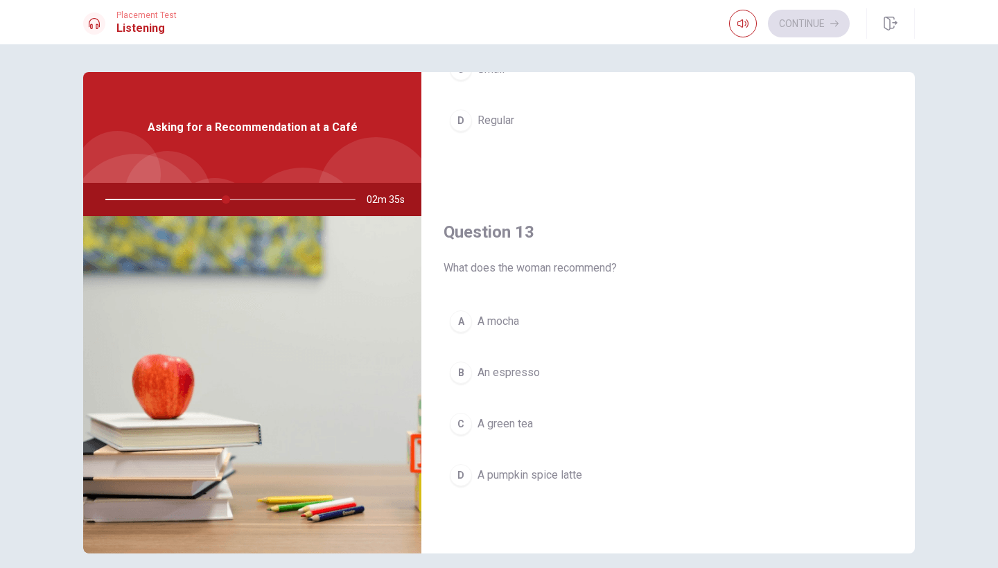
click at [513, 374] on span "An espresso" at bounding box center [508, 372] width 62 height 17
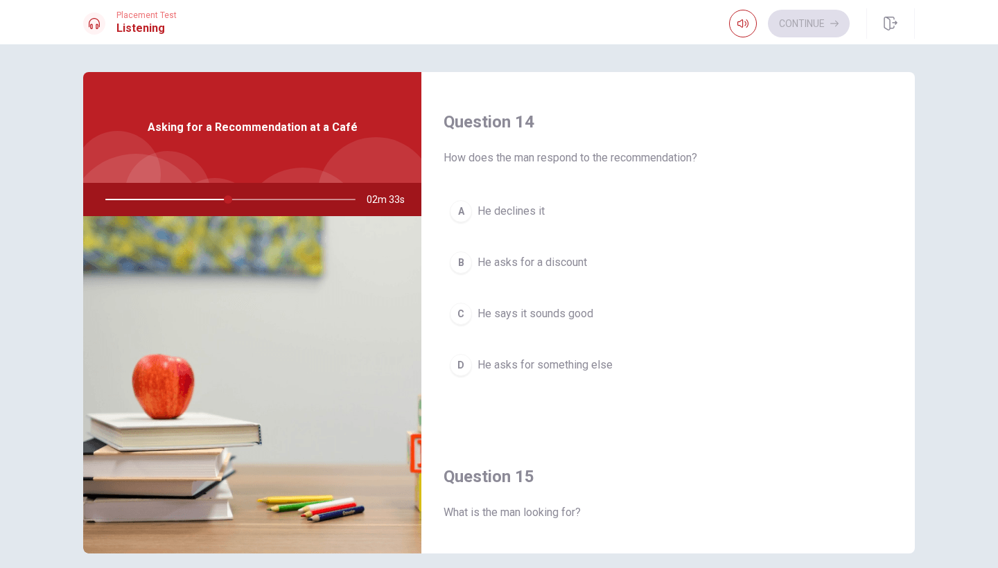
scroll to position [1052, 0]
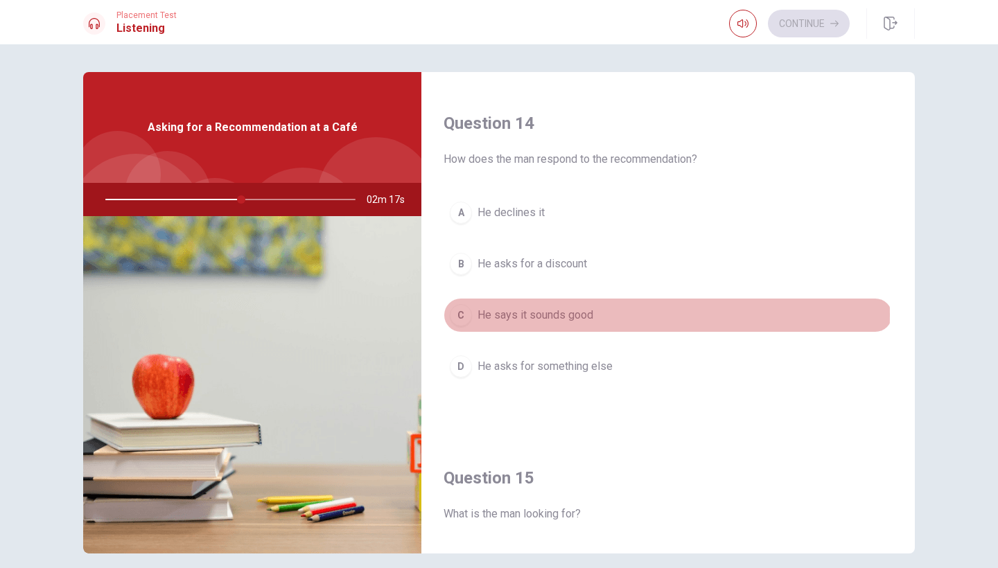
click at [514, 315] on span "He says it sounds good" at bounding box center [535, 315] width 116 height 17
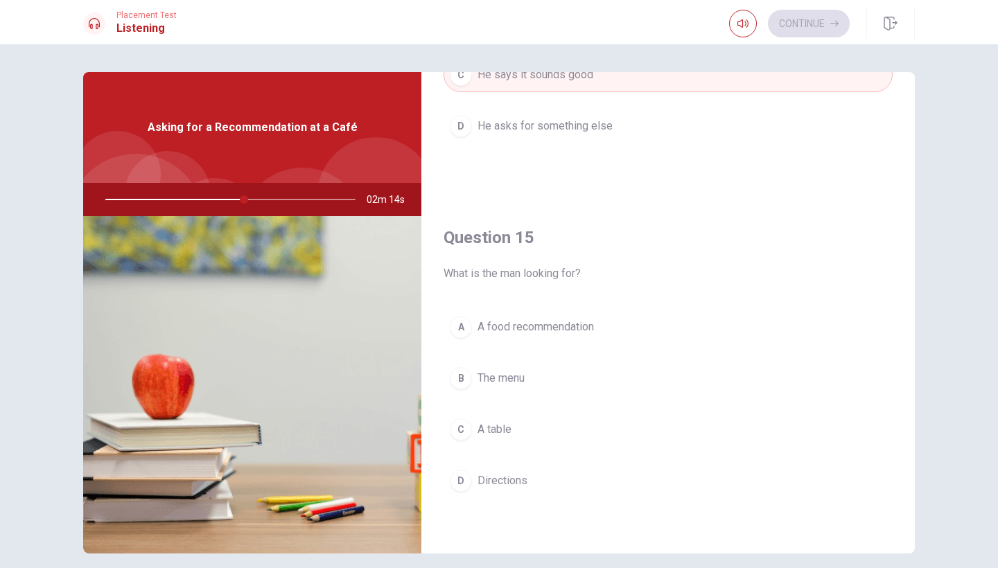
scroll to position [1292, 0]
click at [518, 326] on span "A food recommendation" at bounding box center [535, 327] width 116 height 17
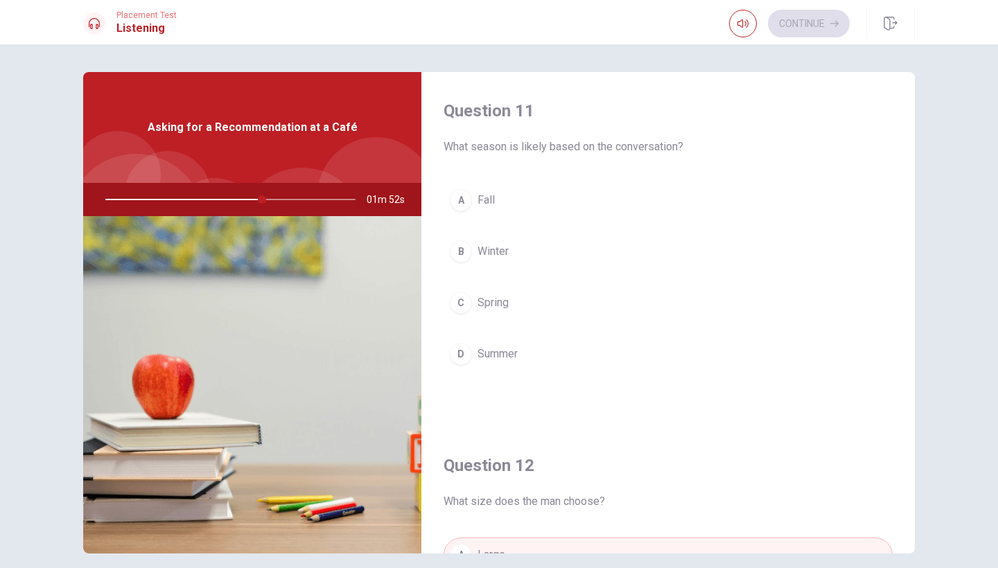
scroll to position [0, 0]
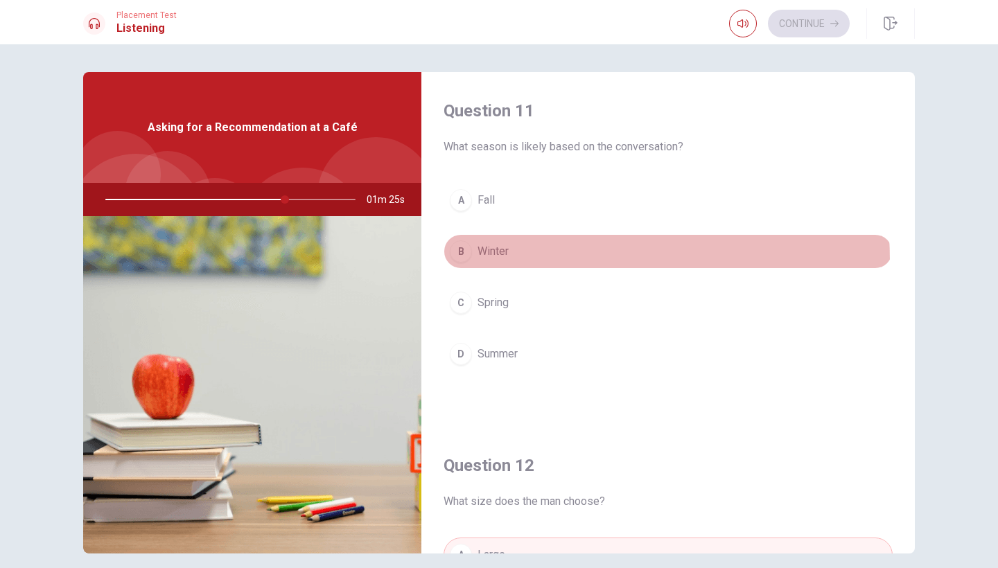
click at [489, 261] on button "B Winter" at bounding box center [667, 251] width 449 height 35
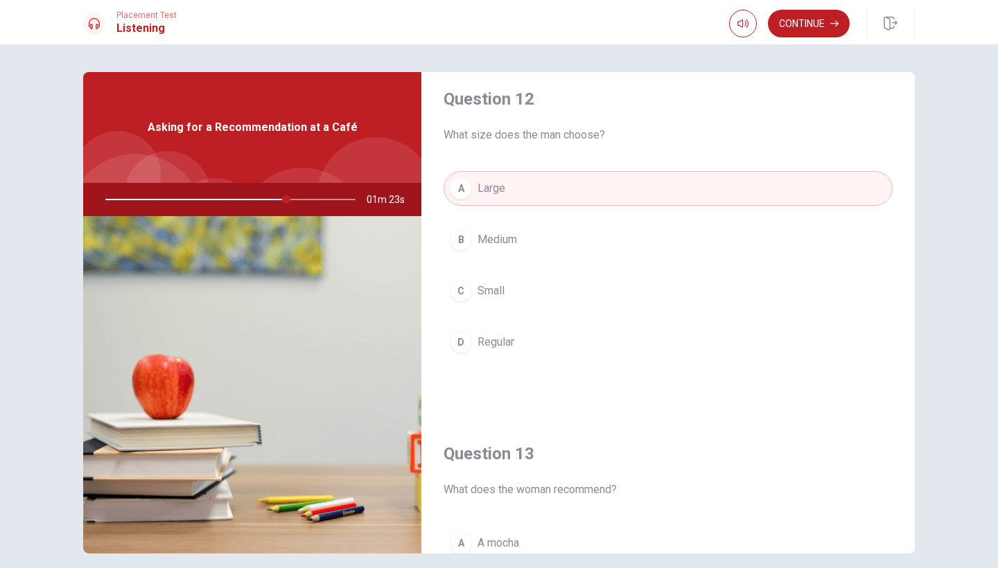
scroll to position [371, 0]
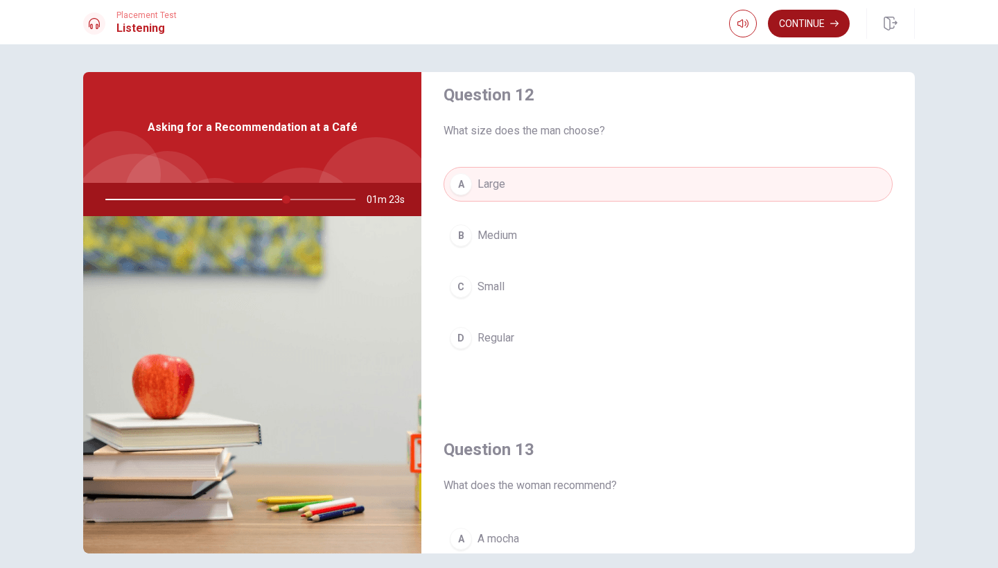
click at [815, 28] on button "Continue" at bounding box center [809, 24] width 82 height 28
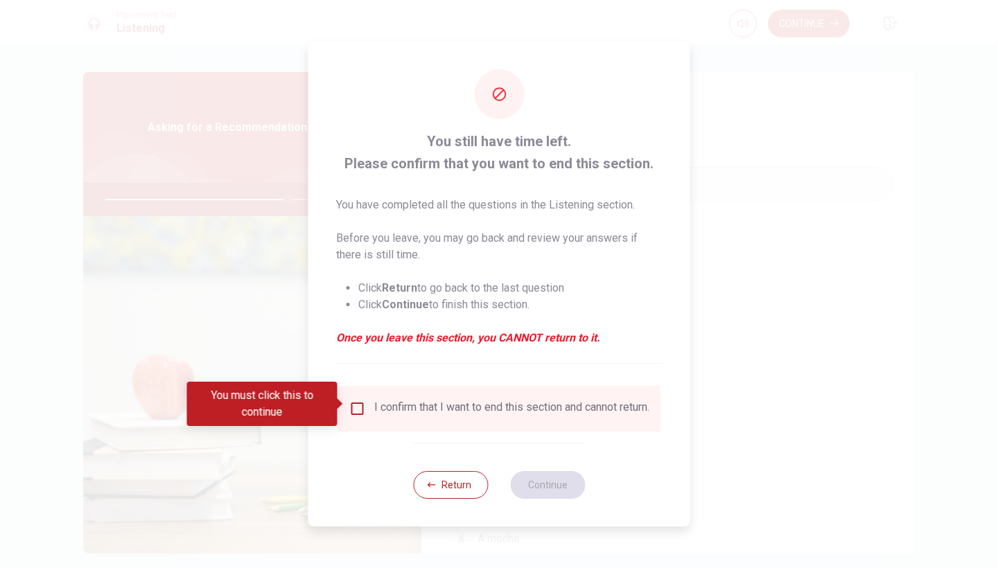
click at [497, 425] on div "I confirm that I want to end this section and cannot return." at bounding box center [499, 409] width 322 height 46
click at [354, 407] on input "You must click this to continue" at bounding box center [357, 408] width 17 height 17
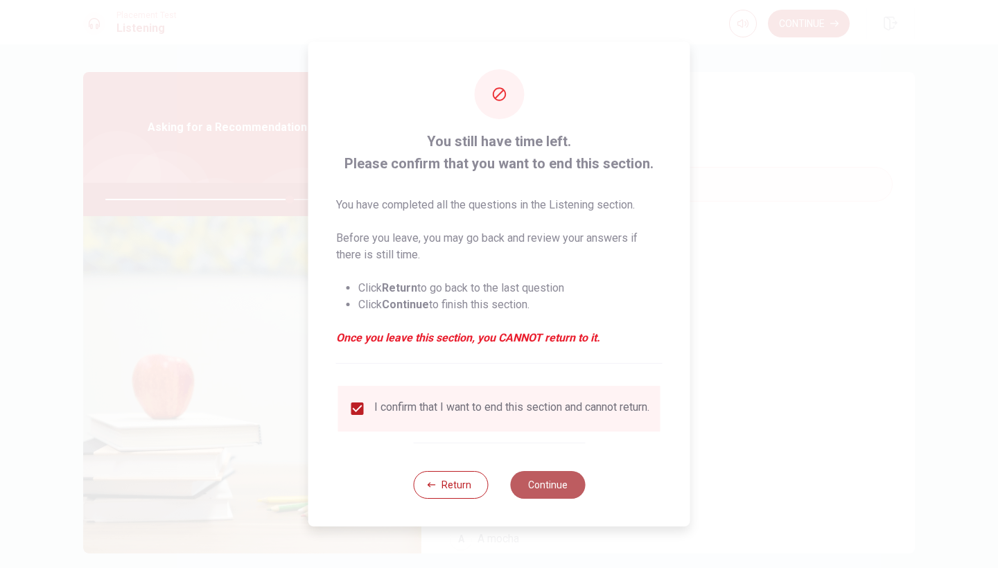
click at [554, 496] on button "Continue" at bounding box center [547, 485] width 75 height 28
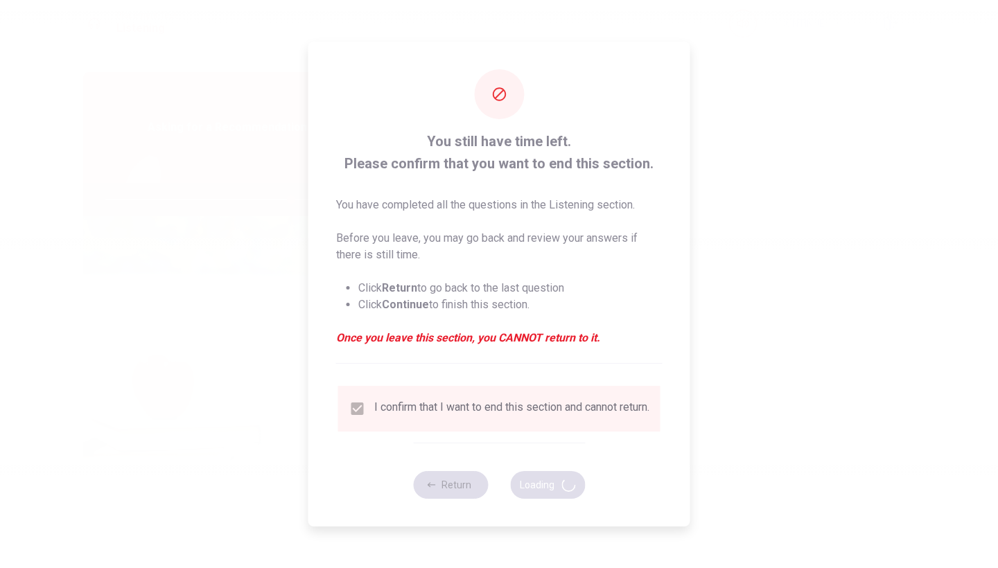
type input "75"
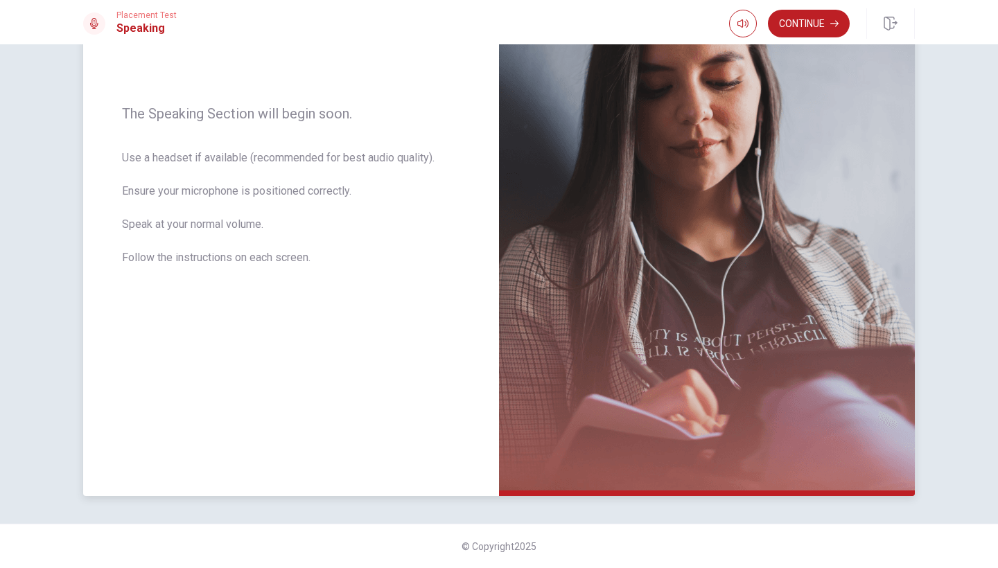
scroll to position [180, 0]
click at [811, 14] on button "Continue" at bounding box center [809, 24] width 82 height 28
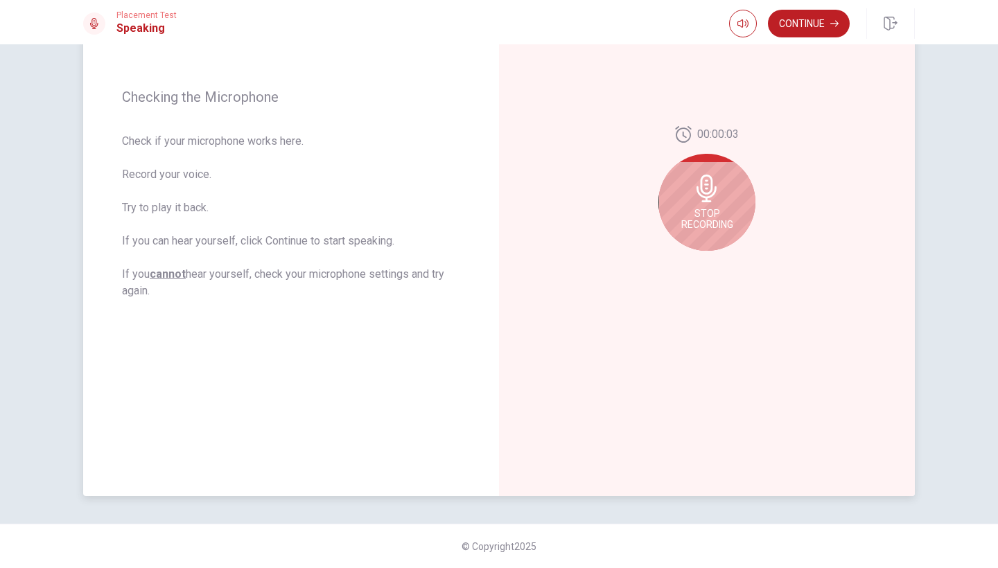
click at [696, 186] on icon at bounding box center [706, 189] width 20 height 28
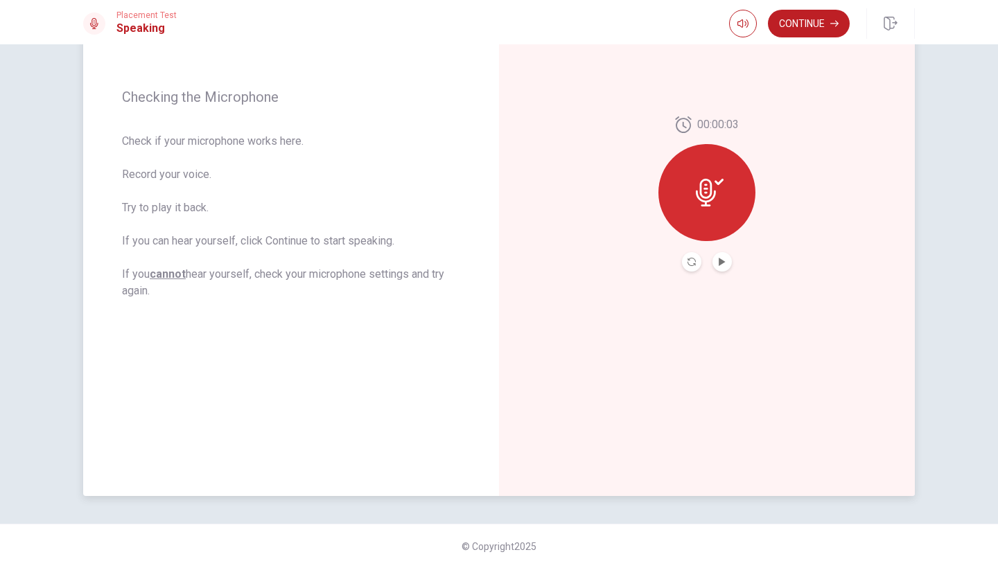
click at [723, 276] on div "00:00:03" at bounding box center [707, 194] width 416 height 604
click at [723, 265] on icon "Play Audio" at bounding box center [722, 262] width 8 height 8
click at [814, 17] on button "Continue" at bounding box center [809, 24] width 82 height 28
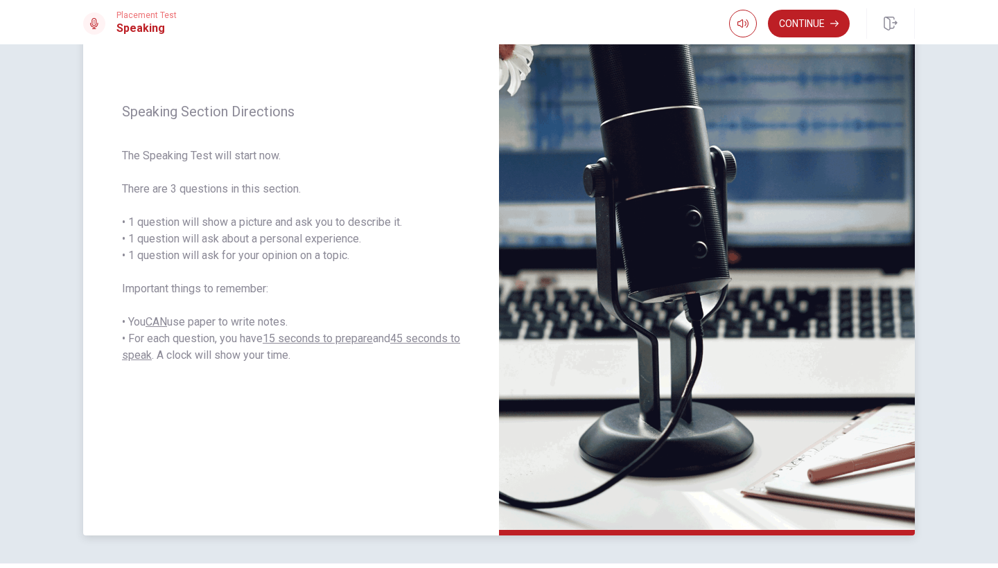
scroll to position [136, 0]
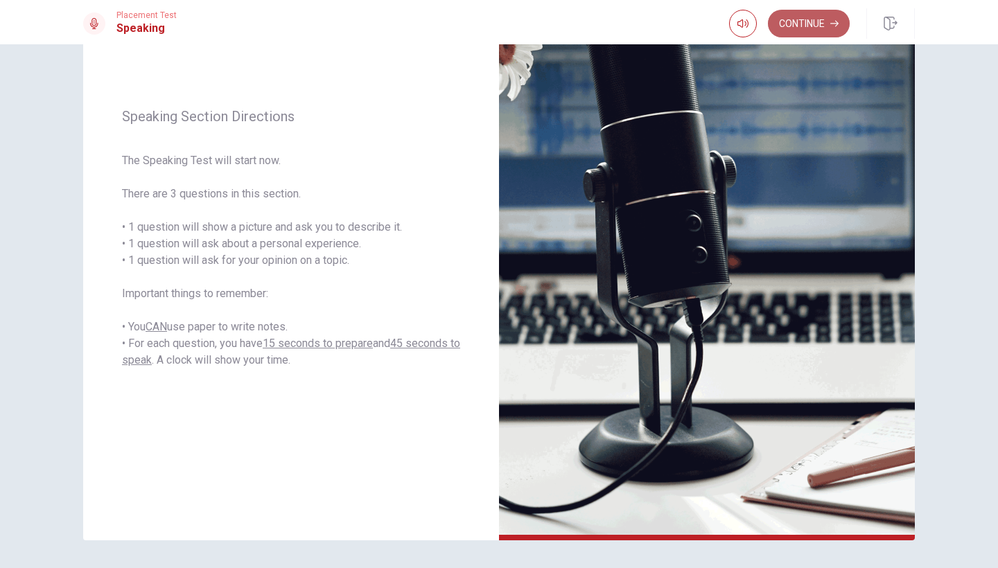
click at [800, 21] on button "Continue" at bounding box center [809, 24] width 82 height 28
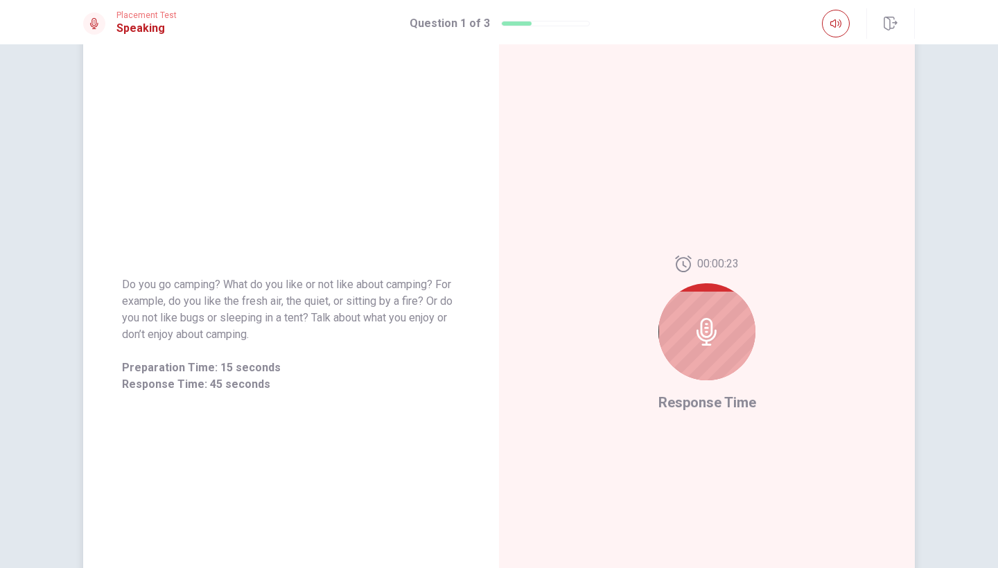
click at [703, 301] on div at bounding box center [706, 331] width 97 height 97
click at [700, 328] on icon at bounding box center [706, 332] width 20 height 28
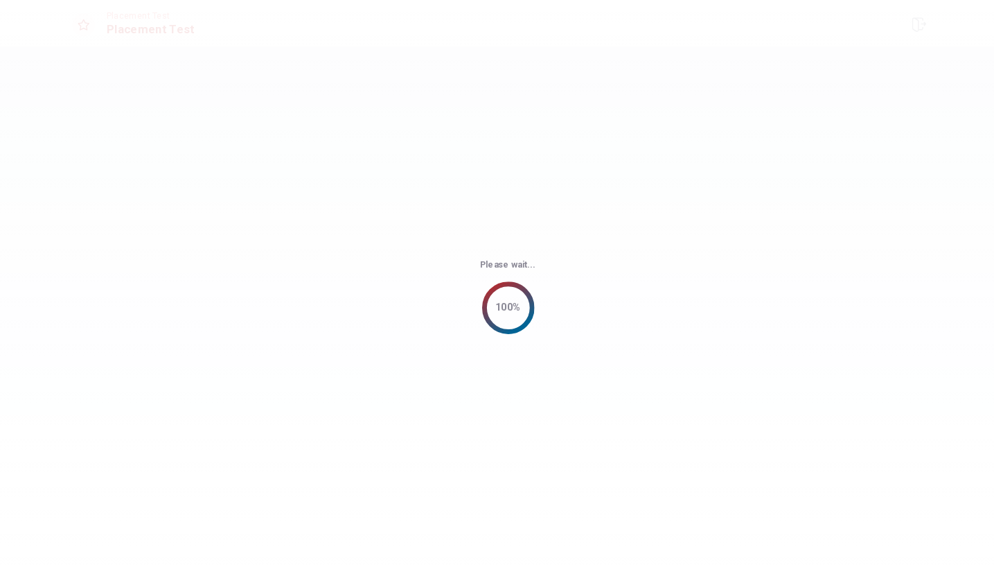
scroll to position [0, 0]
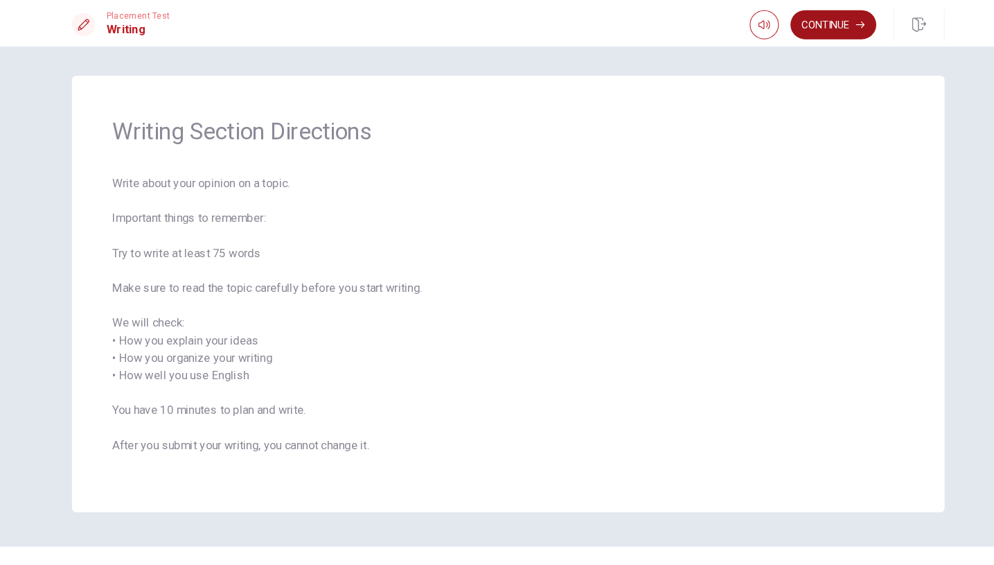
click at [829, 21] on icon "button" at bounding box center [833, 23] width 8 height 8
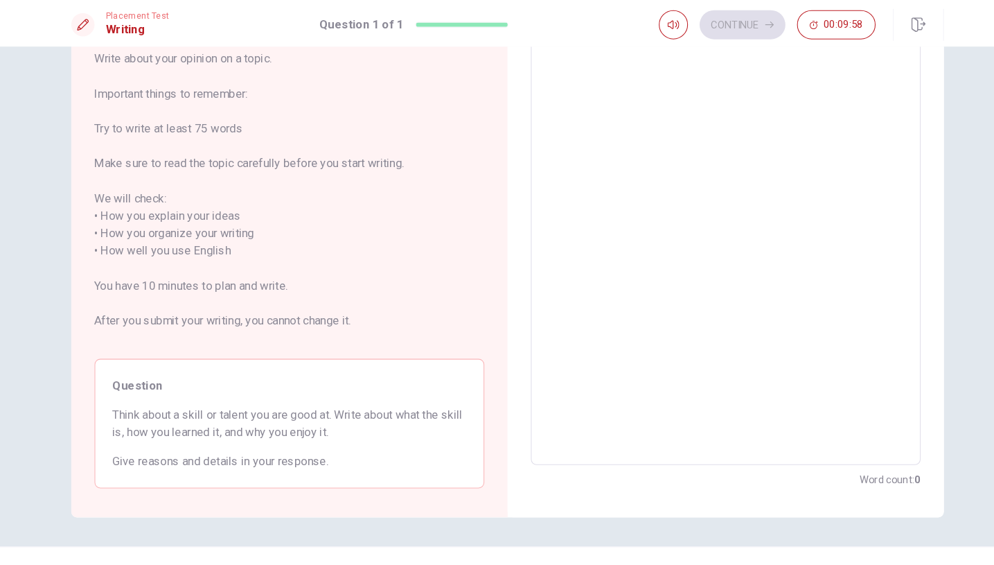
click at [633, 156] on textarea at bounding box center [705, 239] width 352 height 385
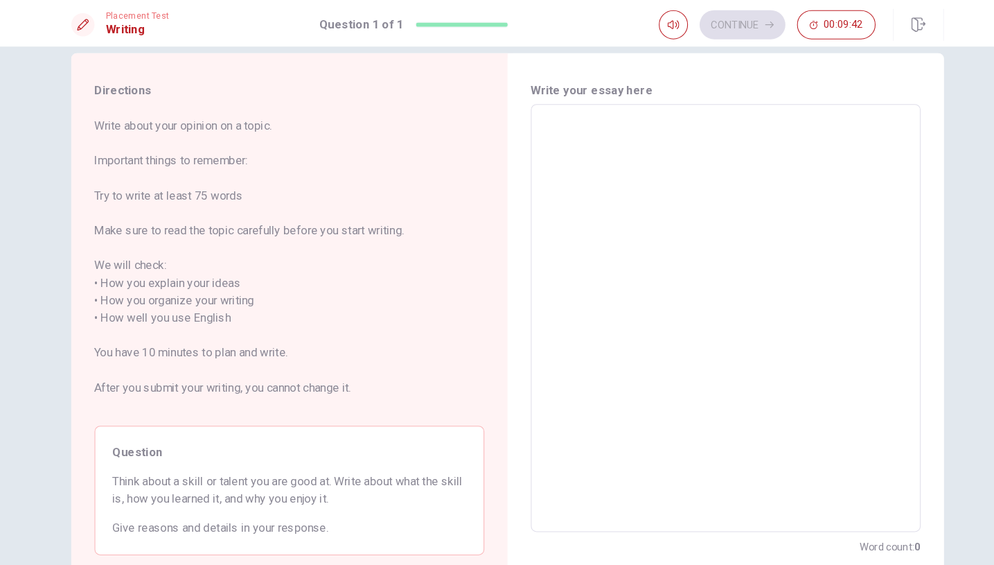
scroll to position [22, 0]
type textarea "O"
type textarea "x"
type textarea "On"
type textarea "x"
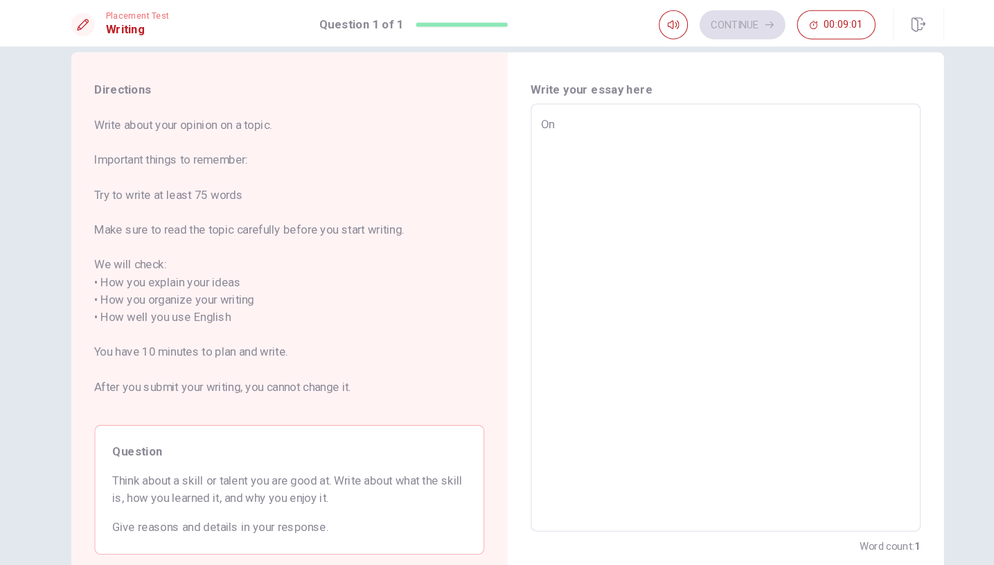
type textarea "One"
type textarea "x"
type textarea "One"
type textarea "x"
type textarea "One s"
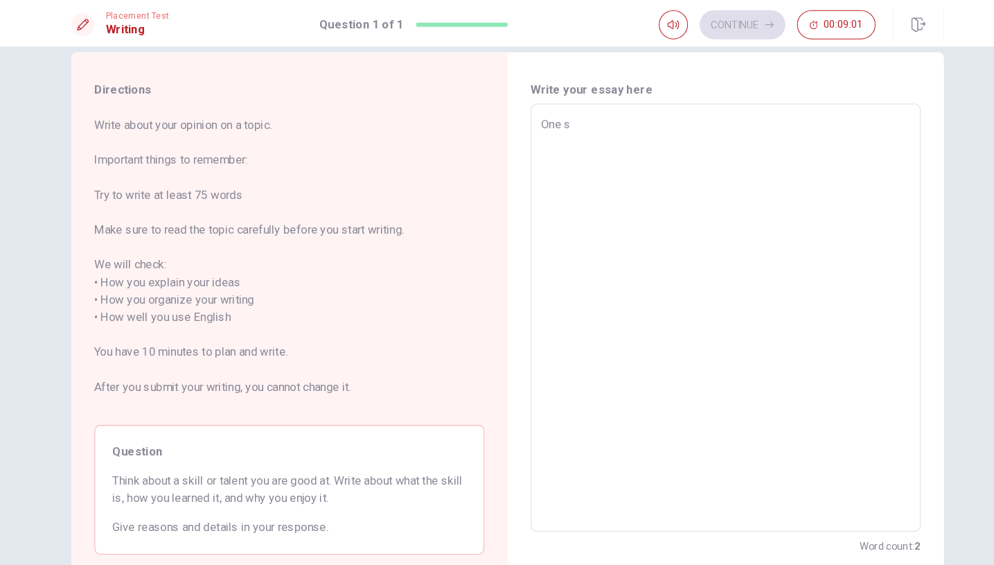
type textarea "x"
type textarea "One sk"
type textarea "x"
type textarea "One ski"
type textarea "x"
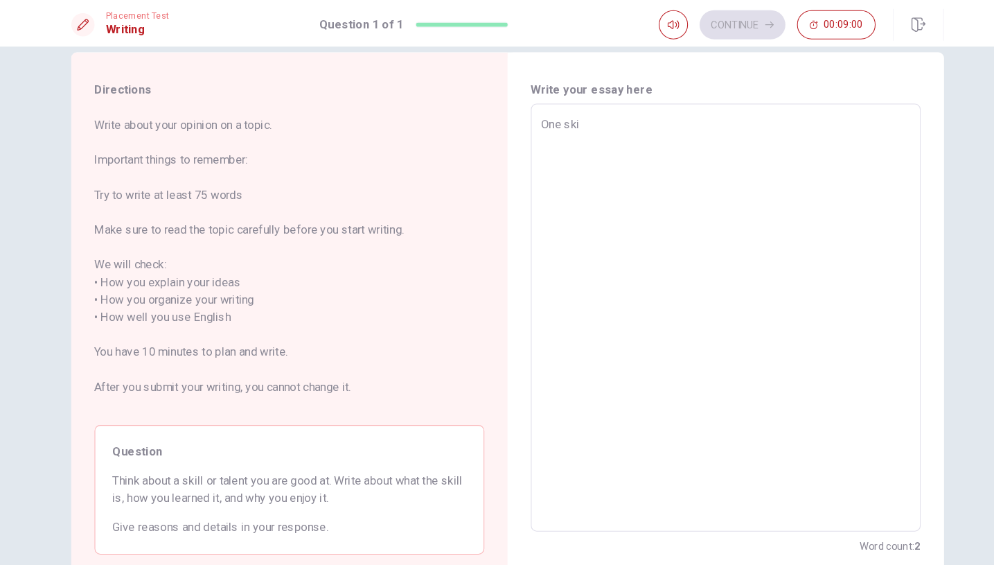
type textarea "One skil"
type textarea "x"
type textarea "One skill"
type textarea "x"
type textarea "One skill"
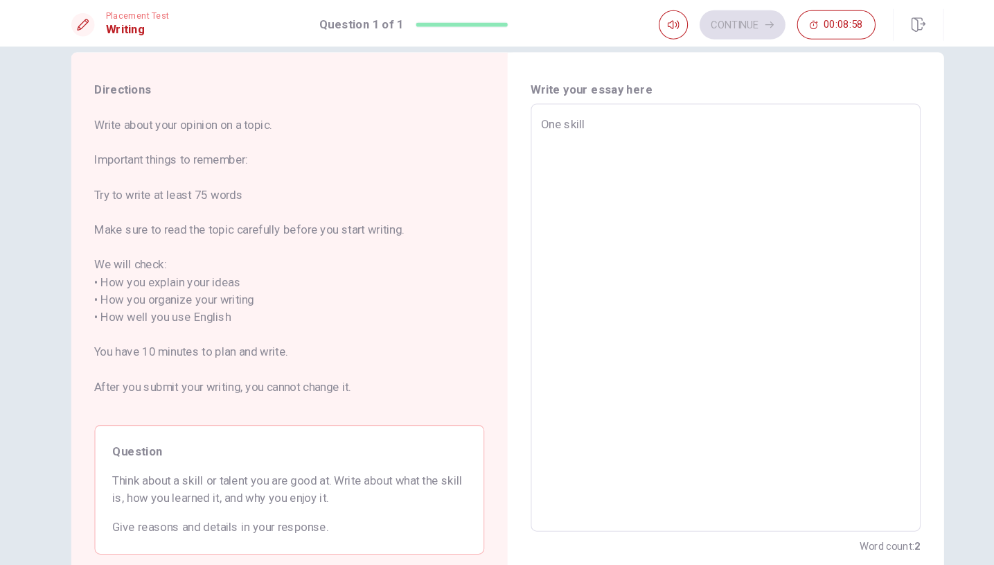
type textarea "x"
type textarea "One skill i"
type textarea "x"
type textarea "One skill i"
type textarea "x"
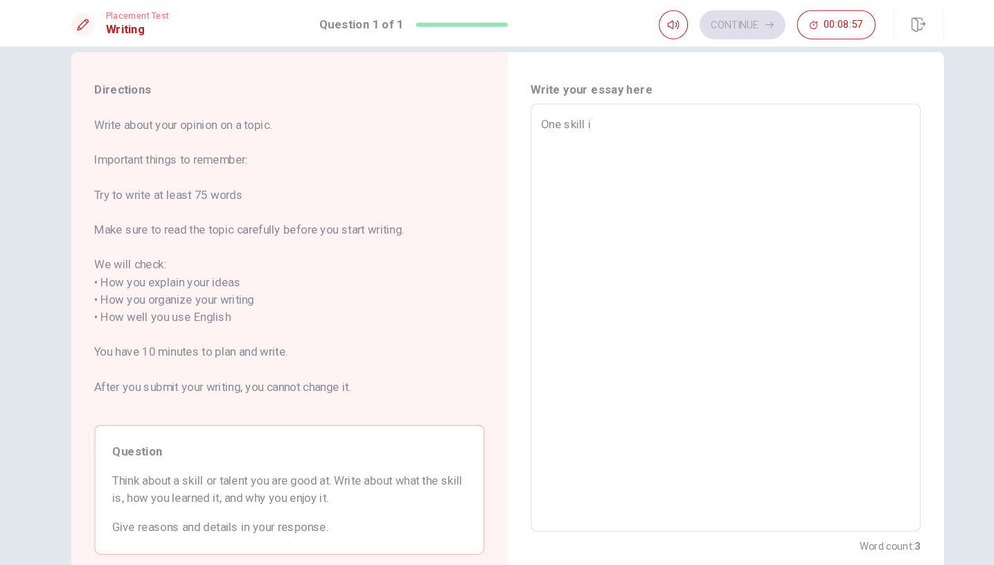
type textarea "One skill i a"
type textarea "x"
type textarea "One skill i am"
type textarea "x"
type textarea "One skill i am"
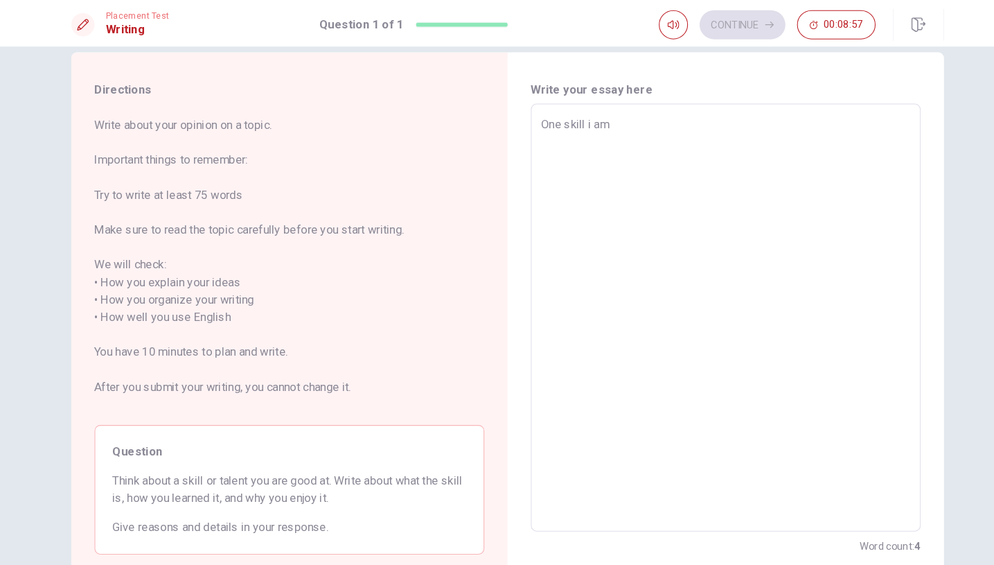
type textarea "x"
type textarea "One skill i am g"
type textarea "x"
type textarea "One skill i am go"
type textarea "x"
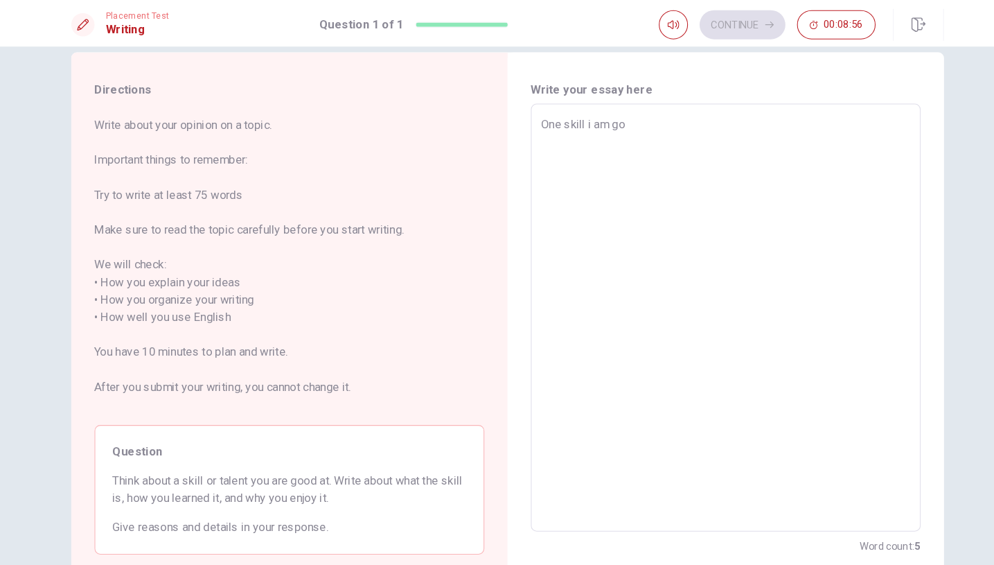
type textarea "One skill i am goo"
type textarea "x"
type textarea "One skill i am good"
type textarea "x"
type textarea "One skill i am good"
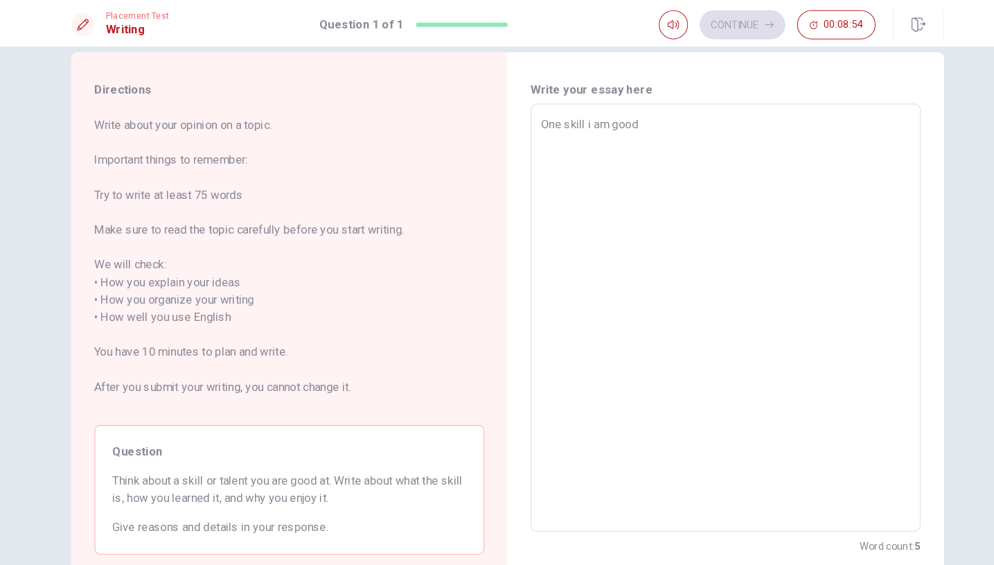
type textarea "x"
type textarea "One skill i am good a"
type textarea "x"
type textarea "One skill i am good at"
type textarea "x"
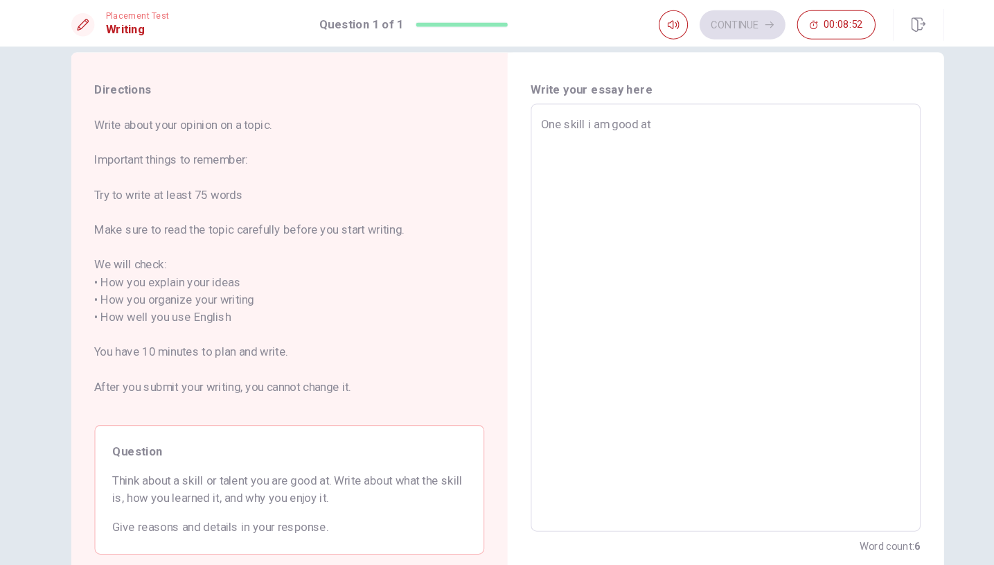
type textarea "One skill i am good at"
type textarea "x"
type textarea "One skill i am good at i"
type textarea "x"
type textarea "One skill i am good at is"
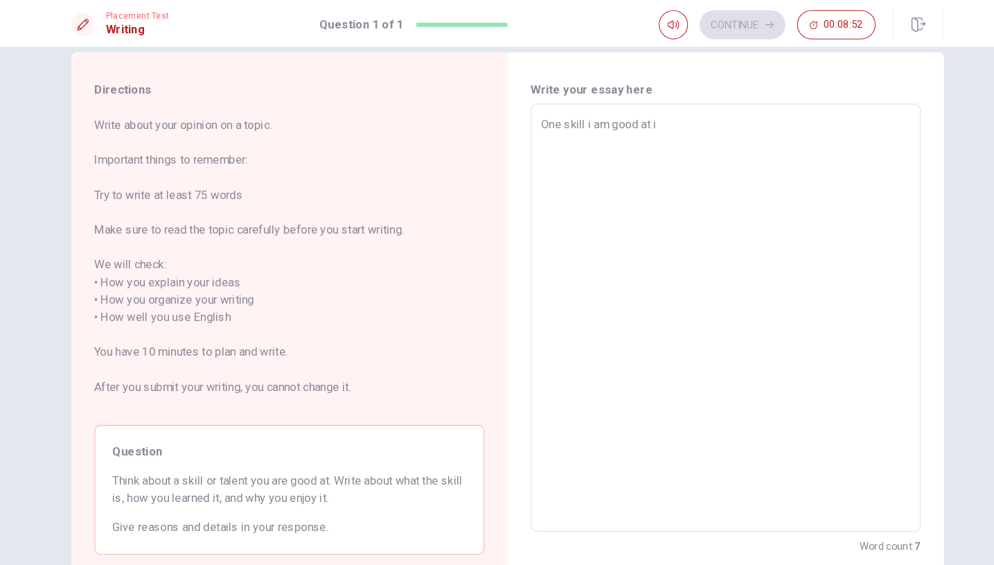
type textarea "x"
type textarea "One skill i am good at is"
type textarea "x"
type textarea "One skill i am good at is c"
type textarea "x"
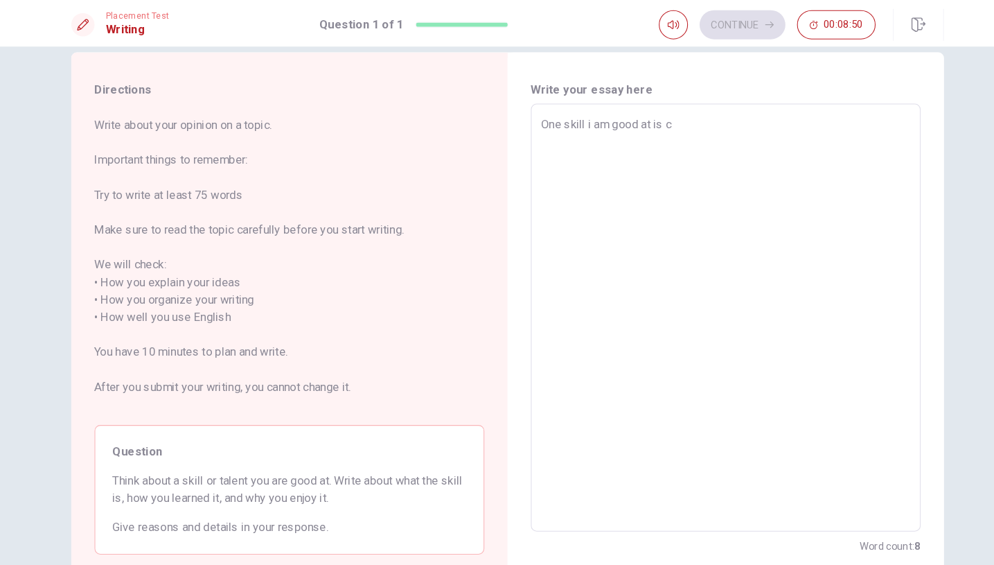
type textarea "One skill i am good at is co"
type textarea "x"
type textarea "One skill i am good at is coo"
type textarea "x"
type textarea "One skill i am good at is cook"
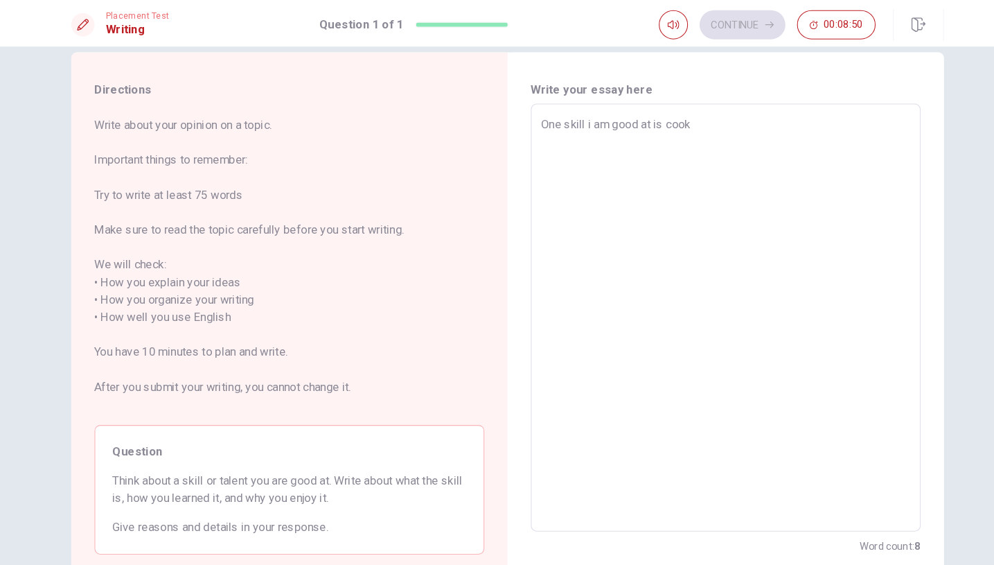
type textarea "x"
type textarea "One skill i am good at is cooki"
type textarea "x"
type textarea "One skill i am good at is cookin"
type textarea "x"
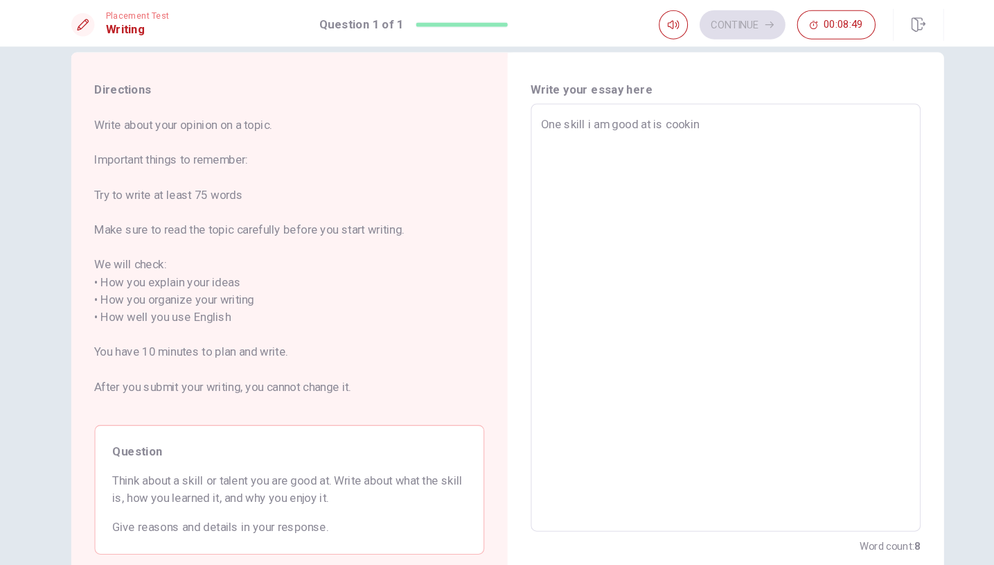
type textarea "One skill i am good at is cooking"
type textarea "x"
type textarea "One skill i am good at is cooking."
type textarea "x"
type textarea "One skill i am good at is cooking.i"
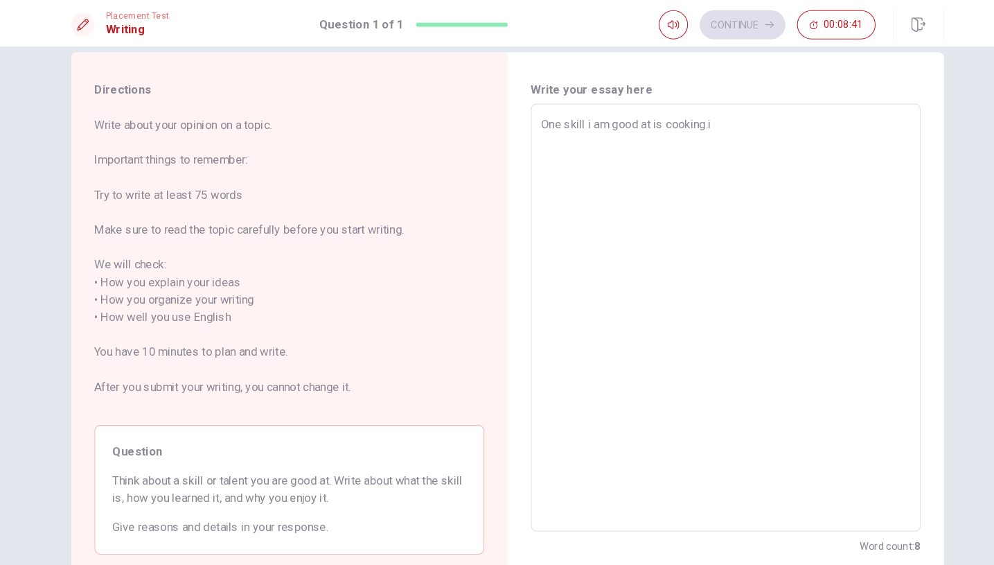
type textarea "x"
type textarea "One skill i am good at is cooking.i"
type textarea "x"
type textarea "One skill i am good at is cooking.i s"
type textarea "x"
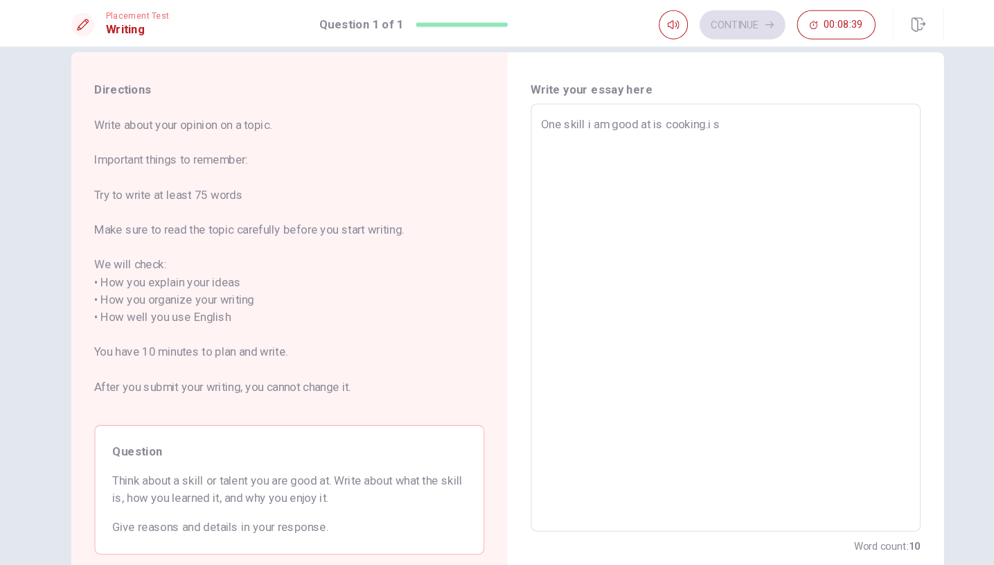
type textarea "One skill i am good at is cooking.i st"
type textarea "x"
type textarea "One skill i am good at is cooking.i sta"
type textarea "x"
type textarea "One skill i am good at is cooking.i star"
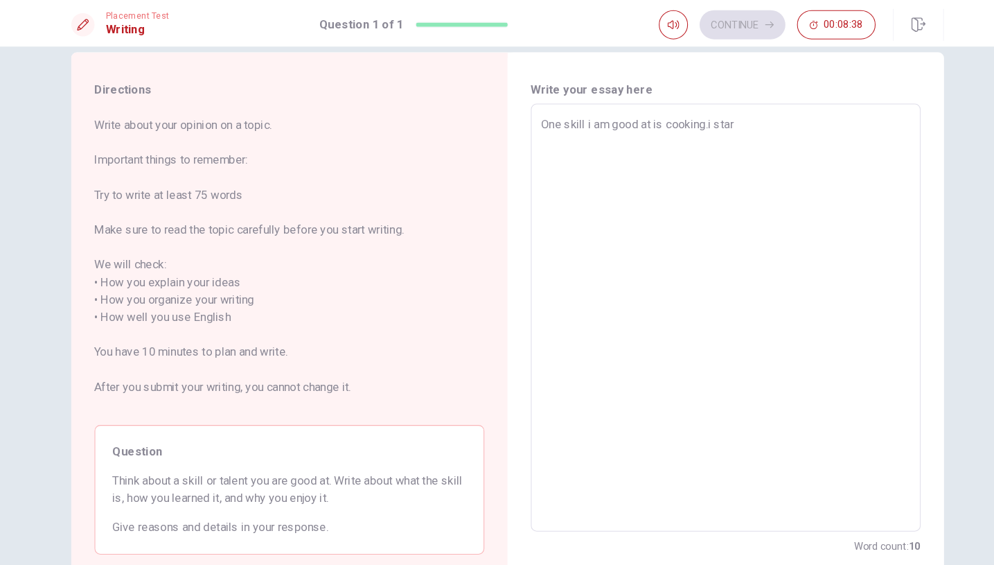
type textarea "x"
type textarea "One skill i am good at is cooking.i start"
type textarea "x"
type textarea "One skill i am good at is cooking.i starte"
type textarea "x"
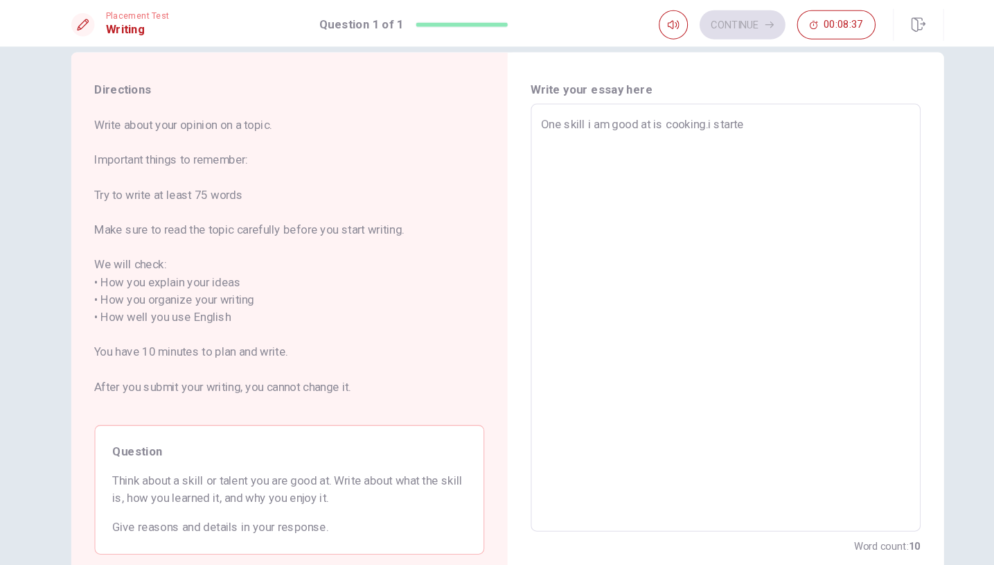
type textarea "One skill i am good at is cooking.i started"
type textarea "x"
type textarea "One skill i am good at is cooking.i starte"
type textarea "x"
type textarea "One skill i am good at is cooking.i start"
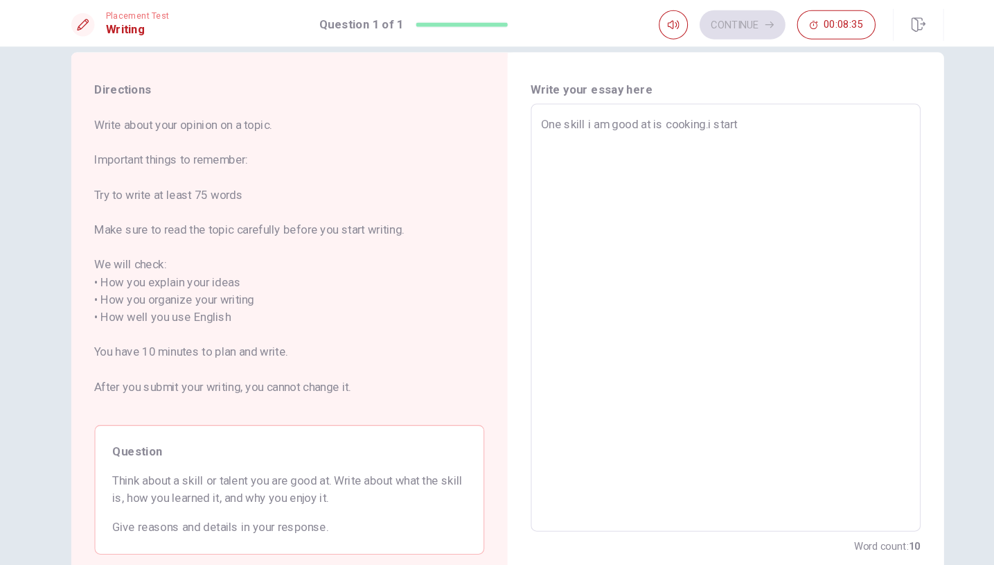
type textarea "x"
type textarea "One skill i am good at is cooking.i star"
type textarea "x"
type textarea "One skill i am good at is cooking.i star"
type textarea "x"
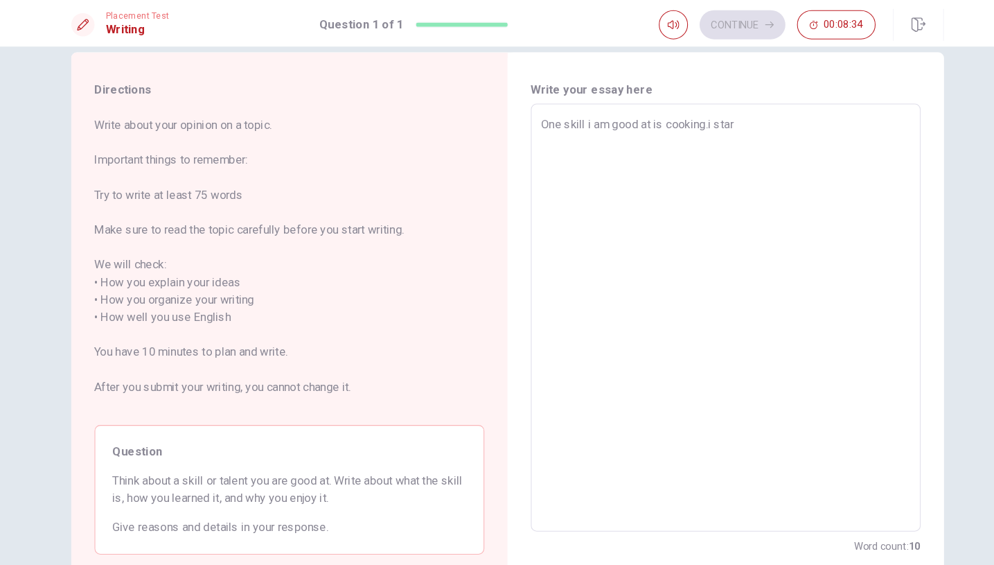
type textarea "One skill i am good at is cooking.i star"
type textarea "x"
type textarea "One skill i am good at is cooking.i start"
type textarea "x"
type textarea "One skill i am good at is cooking.i start"
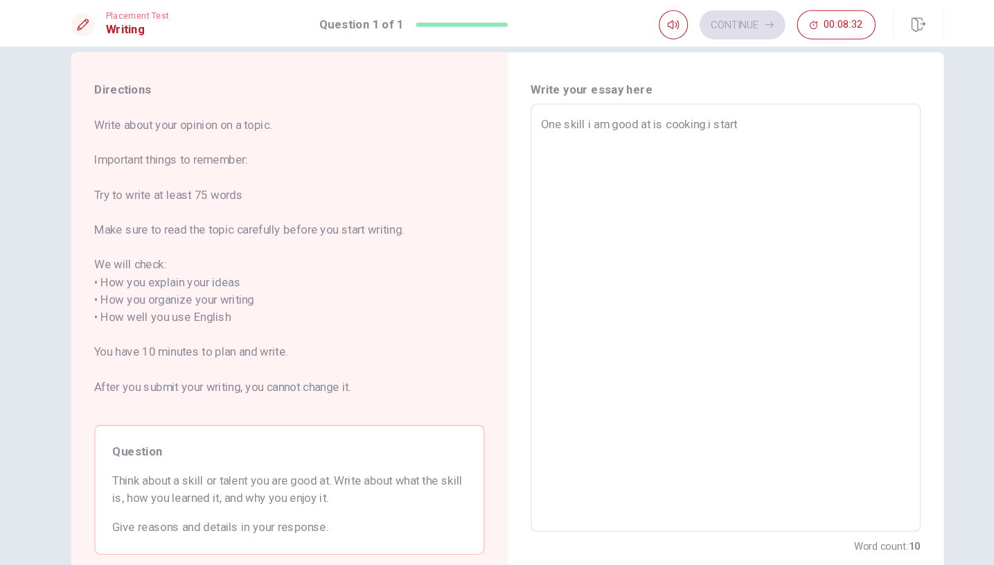
type textarea "x"
type textarea "One skill i am good at is cooking.i start l"
type textarea "x"
type textarea "One skill i am good at is cooking.i start le"
type textarea "x"
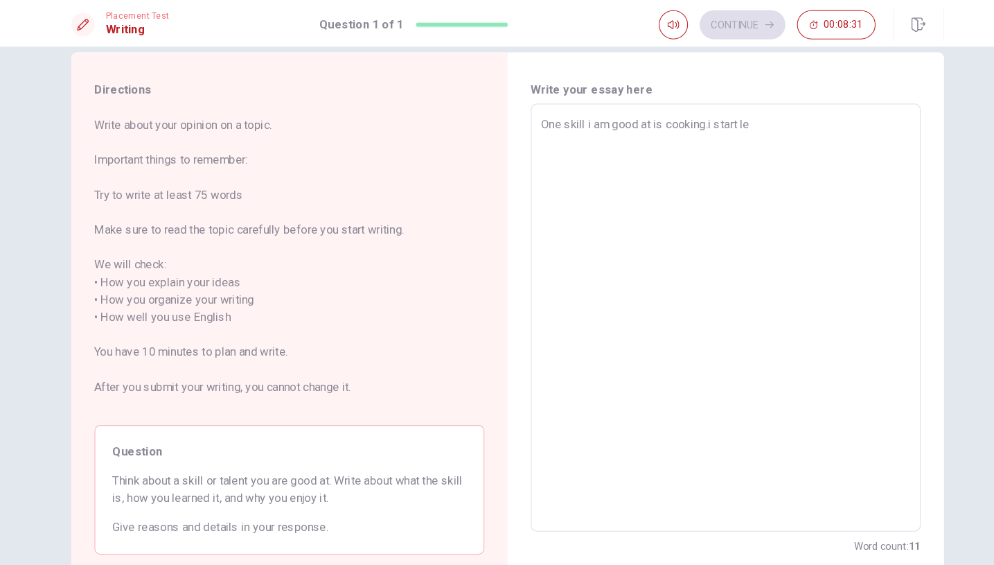
type textarea "One skill i am good at is cooking.i start lea"
type textarea "x"
type textarea "One skill i am good at is cooking.i start [PERSON_NAME]"
type textarea "x"
type textarea "One skill i am good at is cooking.i start learn"
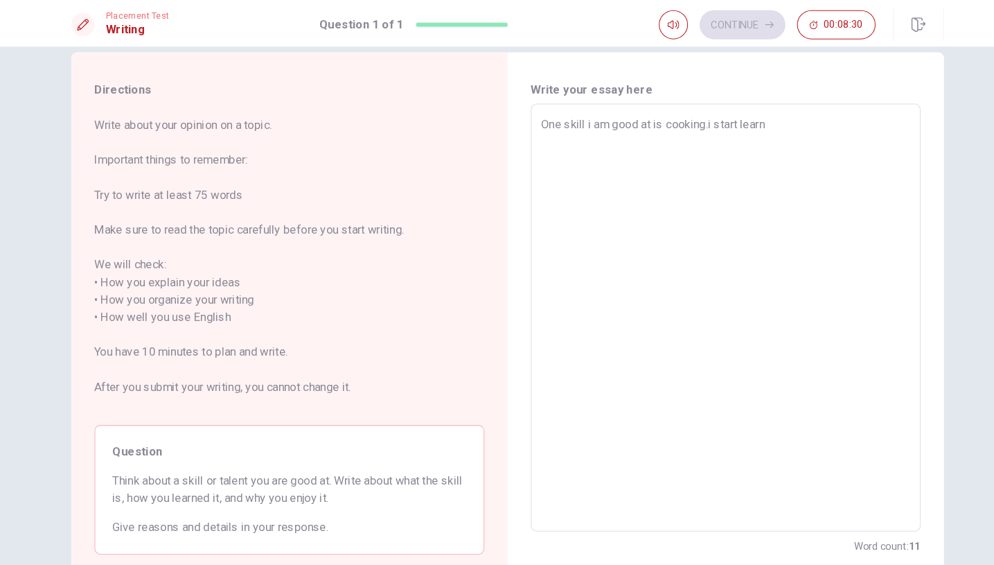
type textarea "x"
type textarea "One skill i am good at is cooking.i start learni"
type textarea "x"
type textarea "One skill i am good at is cooking.i start learnin"
type textarea "x"
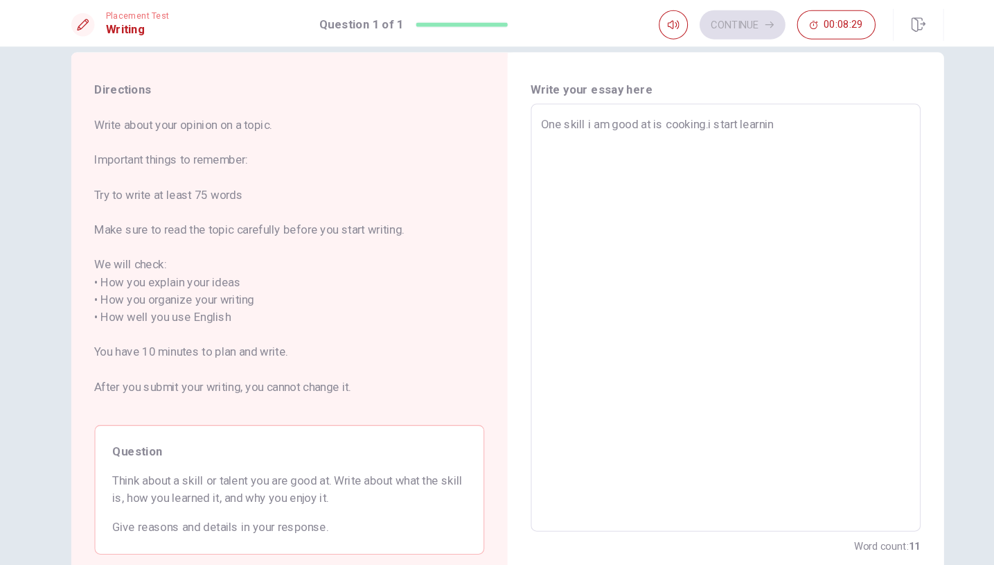
type textarea "One skill i am good at is cooking.i start learning"
type textarea "x"
type textarea "One skill i am good at is cooking.i start learningw"
type textarea "x"
type textarea "One skill i am good at is cooking.i start learningwh"
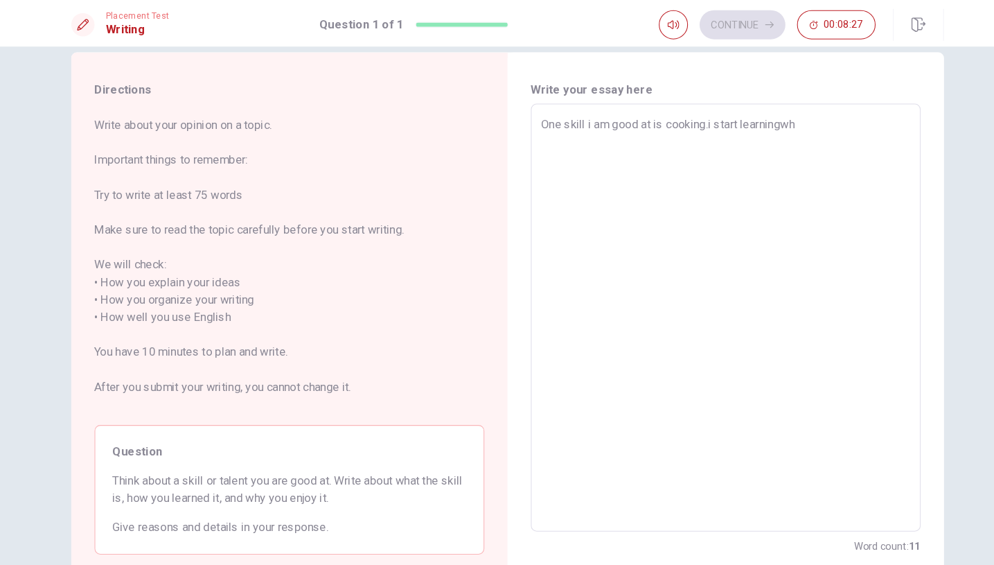
type textarea "x"
type textarea "One skill i am good at is cooking.i start learningwhe"
type textarea "x"
type textarea "One skill i am good at is cooking.i start learningwhen"
type textarea "x"
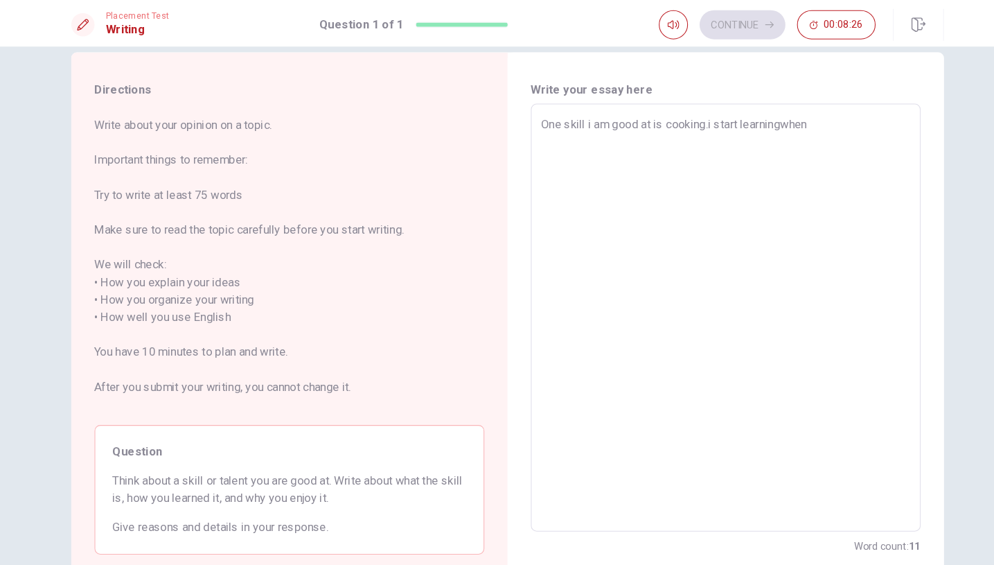
type textarea "One skill i am good at is cooking.i start learningwhen"
type textarea "x"
type textarea "One skill i am good at is cooking.i start learningwhen w"
type textarea "x"
type textarea "One skill i am good at is cooking.i start learningwhen wa"
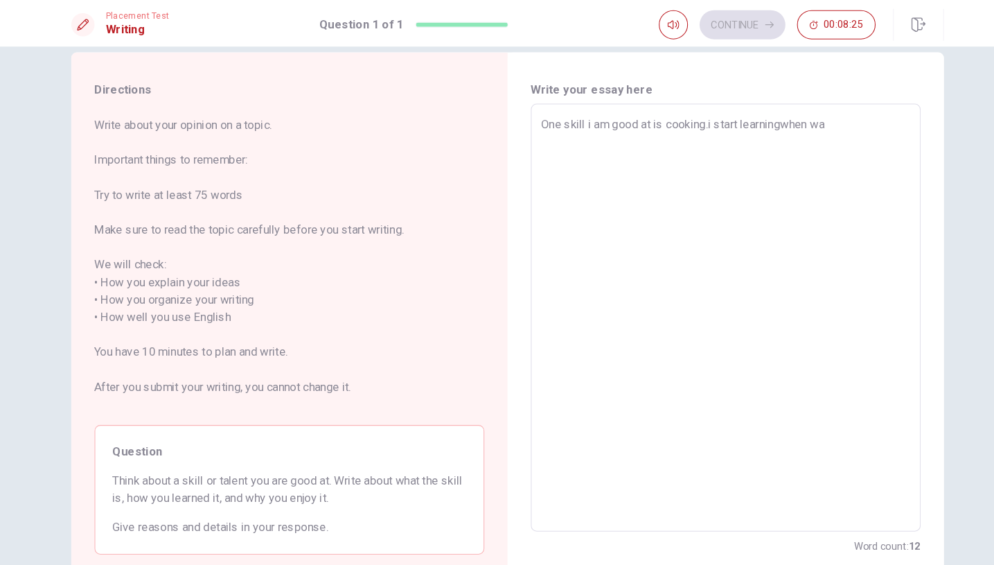
type textarea "x"
type textarea "One skill i am good at is cooking.i start learningwhen was"
type textarea "x"
type textarea "One skill i am good at is cooking.i start learningwhen was"
type textarea "x"
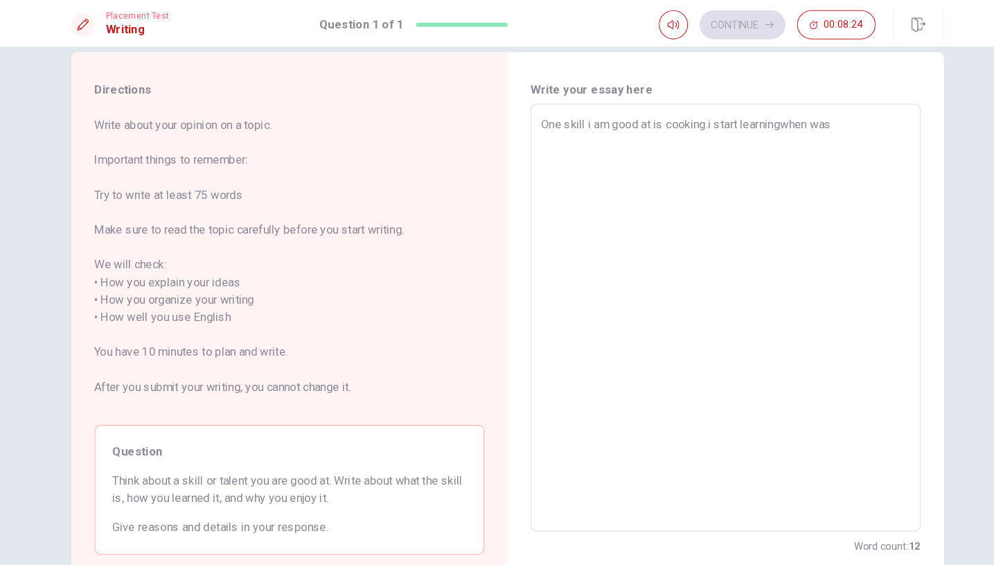
type textarea "One skill i am good at is cooking.i start learningwhen was a"
type textarea "x"
type textarea "One skill i am good at is cooking.i start learningwhen was a"
type textarea "x"
type textarea "One skill i am good at is cooking.i start learningwhen was a t"
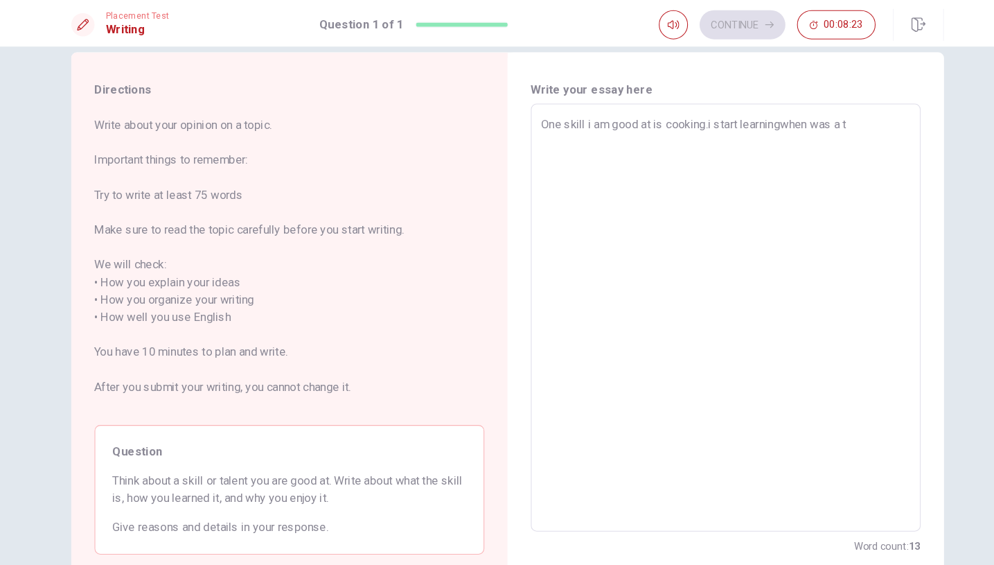
type textarea "x"
type textarea "One skill i am good at is cooking.i start learningwhen was a te"
type textarea "x"
type textarea "One skill i am good at is cooking.i start learningwhen was a tee"
type textarea "x"
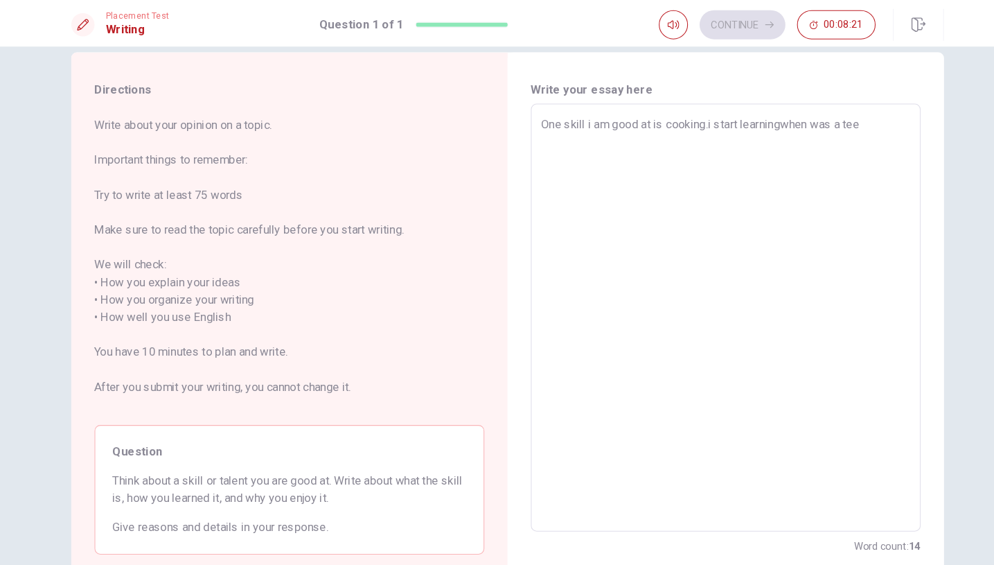
type textarea "One skill i am good at is cooking.i start learningwhen was a teen"
type textarea "x"
type textarea "One skill i am good at is cooking.i start learningwhen was a [PERSON_NAME]"
type textarea "x"
type textarea "One skill i am good at is cooking.i start learningwhen was a teenag"
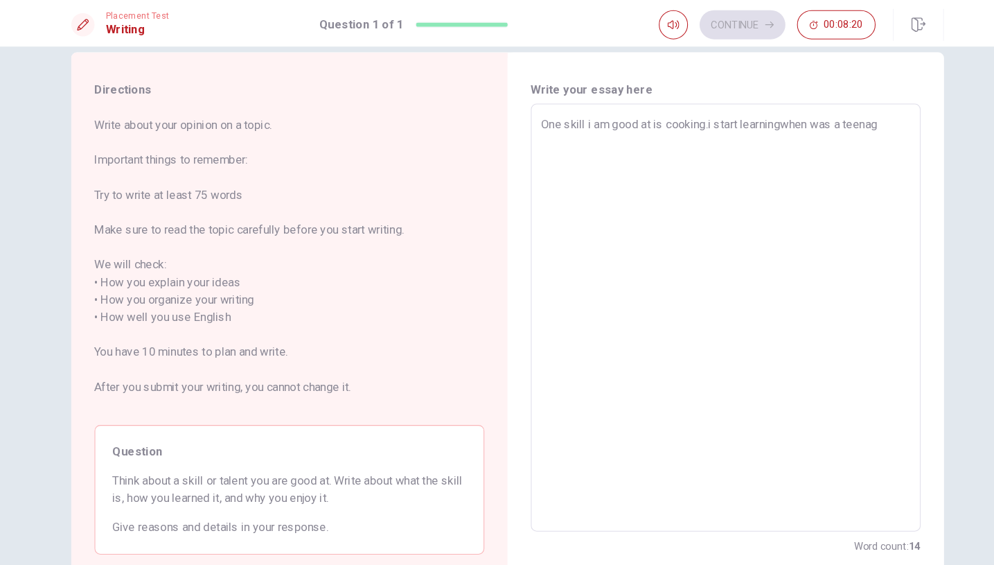
type textarea "x"
type textarea "One skill i am good at is cooking.i start learningwhen was a teenage"
type textarea "x"
type textarea "One skill i am good at is cooking.i start learningwhen was a teenager"
type textarea "x"
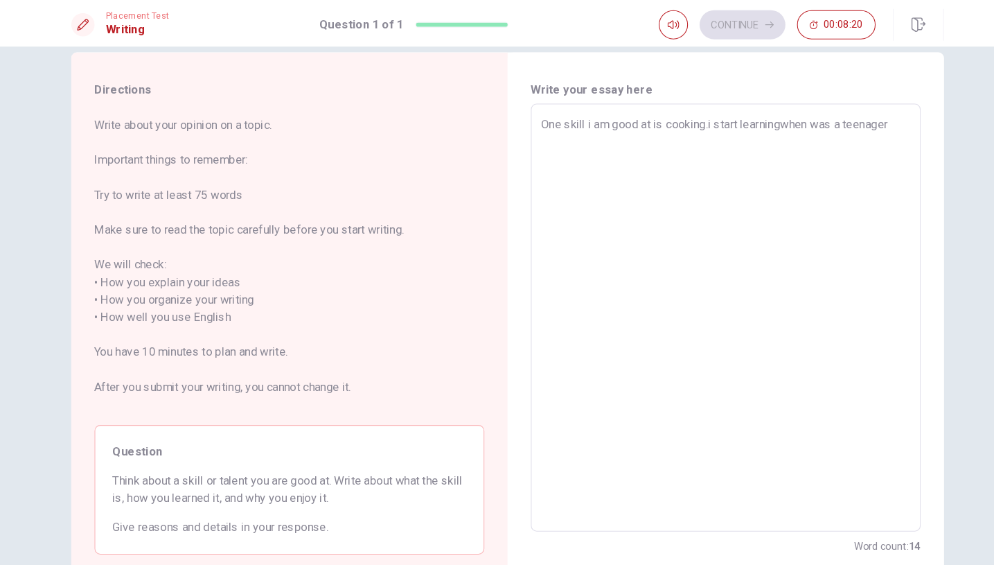
type textarea "One skill i am good at is cooking.i start learningwhen was a teenager"
type textarea "x"
type textarea "One skill i am good at is cooking.i start learningwhen was a teenager b"
type textarea "x"
type textarea "One skill i am good at is cooking.i start learningwhen was a teenager by"
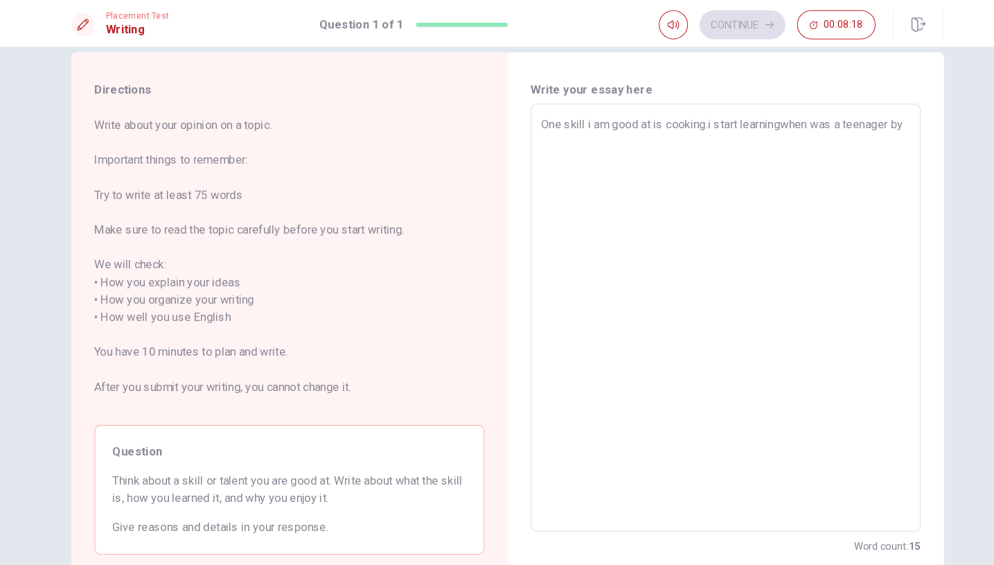
type textarea "x"
type textarea "One skill i am good at is cooking.i start learningwhen was a teenager by"
type textarea "x"
type textarea "One skill i am good at is cooking.i start learningwhen was a teenager by w"
type textarea "x"
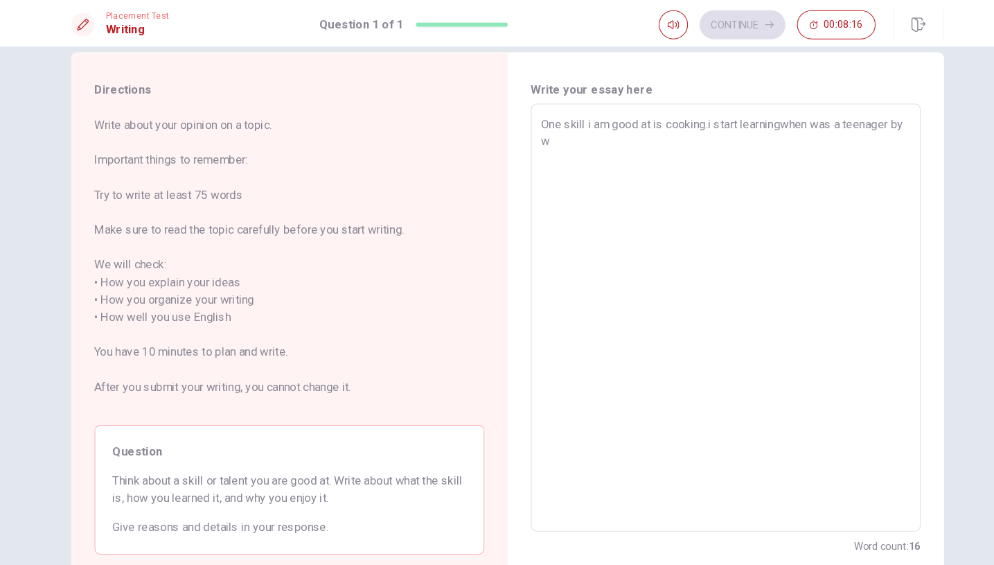
type textarea "One skill i am good at is cooking.i start learningwhen was a teenager by wa"
type textarea "x"
type textarea "One skill i am good at is cooking.i start learningwhen was a teenager by [PERSO…"
type textarea "x"
type textarea "One skill i am good at is cooking.i start learningwhen was a teenager by [PERSO…"
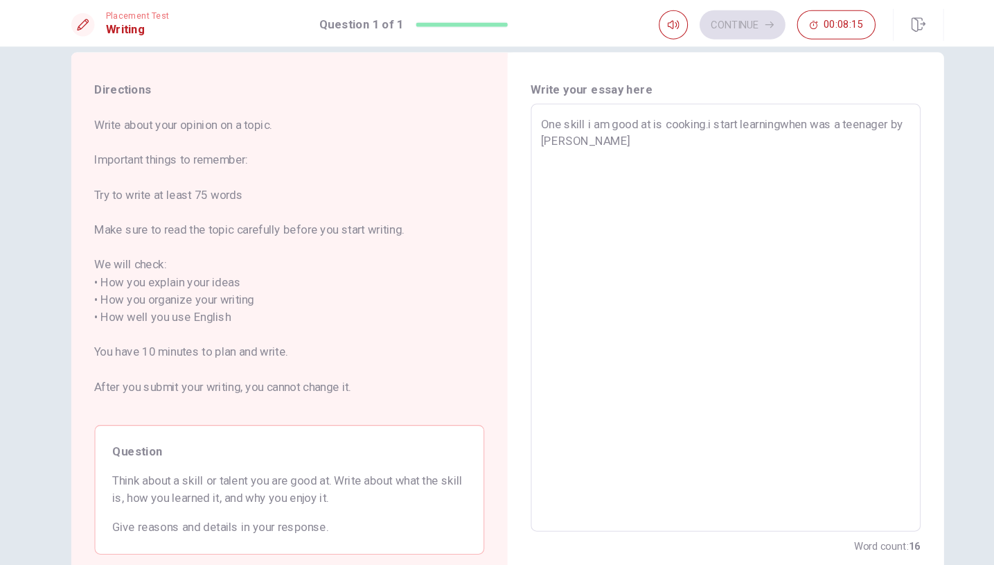
type textarea "x"
type textarea "One skill i am good at is cooking.i start learningwhen was a teenager by watch"
type textarea "x"
type textarea "One skill i am good at is cooking.i start learningwhen was a teenager by watchi"
type textarea "x"
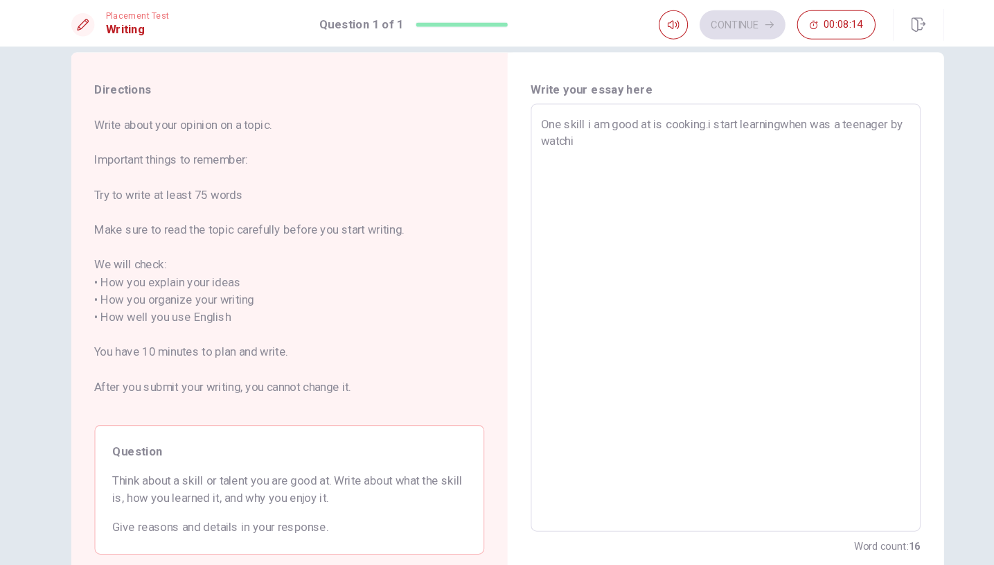
type textarea "One skill i am good at is cooking.i start learningwhen was a teenager by watchin"
type textarea "x"
type textarea "One skill i am good at is cooking.i start learningwhen was a teenager by watchi…"
type textarea "x"
type textarea "One skill i am good at is cooking.i start learningwhen was a teenager by watchi…"
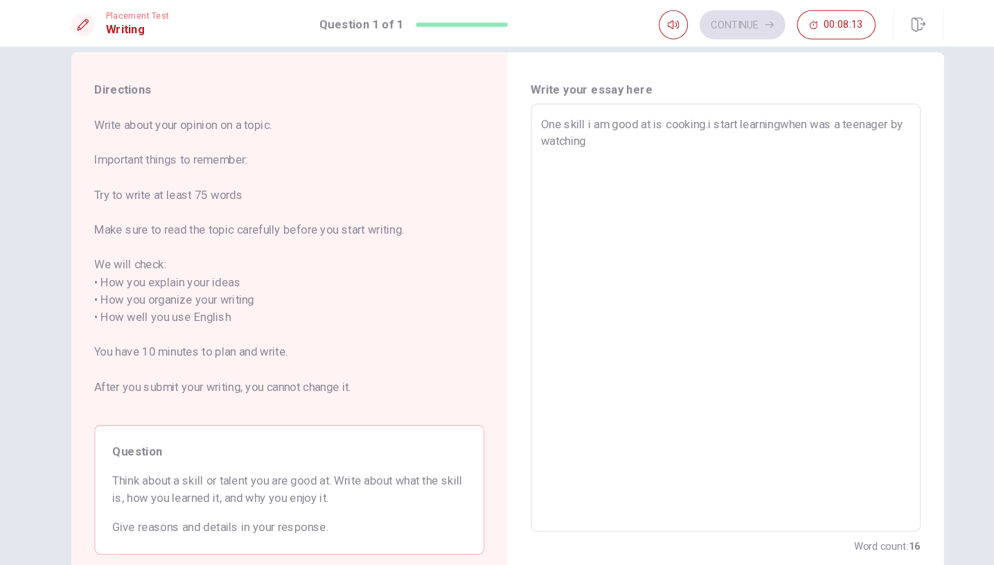
type textarea "x"
type textarea "One skill i am good at is cooking.i start learningwhen was a teenager by watchi…"
type textarea "x"
type textarea "One skill i am good at is cooking.i start learningwhen was a teenager by watchi…"
type textarea "x"
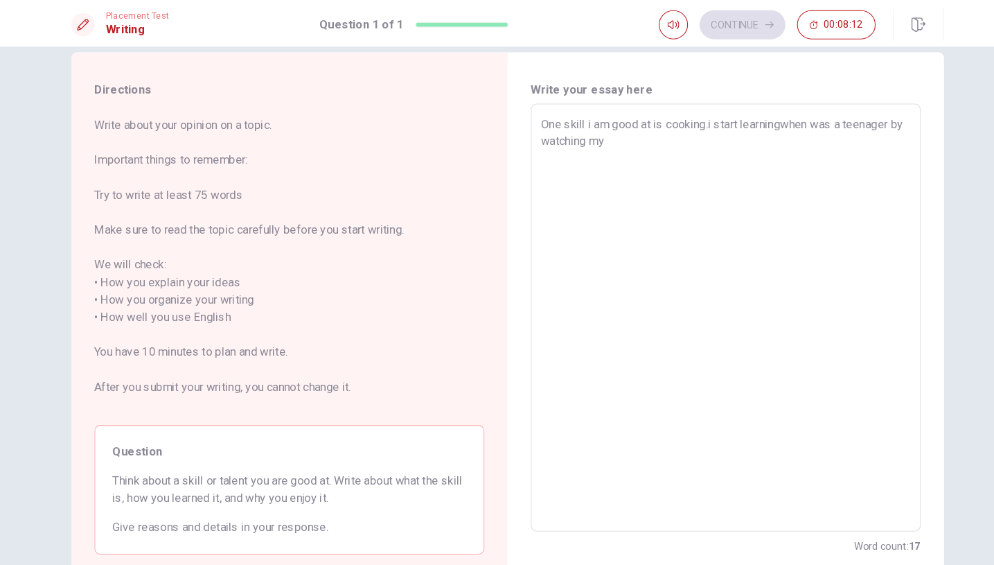
type textarea "One skill i am good at is cooking.i start learningwhen was a teenager by watchi…"
type textarea "x"
type textarea "One skill i am good at is cooking.i start learningwhen was a teenager by watchi…"
type textarea "x"
type textarea "One skill i am good at is cooking.i start learningwhen was a teenager by watchi…"
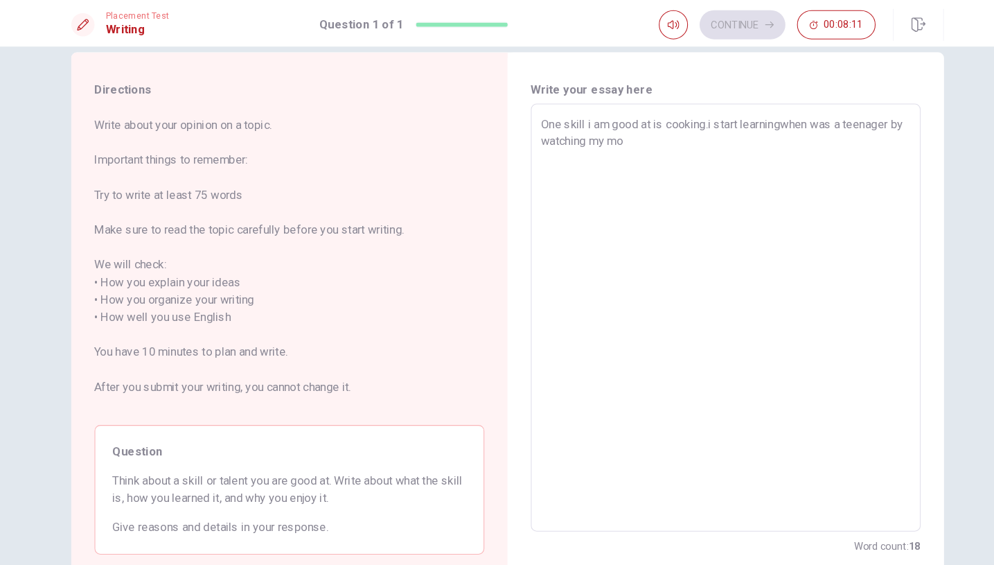
type textarea "x"
type textarea "One skill i am good at is cooking.i start learningwhen was a teenager by watchi…"
type textarea "x"
type textarea "One skill i am good at is cooking.i start learningwhen was a teenager by watchi…"
type textarea "x"
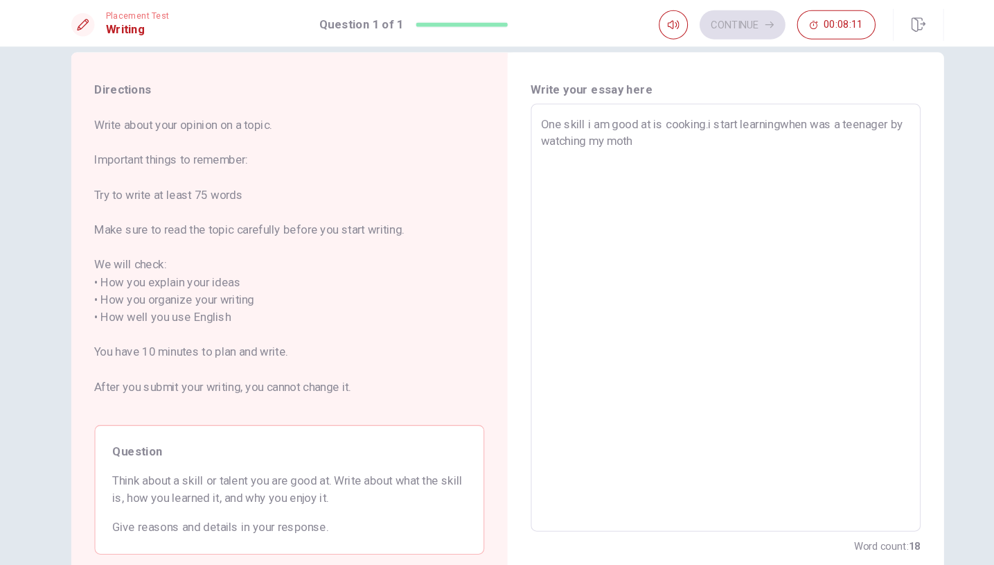
type textarea "One skill i am good at is cooking.i start learningwhen was a teenager by watchi…"
type textarea "x"
type textarea "One skill i am good at is cooking.i start learningwhen was a teenager by watchi…"
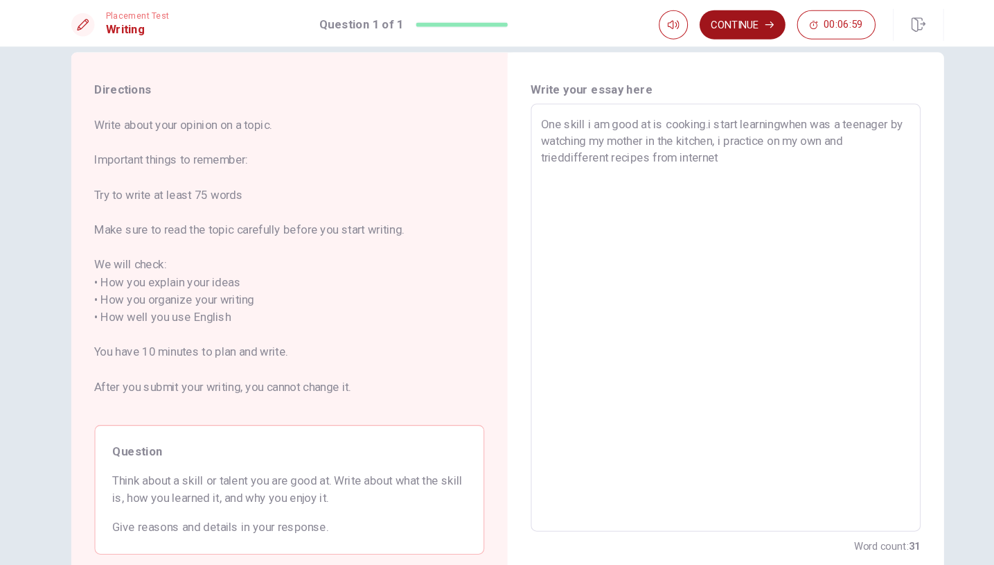
click at [711, 21] on button "Continue" at bounding box center [721, 24] width 82 height 28
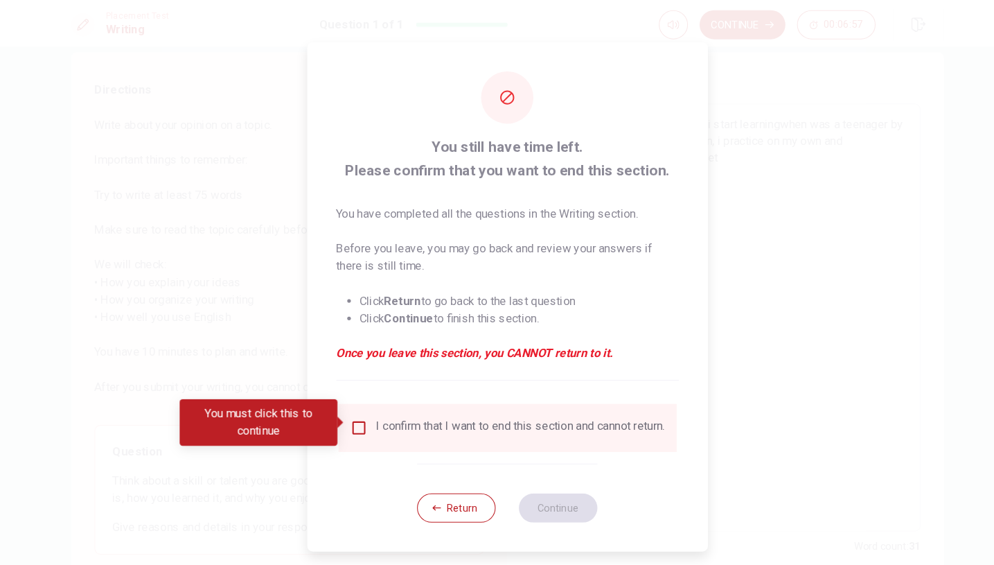
click at [427, 392] on div "I confirm that I want to end this section and cannot return." at bounding box center [497, 408] width 322 height 46
click at [347, 407] on input "You must click this to continue" at bounding box center [355, 407] width 17 height 17
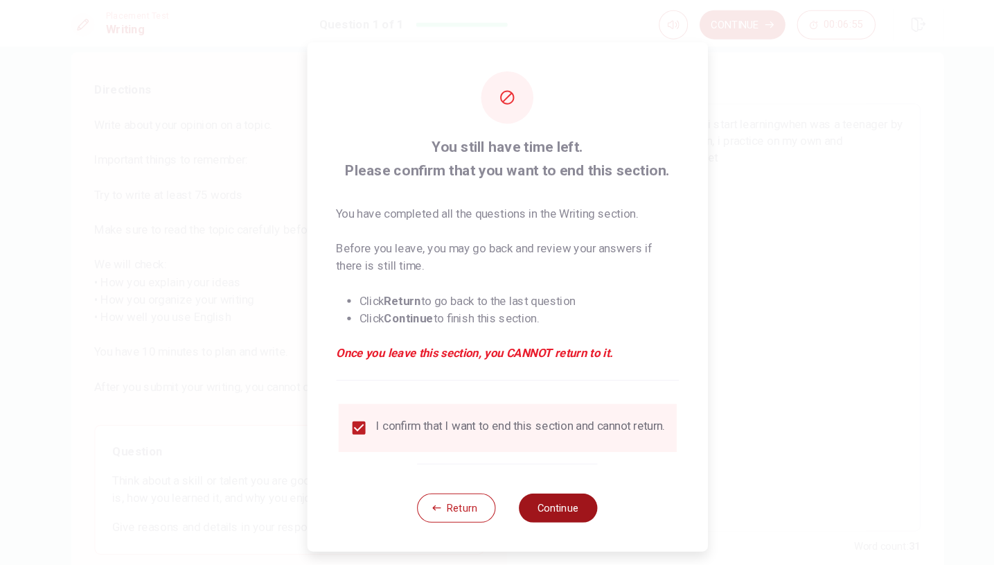
click at [528, 482] on button "Continue" at bounding box center [546, 484] width 75 height 28
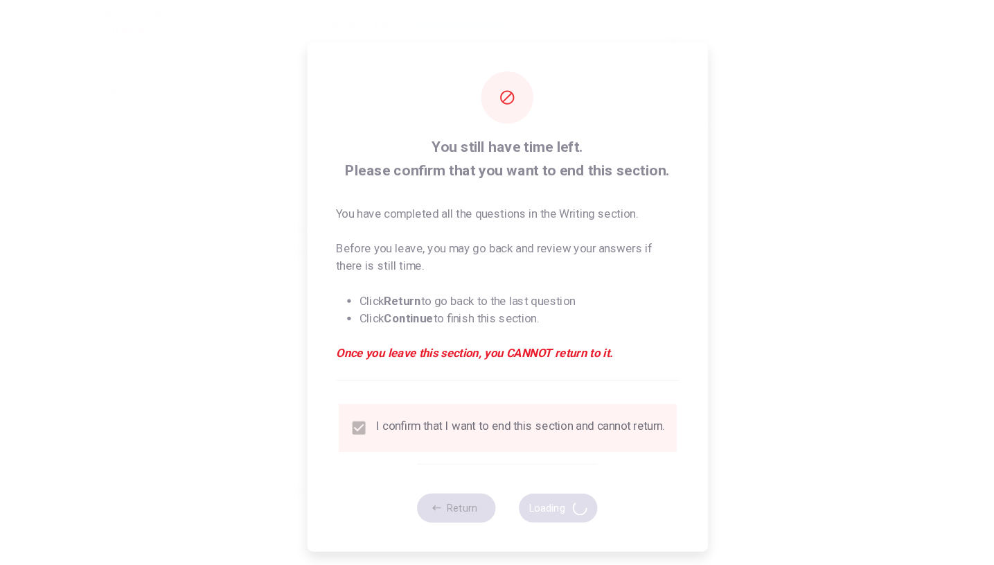
scroll to position [0, 0]
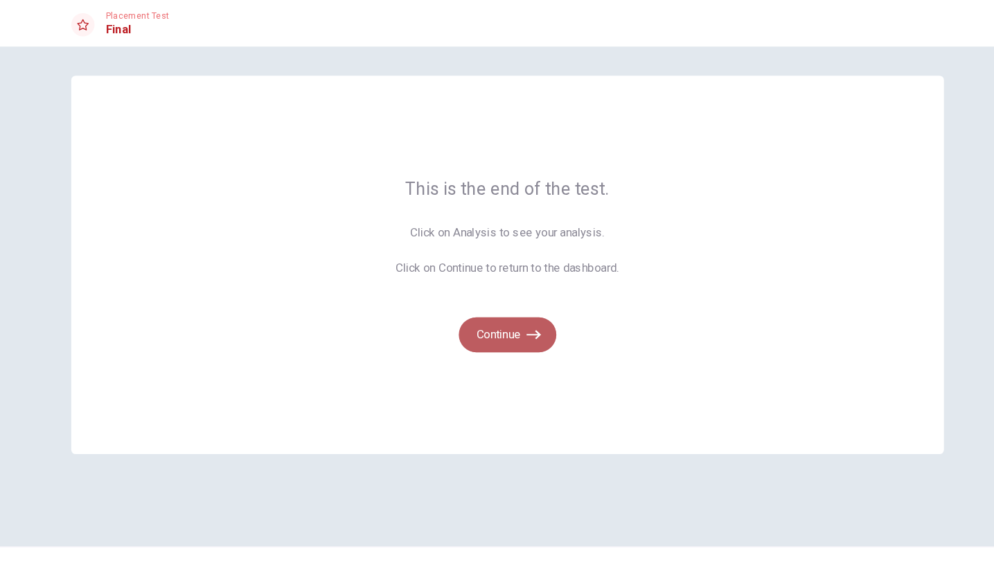
click at [498, 319] on button "Continue" at bounding box center [497, 318] width 93 height 33
